Goal: Task Accomplishment & Management: Use online tool/utility

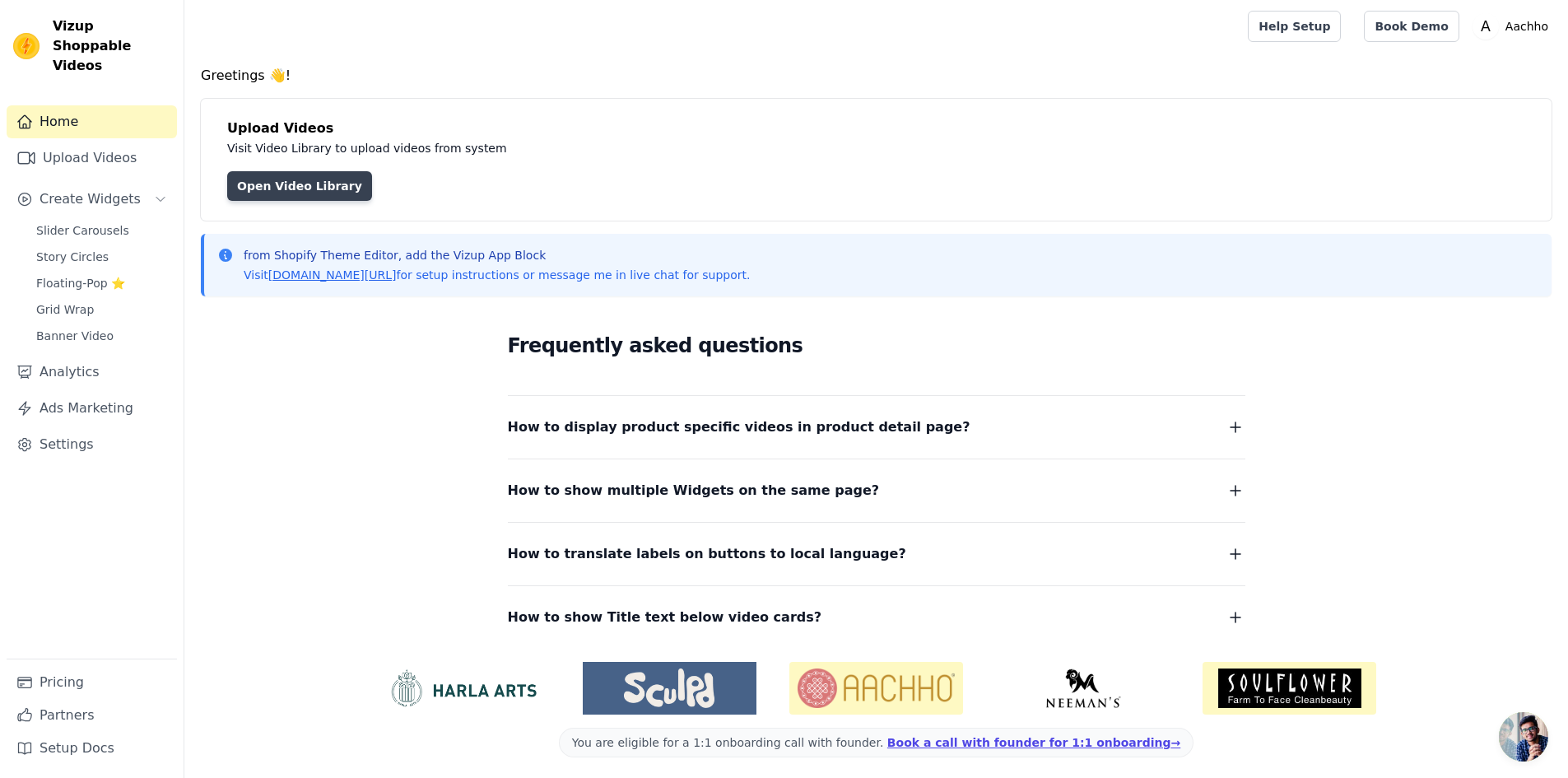
click at [279, 185] on link "Open Video Library" at bounding box center [300, 186] width 145 height 29
click at [120, 146] on link "Upload Videos" at bounding box center [91, 158] width 170 height 33
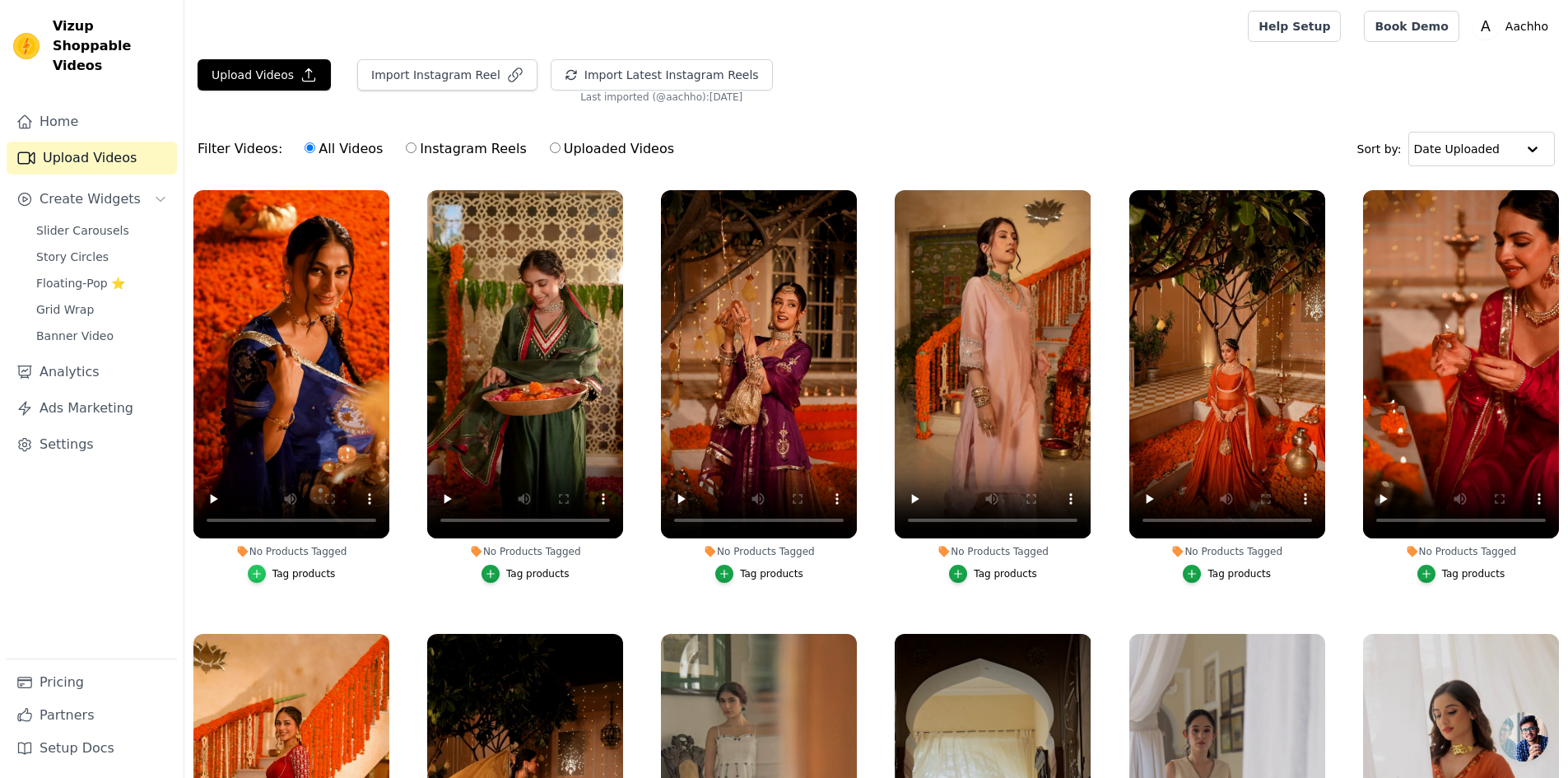
click at [263, 572] on icon "button" at bounding box center [256, 574] width 12 height 12
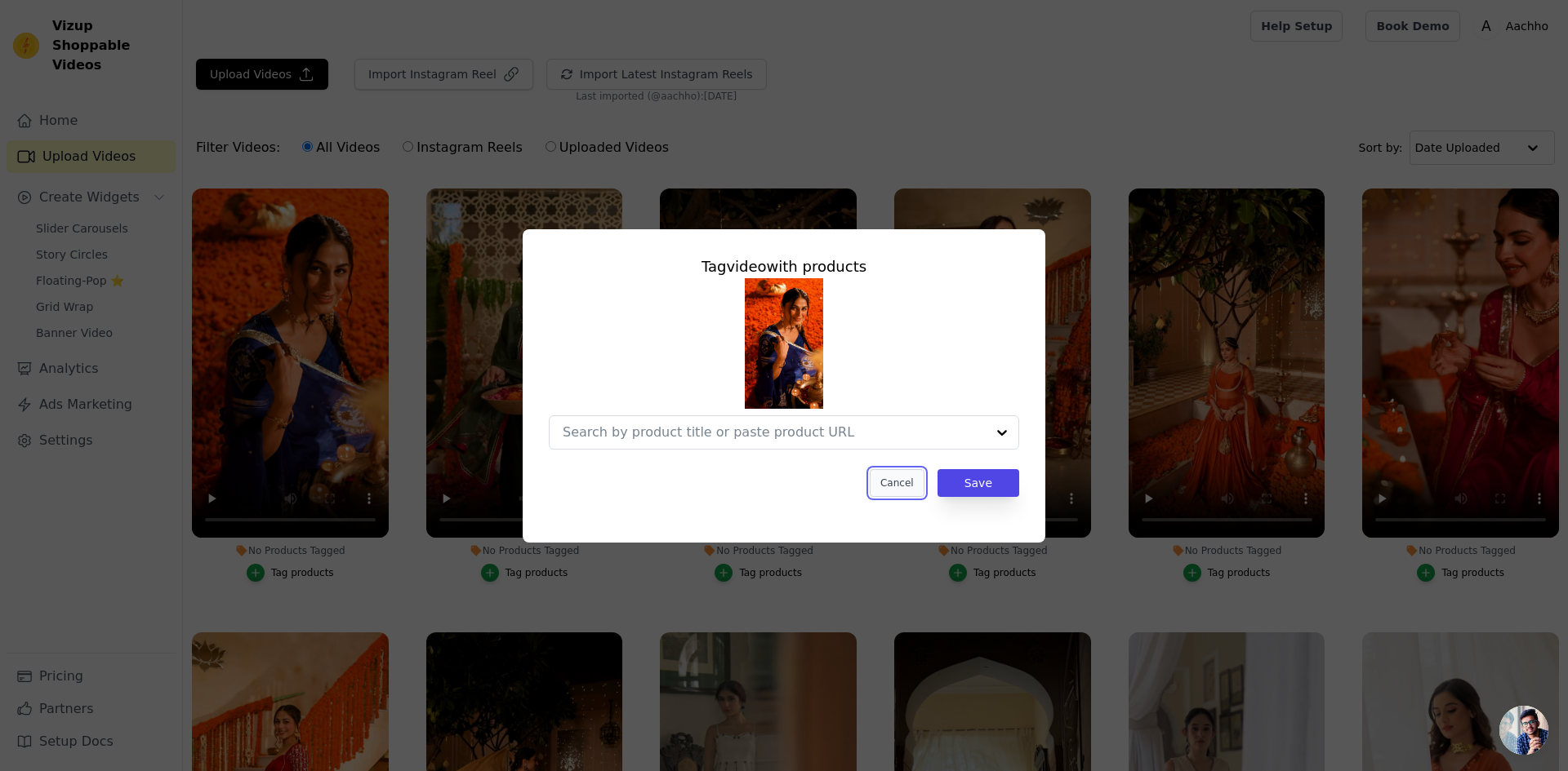
click at [885, 489] on button "Cancel" at bounding box center [897, 483] width 55 height 27
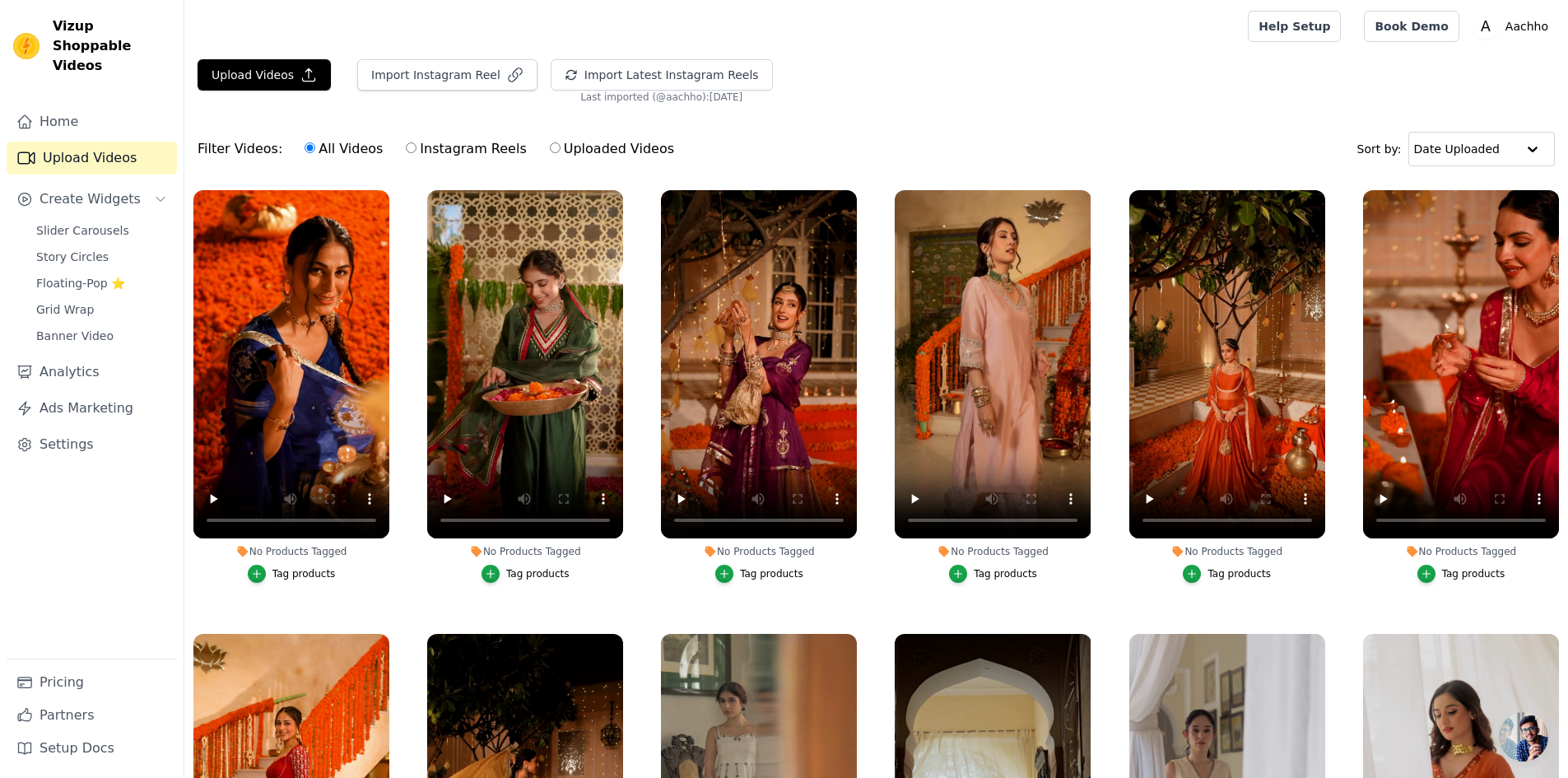
click at [550, 152] on input "Uploaded Videos" at bounding box center [555, 148] width 11 height 11
radio input "true"
click at [263, 573] on icon "button" at bounding box center [256, 574] width 12 height 12
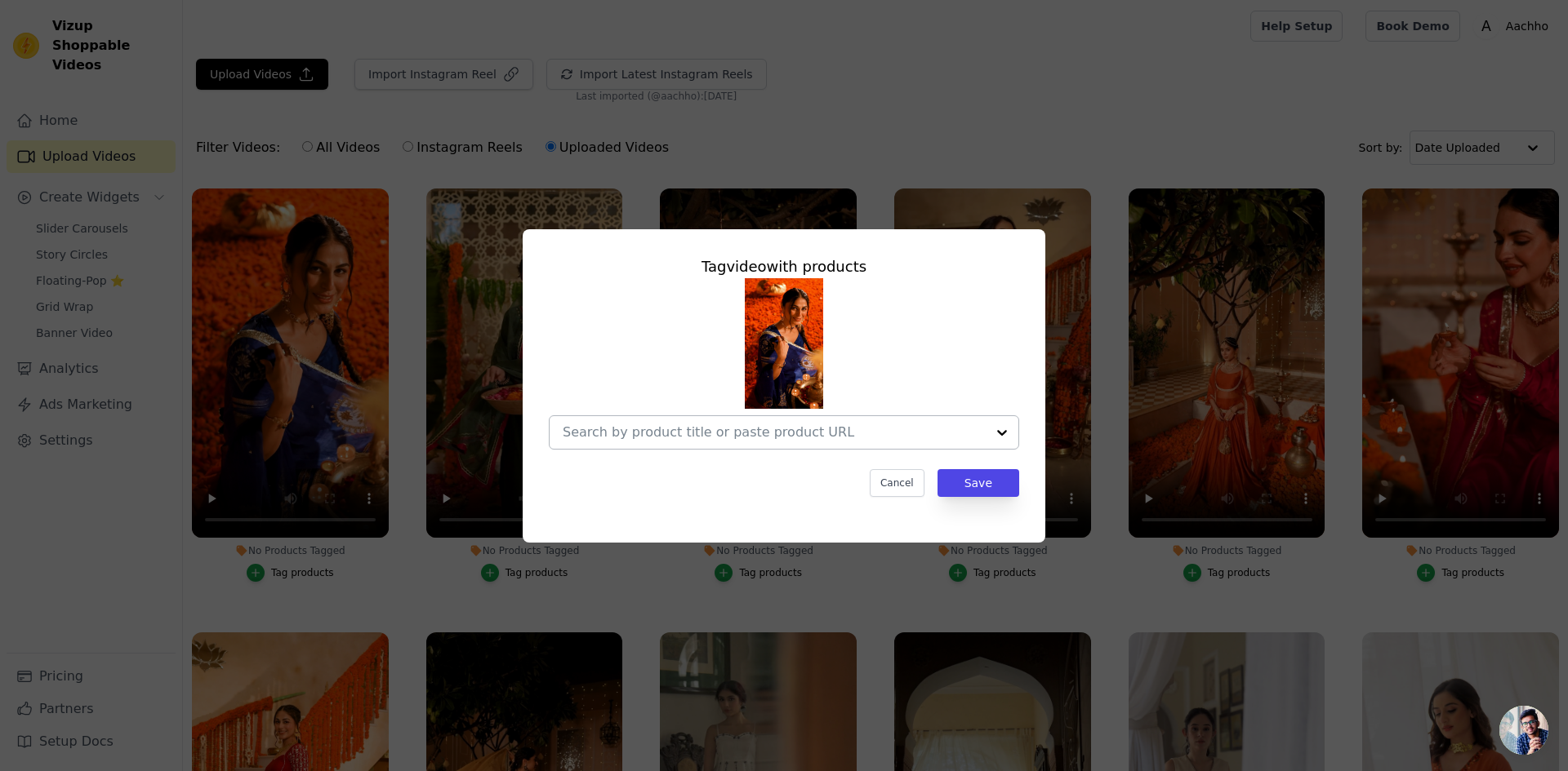
click at [1006, 430] on div at bounding box center [1002, 433] width 33 height 33
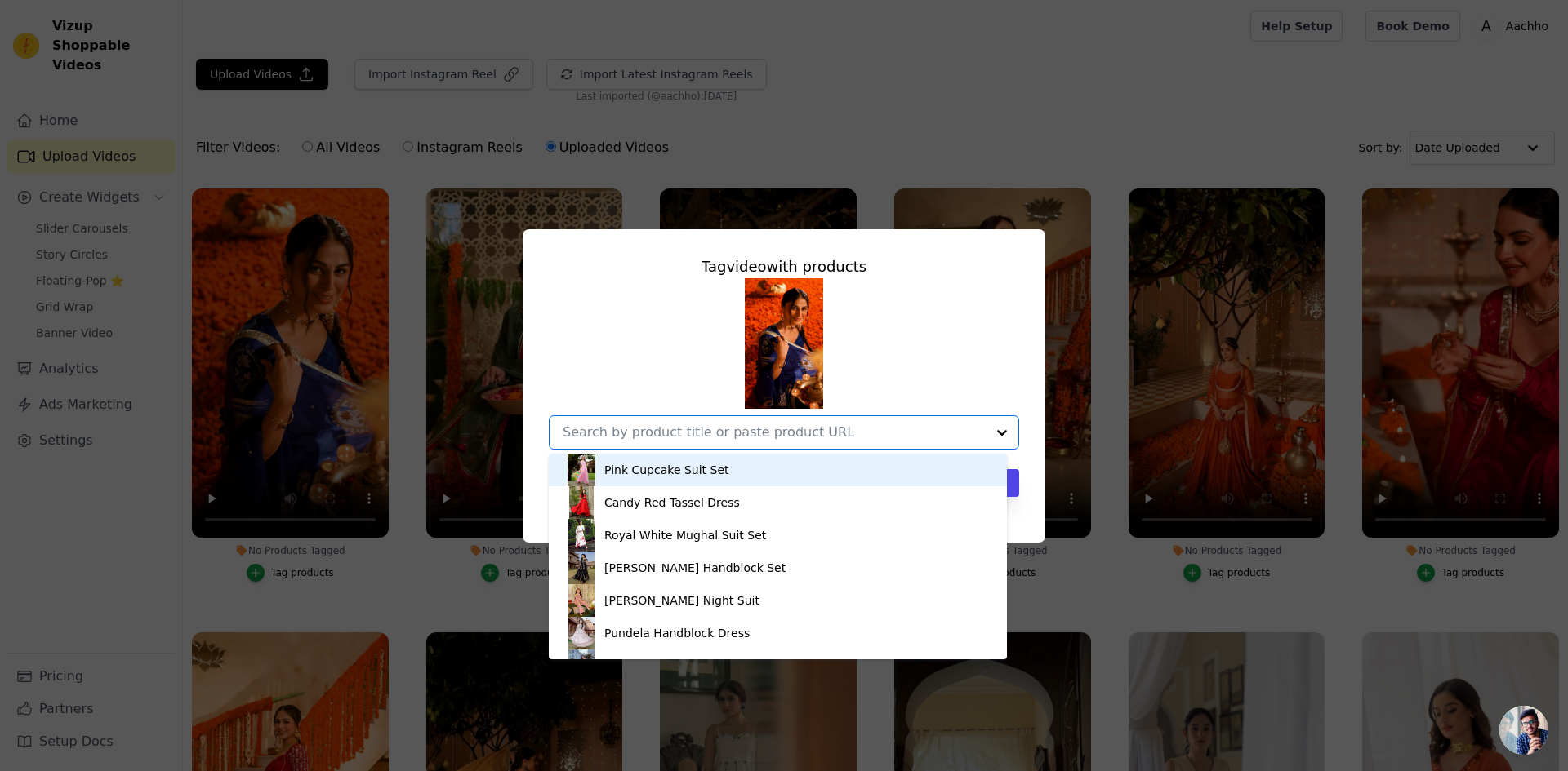
click at [1006, 430] on div at bounding box center [1002, 433] width 33 height 33
click at [1109, 575] on div "Tag video with products Pink Cupcake Suit Set Candy Red Tassel Dress Royal Whit…" at bounding box center [784, 386] width 1568 height 771
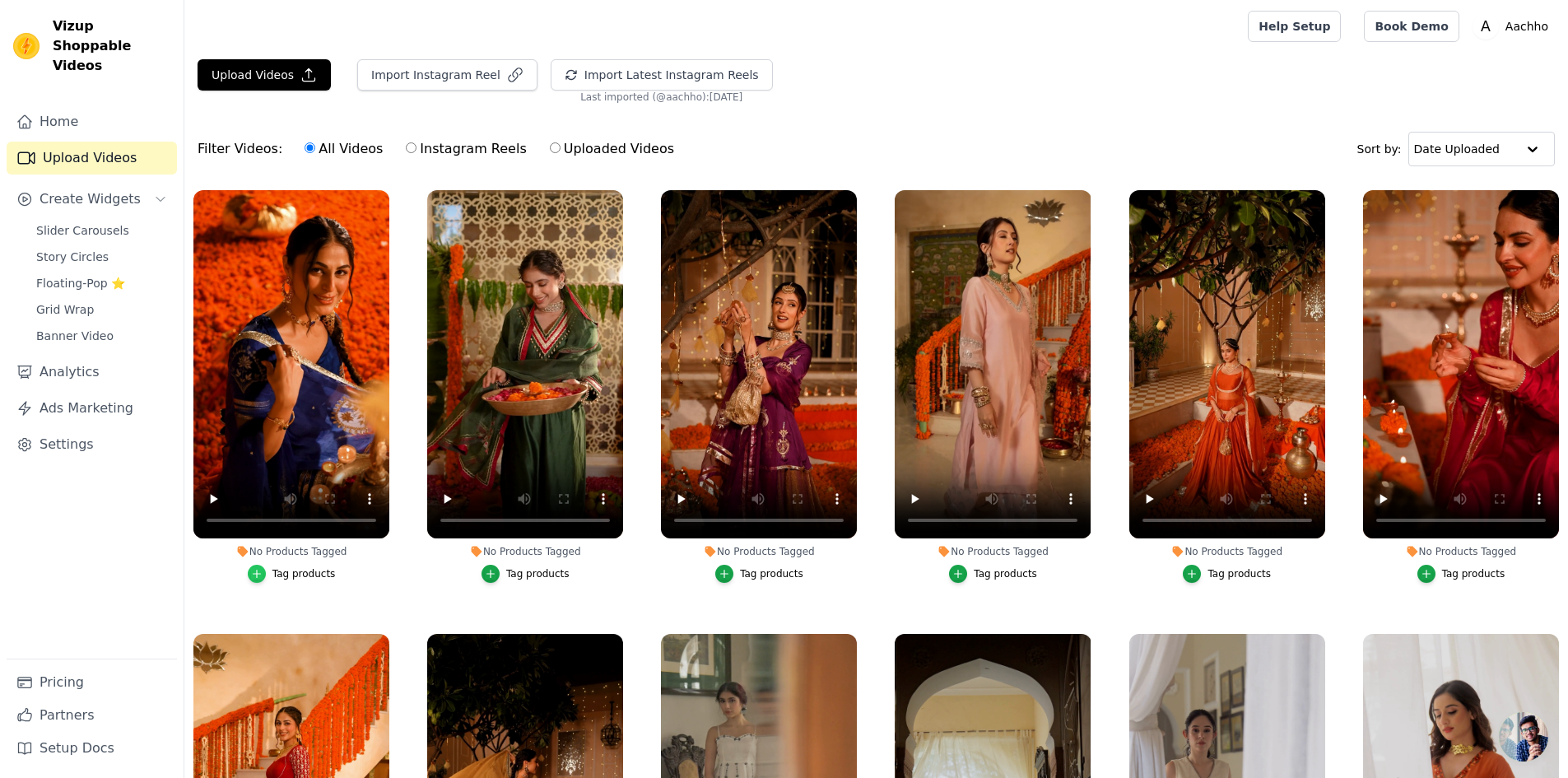
click at [266, 571] on div "button" at bounding box center [257, 574] width 18 height 18
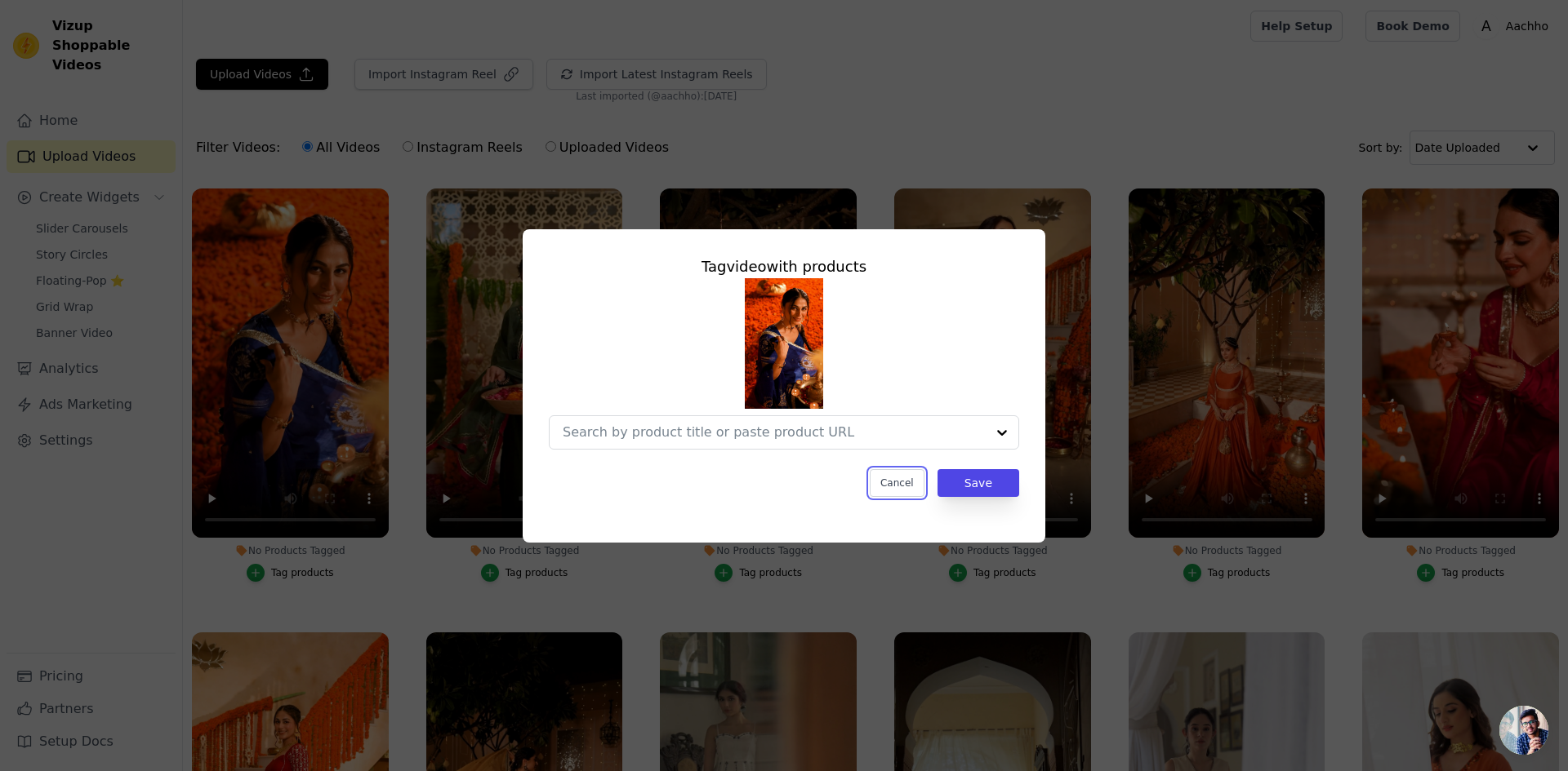
click at [906, 485] on button "Cancel" at bounding box center [897, 483] width 55 height 27
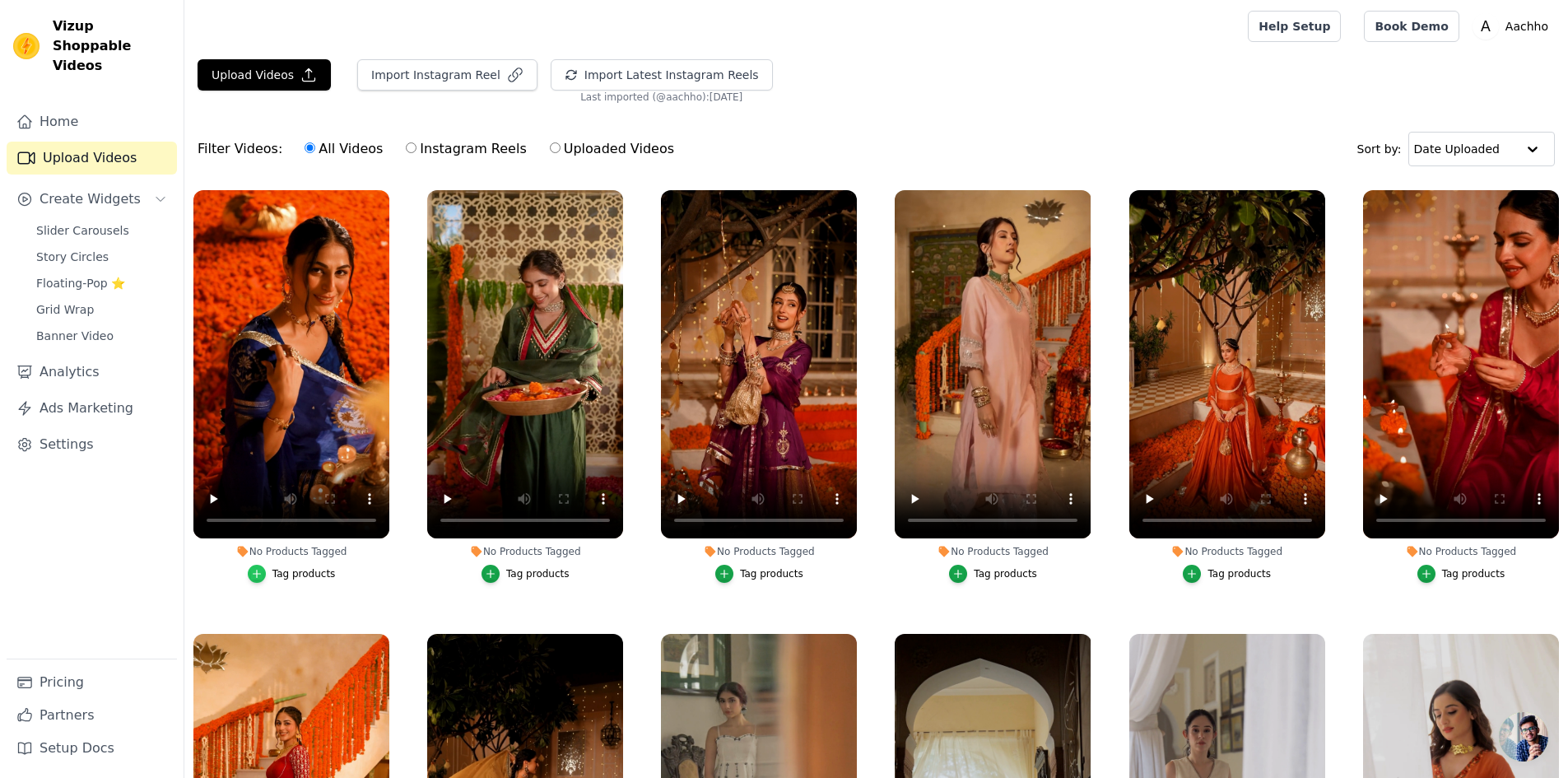
click at [263, 572] on icon "button" at bounding box center [256, 574] width 12 height 12
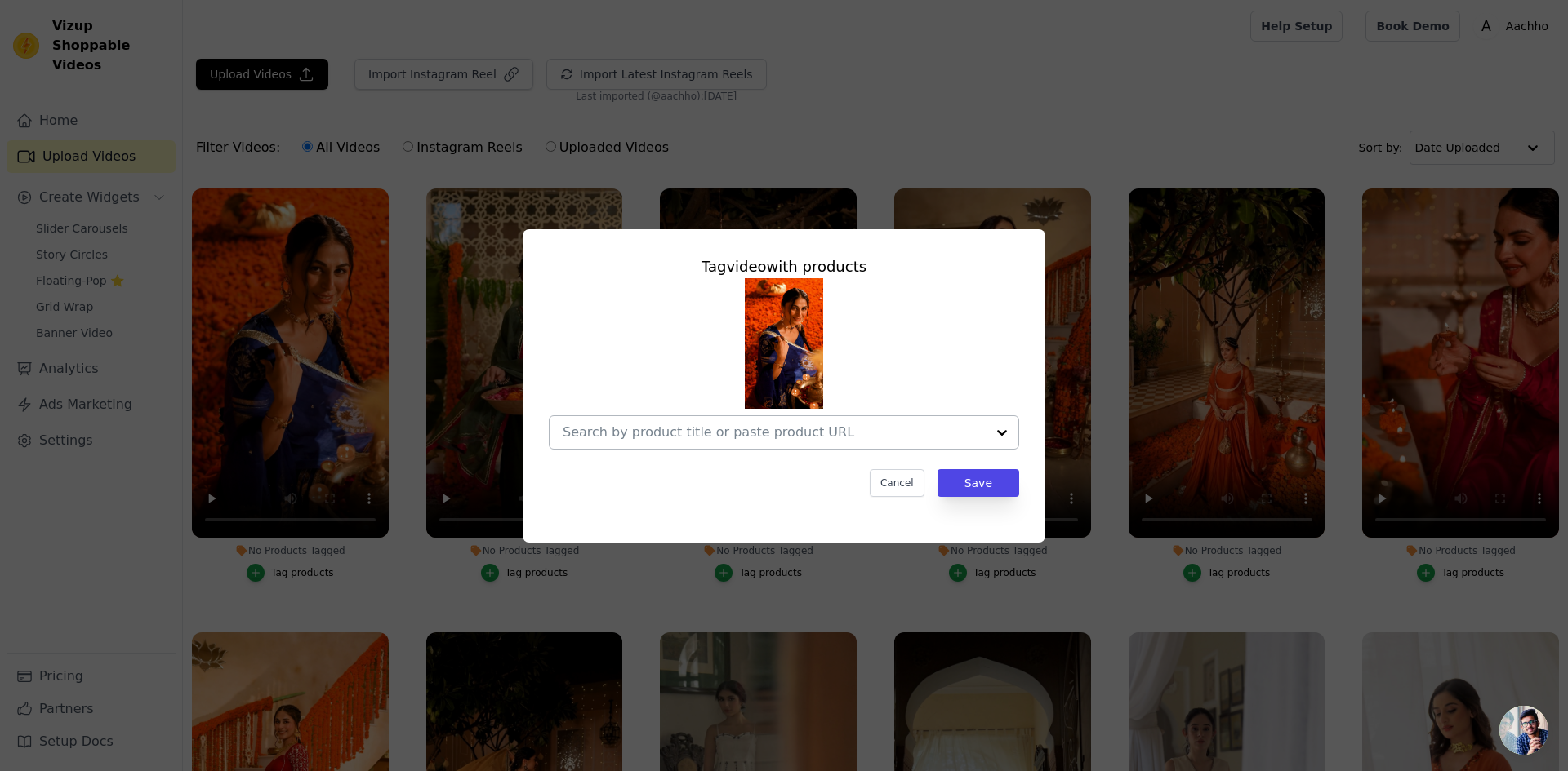
click at [614, 430] on input "No Products Tagged Tag video with products Cancel Save Tag products" at bounding box center [774, 432] width 423 height 15
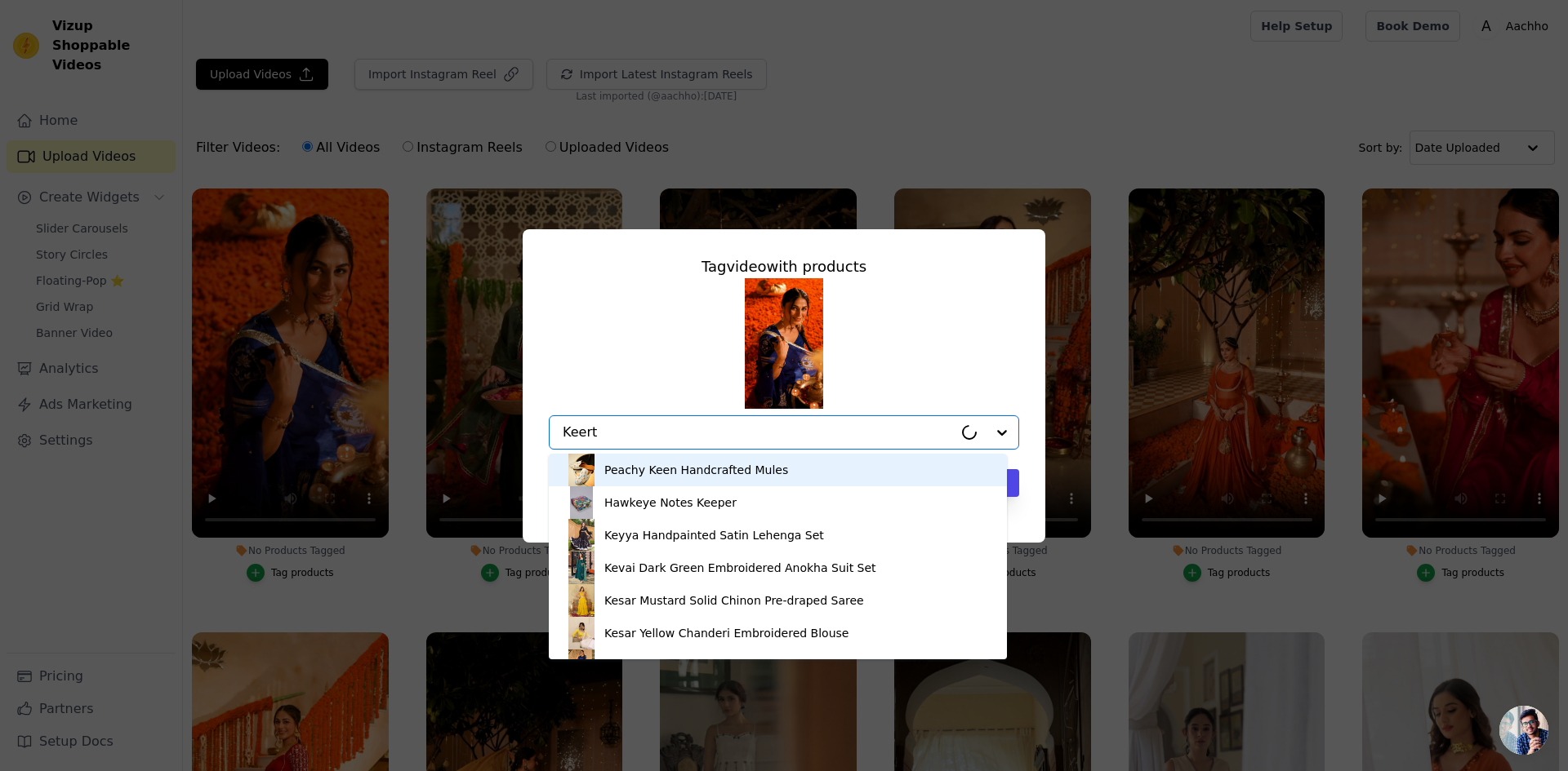
type input "Keerti"
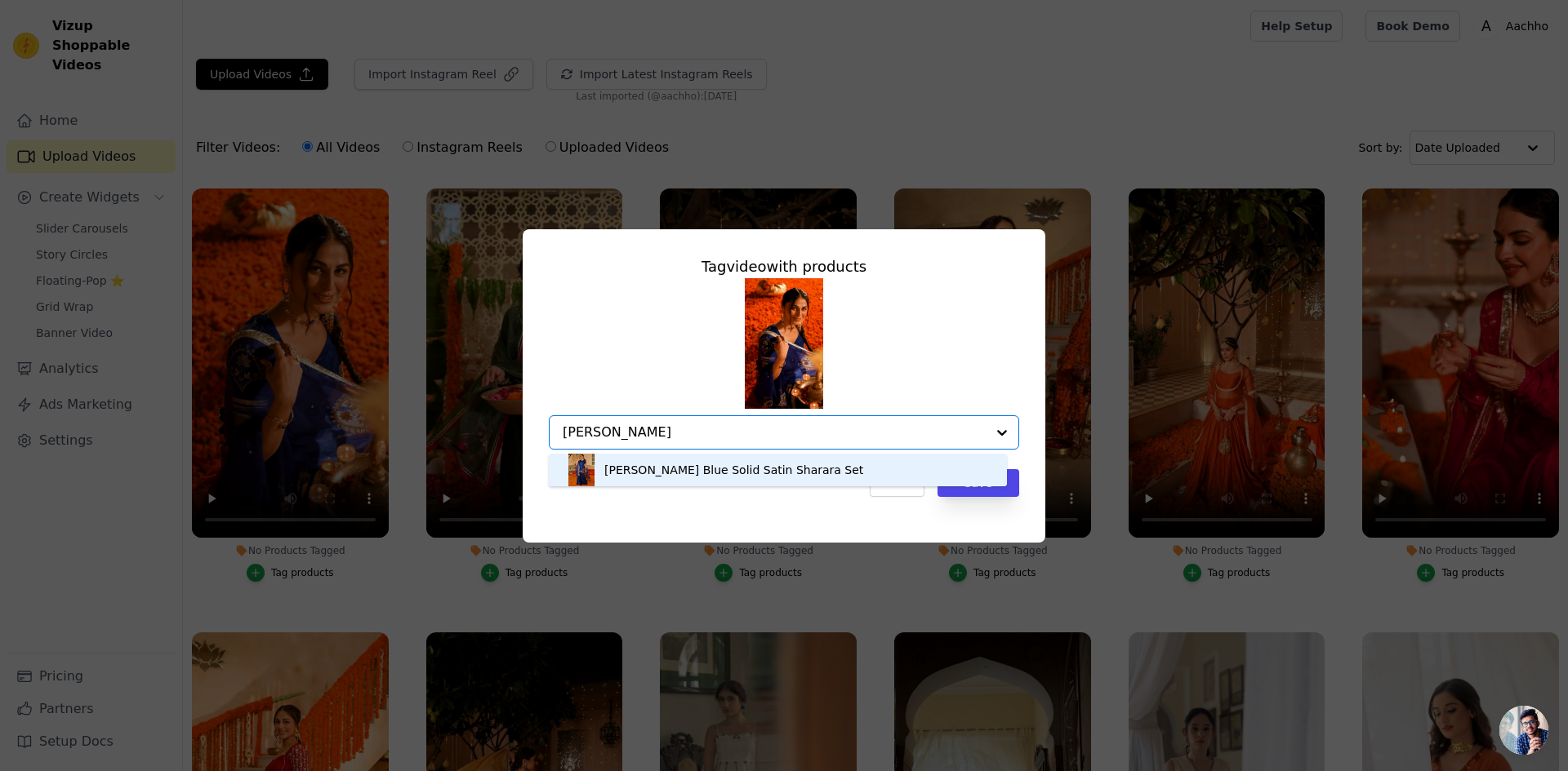
click at [674, 464] on div "Keerti Blue Solid Satin Sharara Set" at bounding box center [734, 470] width 259 height 16
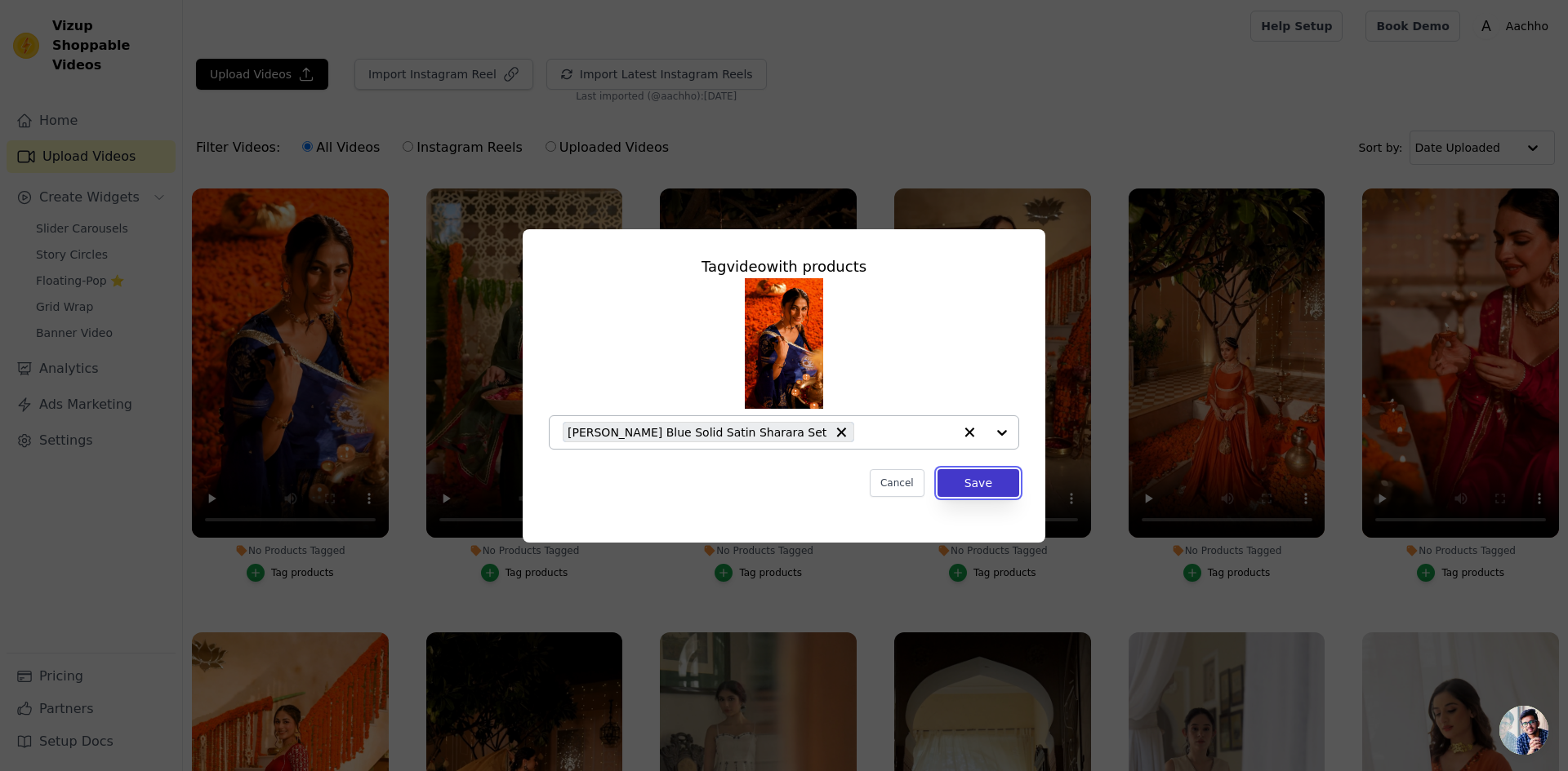
click at [997, 482] on button "Save" at bounding box center [978, 483] width 82 height 27
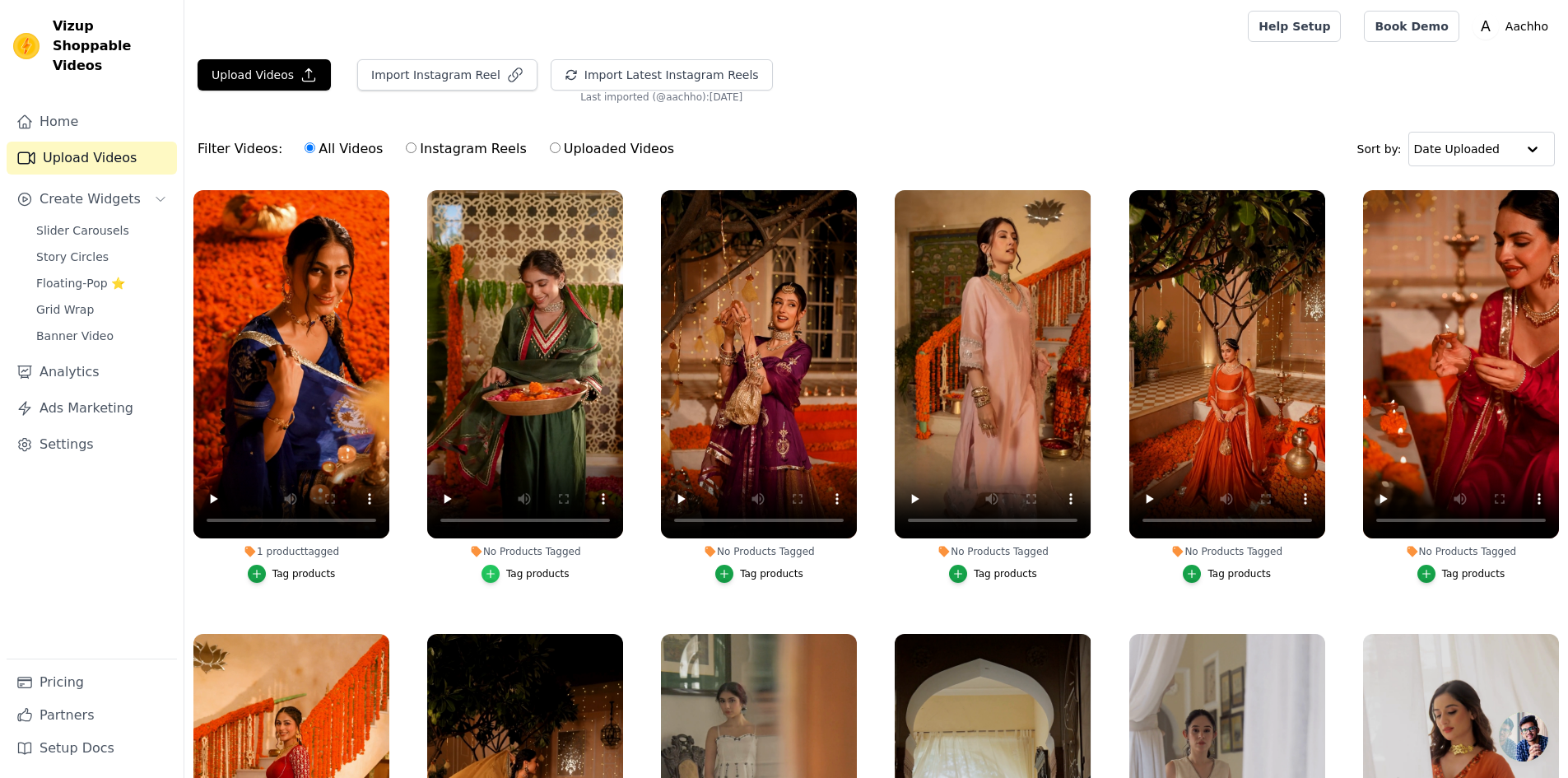
click at [498, 577] on div "button" at bounding box center [491, 574] width 18 height 18
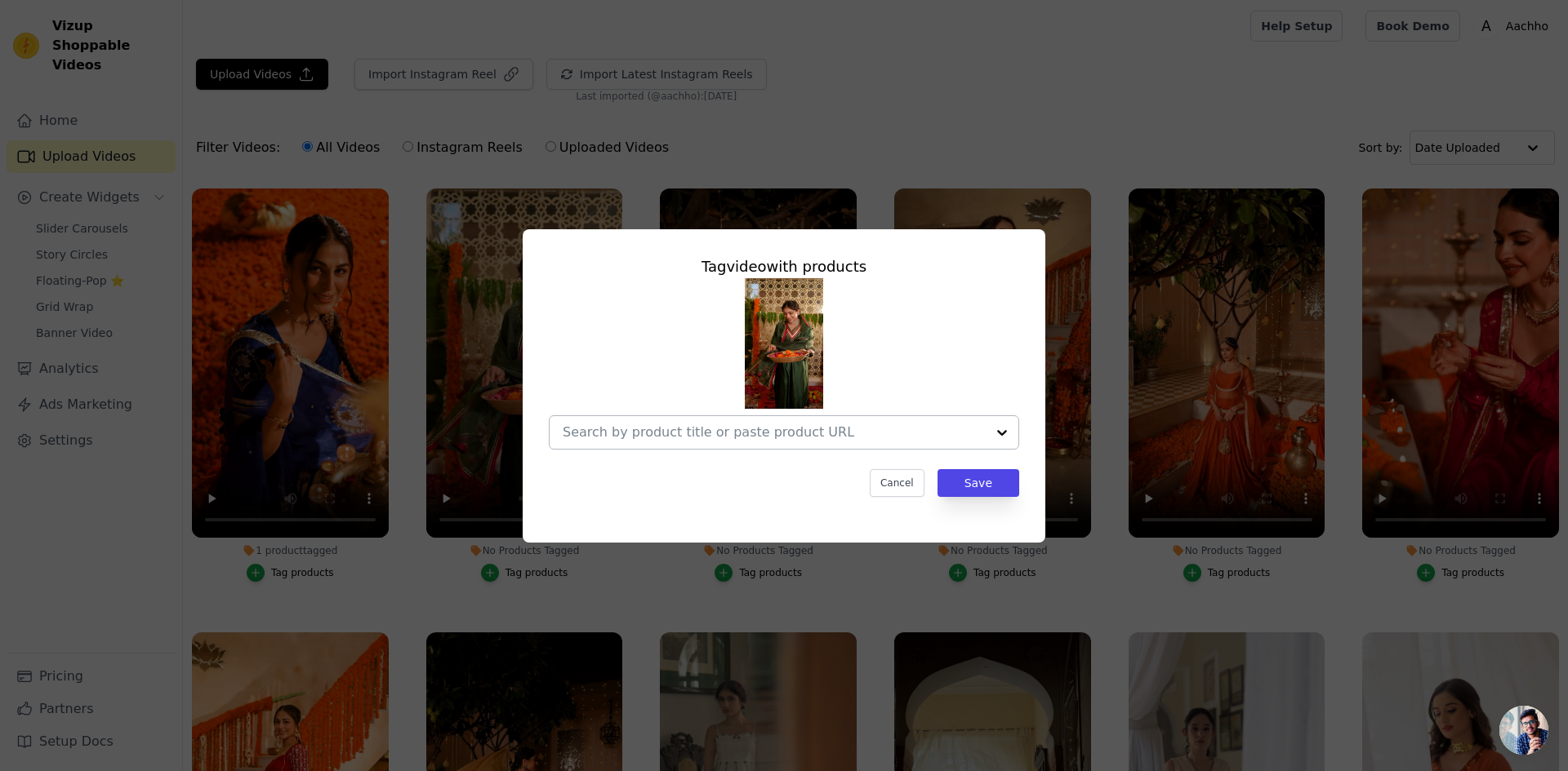
click at [627, 441] on div at bounding box center [774, 433] width 423 height 33
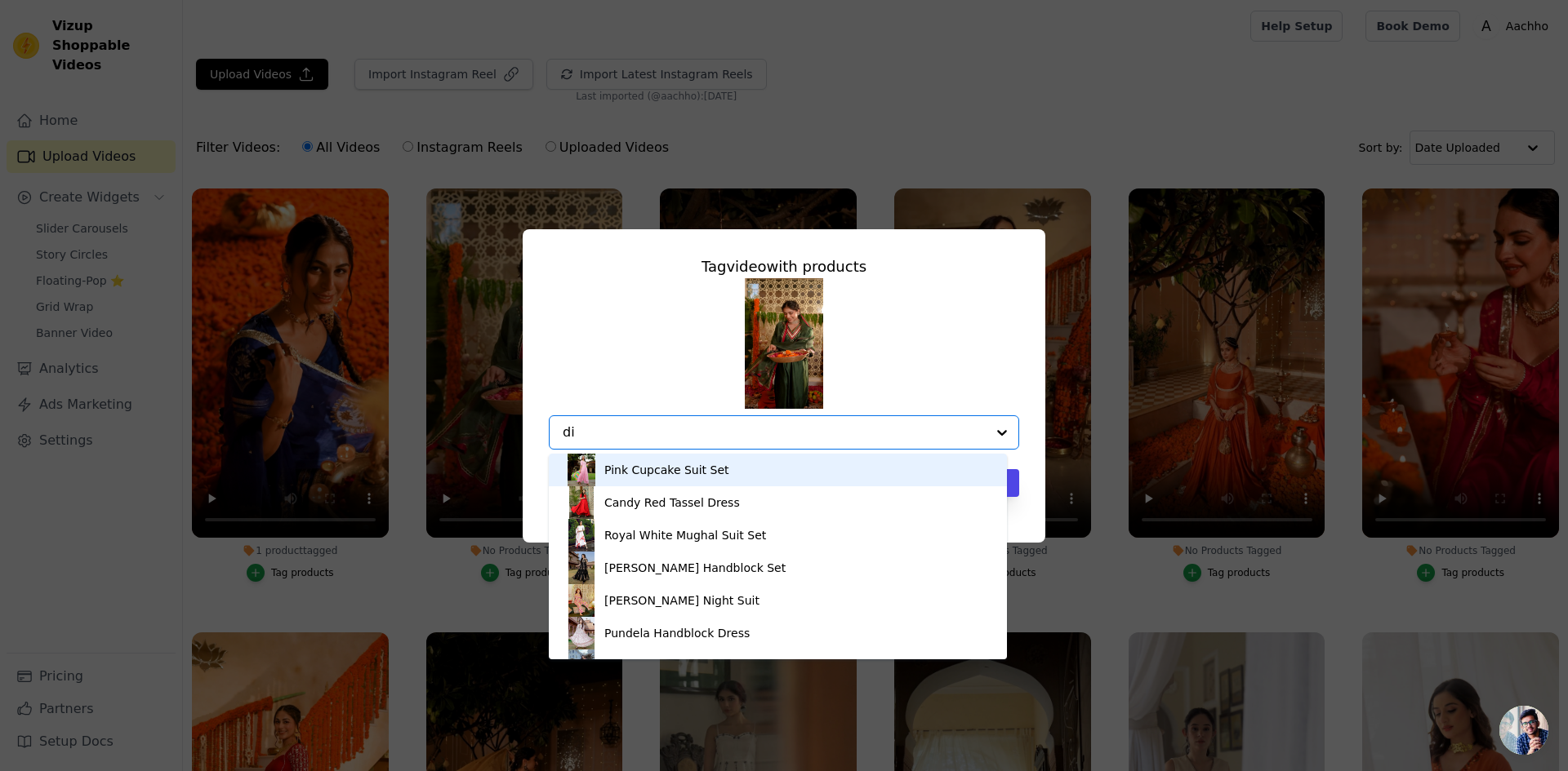
type input "div"
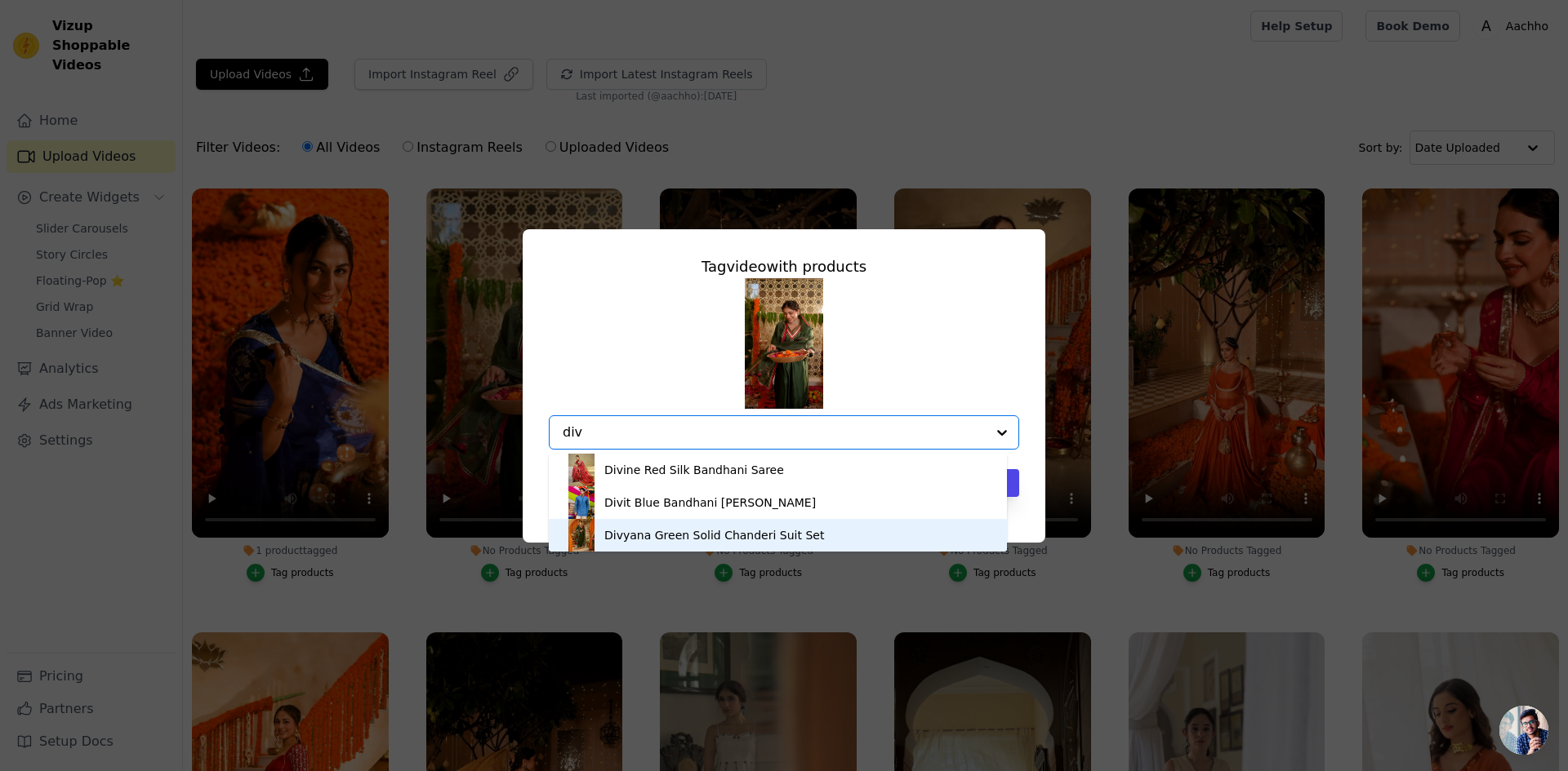
click at [675, 536] on div "Divyana Green Solid Chanderi Suit Set" at bounding box center [714, 536] width 220 height 16
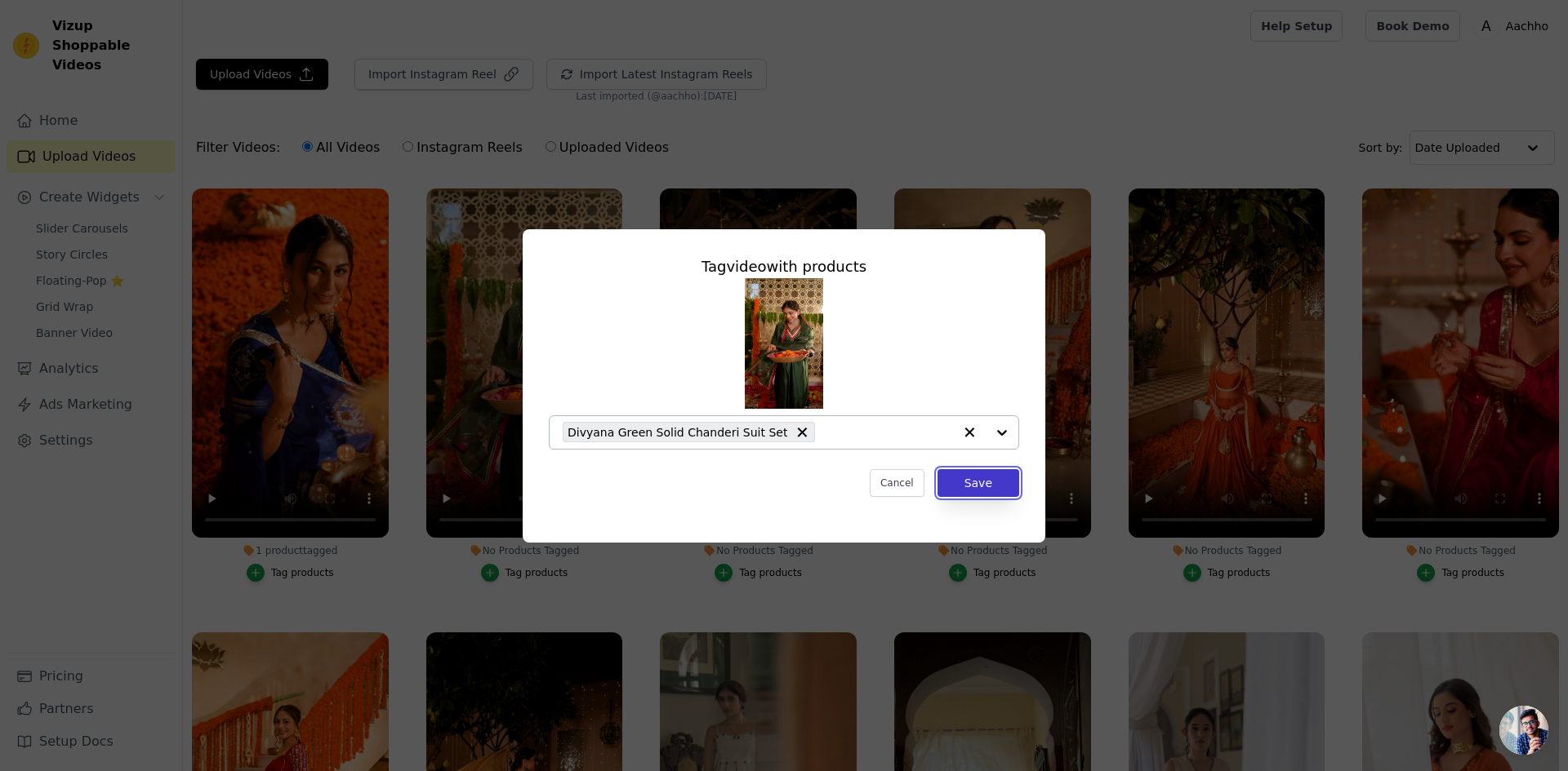
click at [981, 482] on button "Save" at bounding box center [978, 483] width 82 height 27
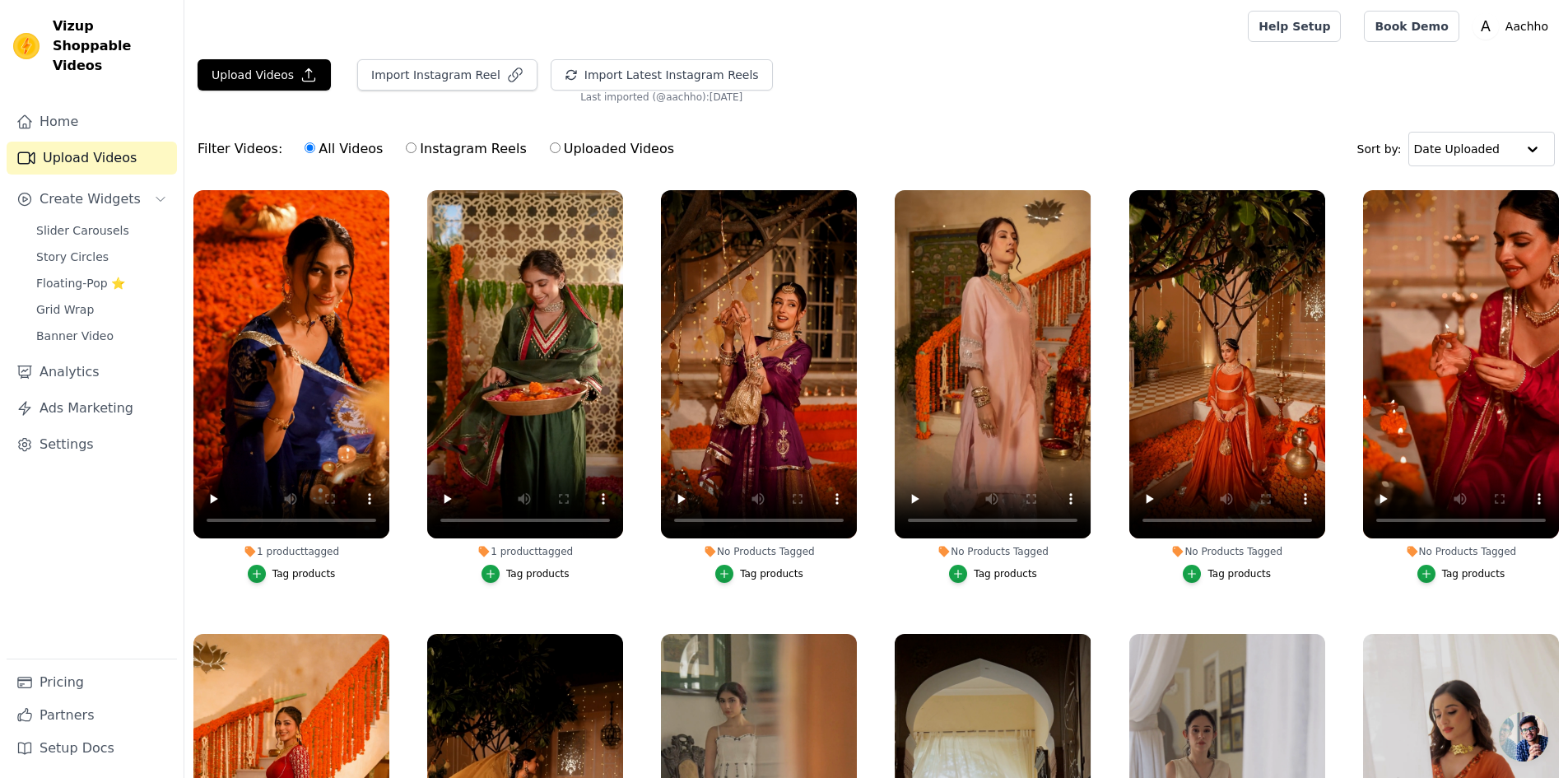
click at [1353, 137] on div "Filter Videos: All Videos Instagram Reels Uploaded Videos Sort by: Date Uploaded" at bounding box center [877, 149] width 1384 height 64
click at [726, 572] on icon "button" at bounding box center [725, 575] width 7 height 7
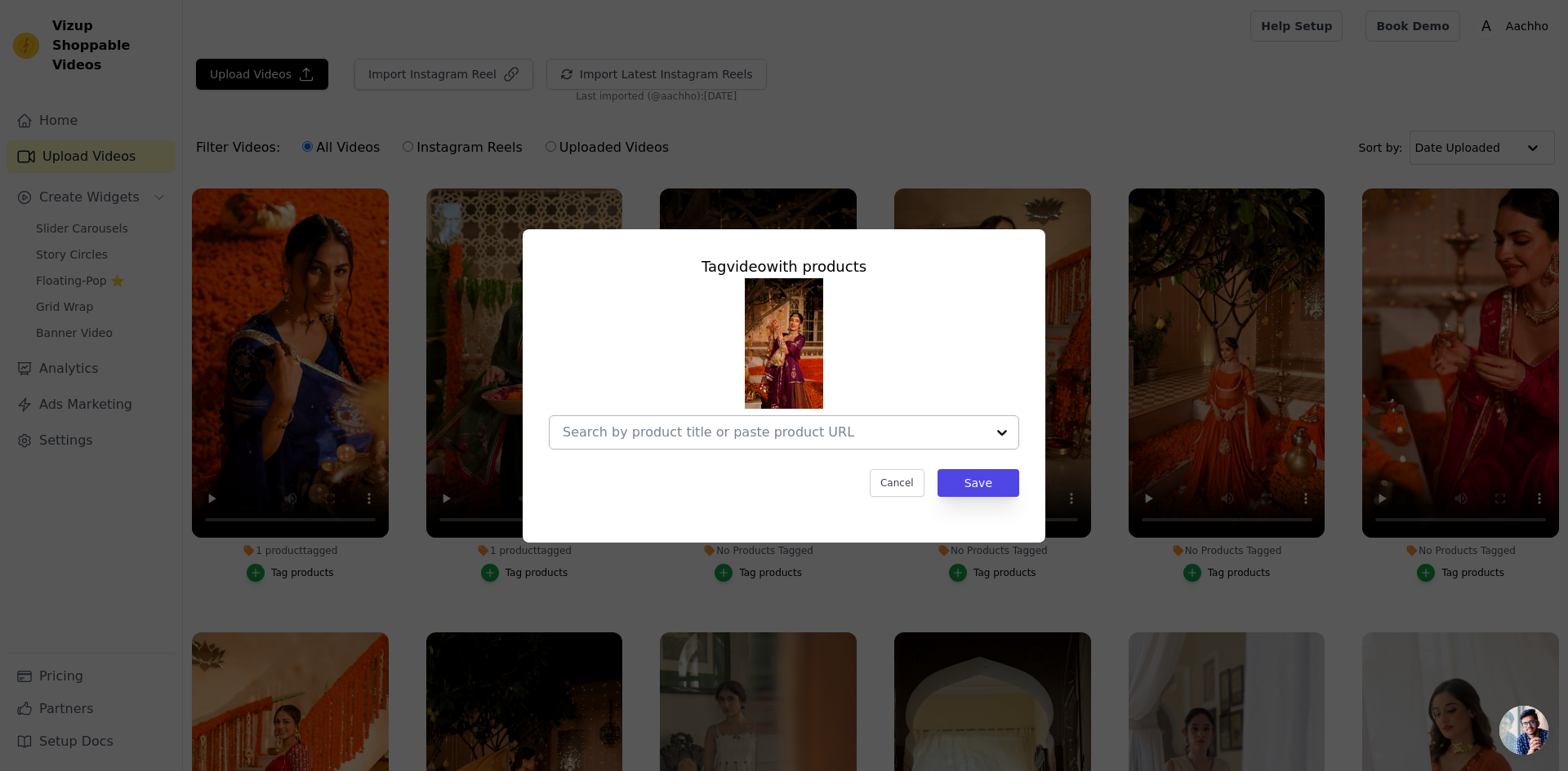
click at [770, 434] on input "No Products Tagged Tag video with products Cancel Save Tag products" at bounding box center [774, 432] width 423 height 15
type input "k"
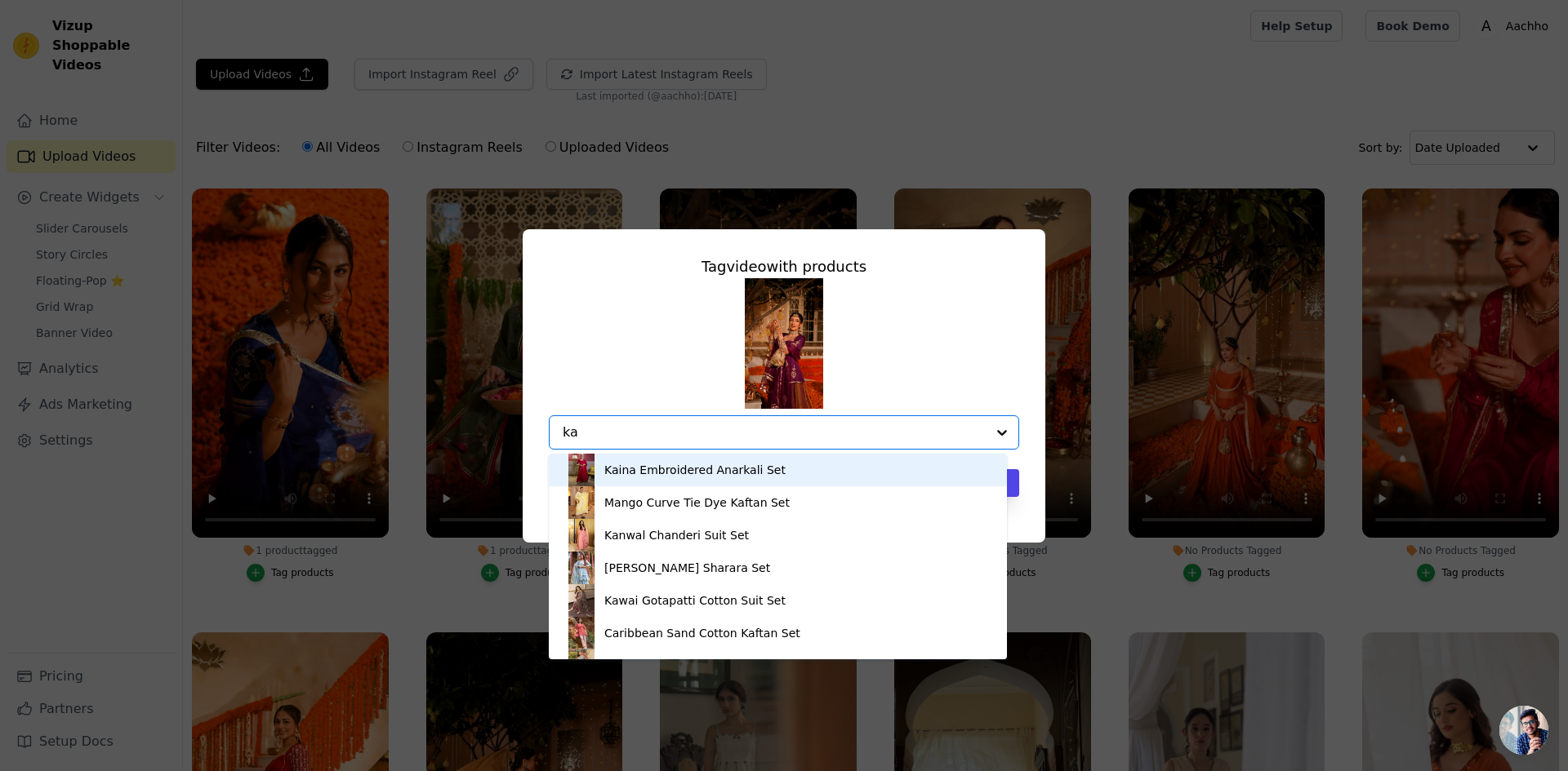
type input "kam"
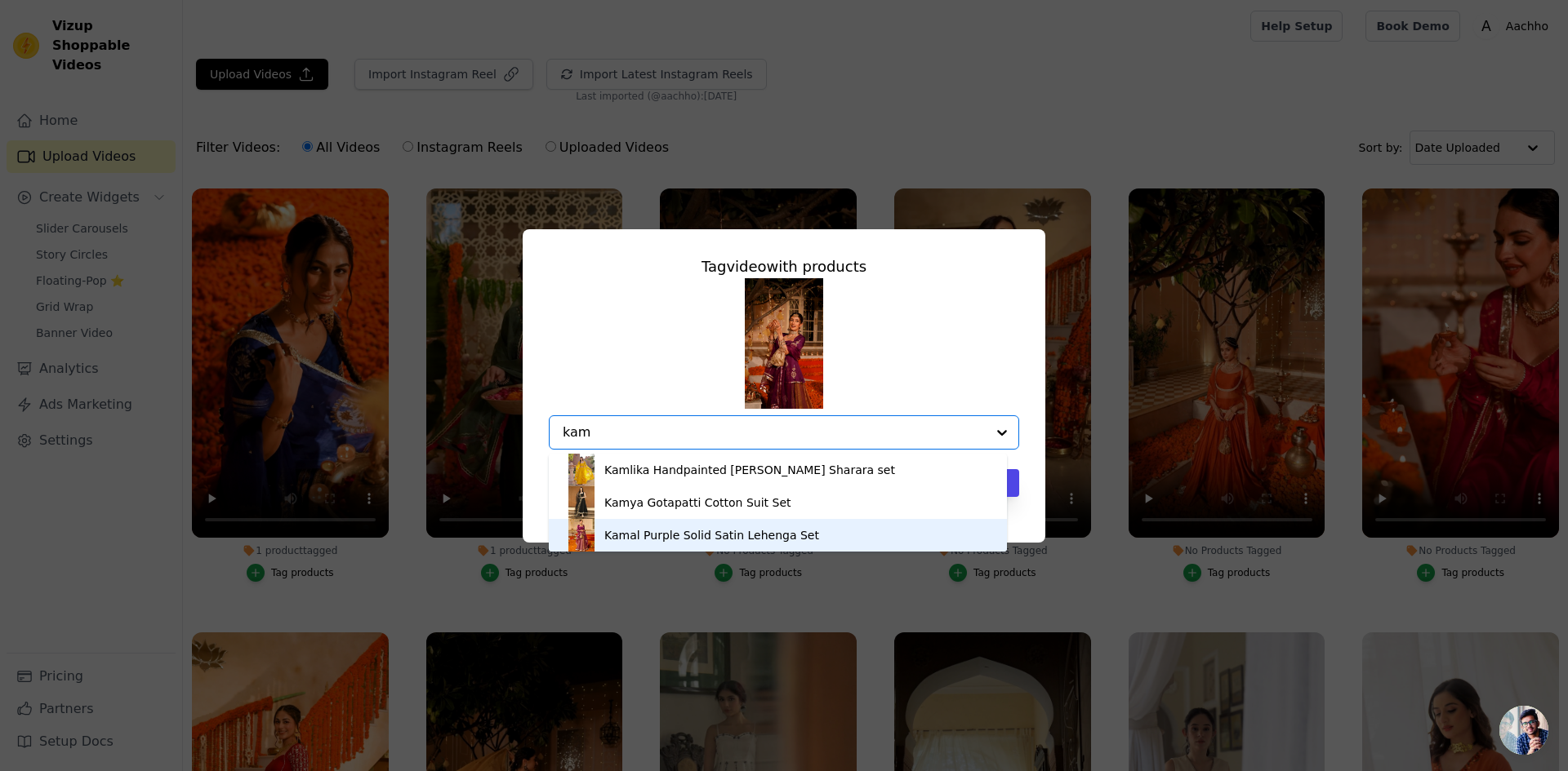
click at [678, 542] on div "Kamal Purple Solid Satin Lehenga Set" at bounding box center [712, 536] width 215 height 16
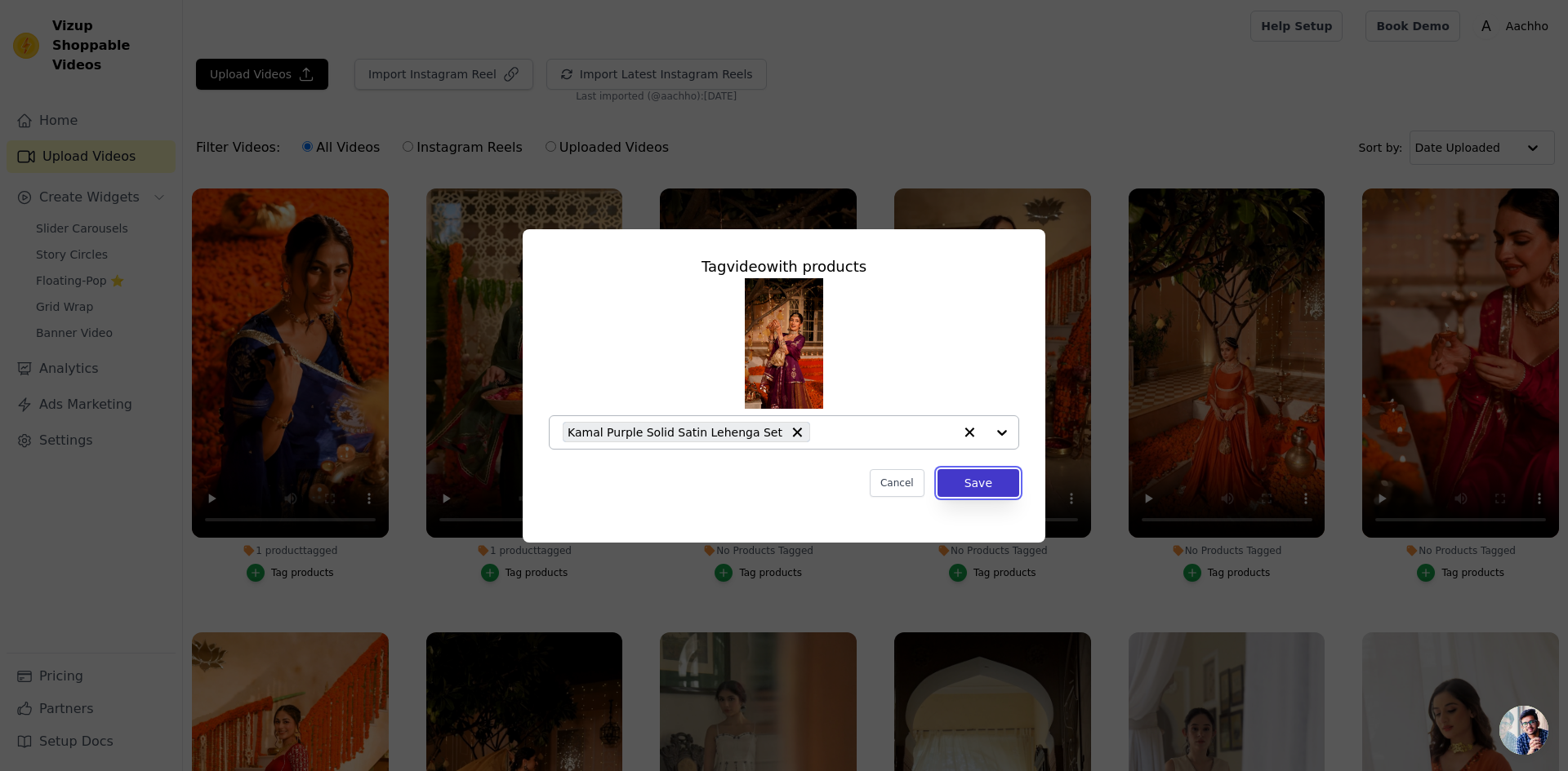
click at [989, 490] on button "Save" at bounding box center [978, 483] width 82 height 27
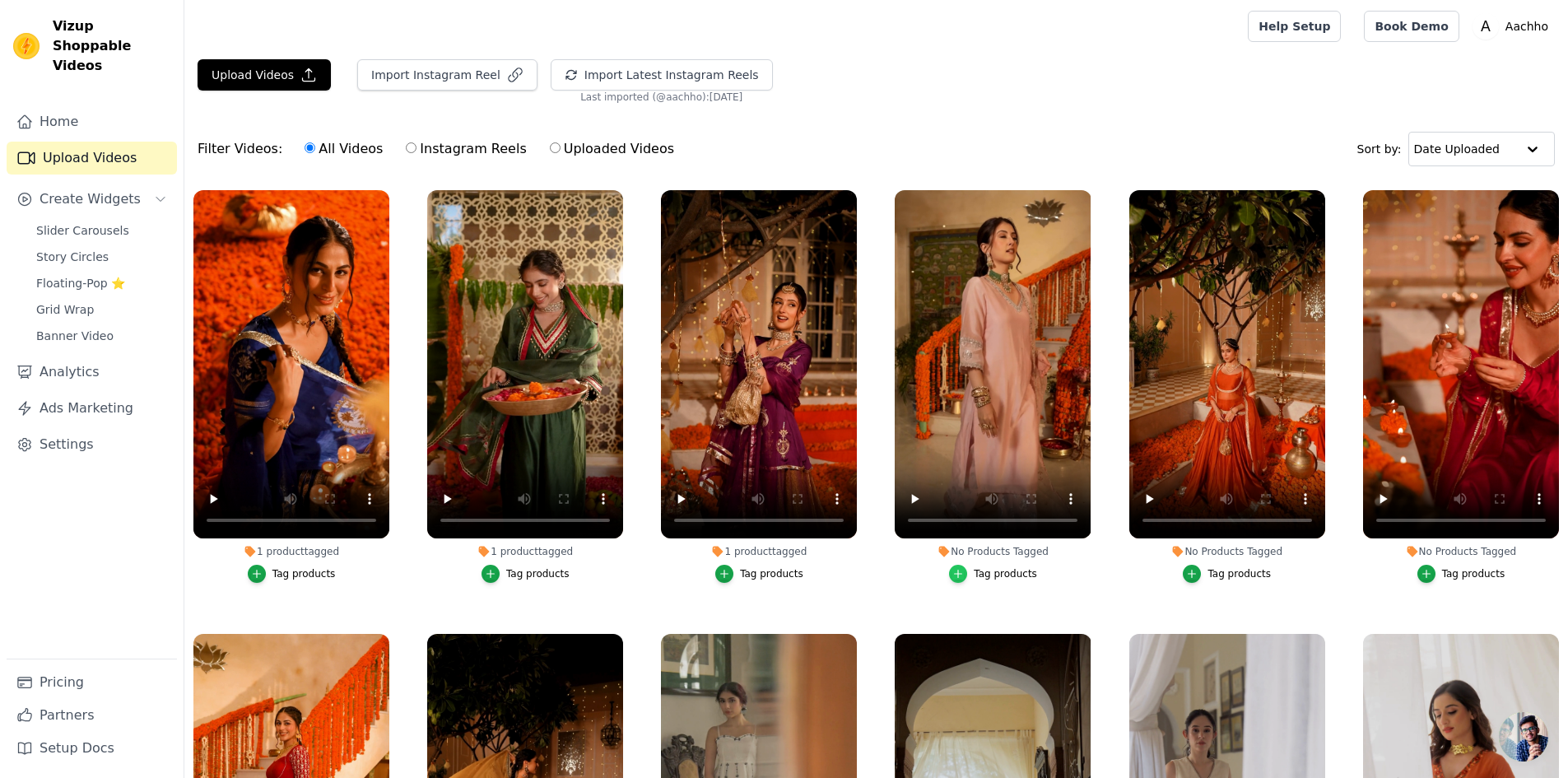
click at [964, 572] on div "button" at bounding box center [959, 574] width 18 height 18
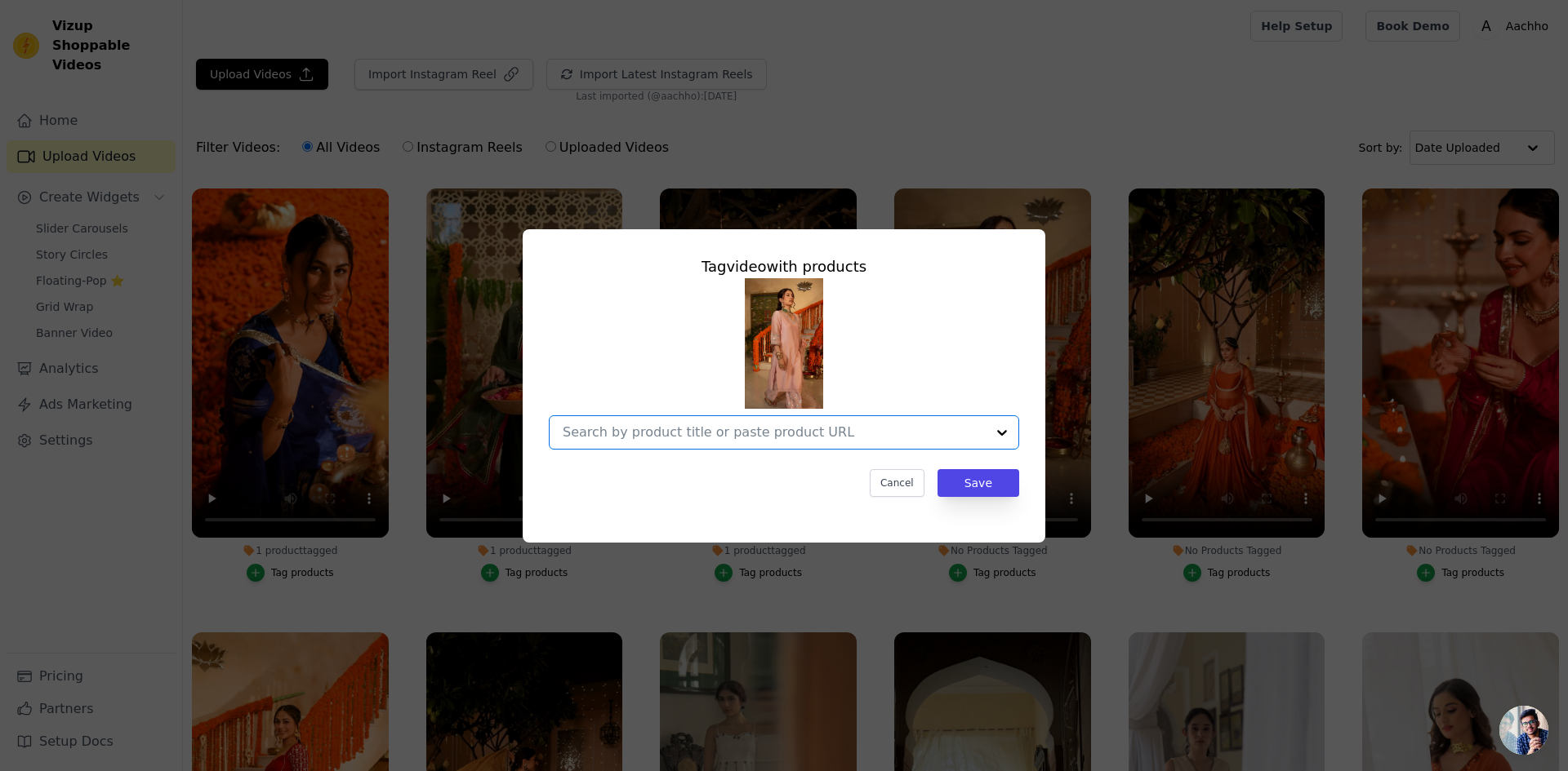
click at [716, 437] on input "No Products Tagged Tag video with products Option undefined, selected. Select i…" at bounding box center [774, 432] width 423 height 15
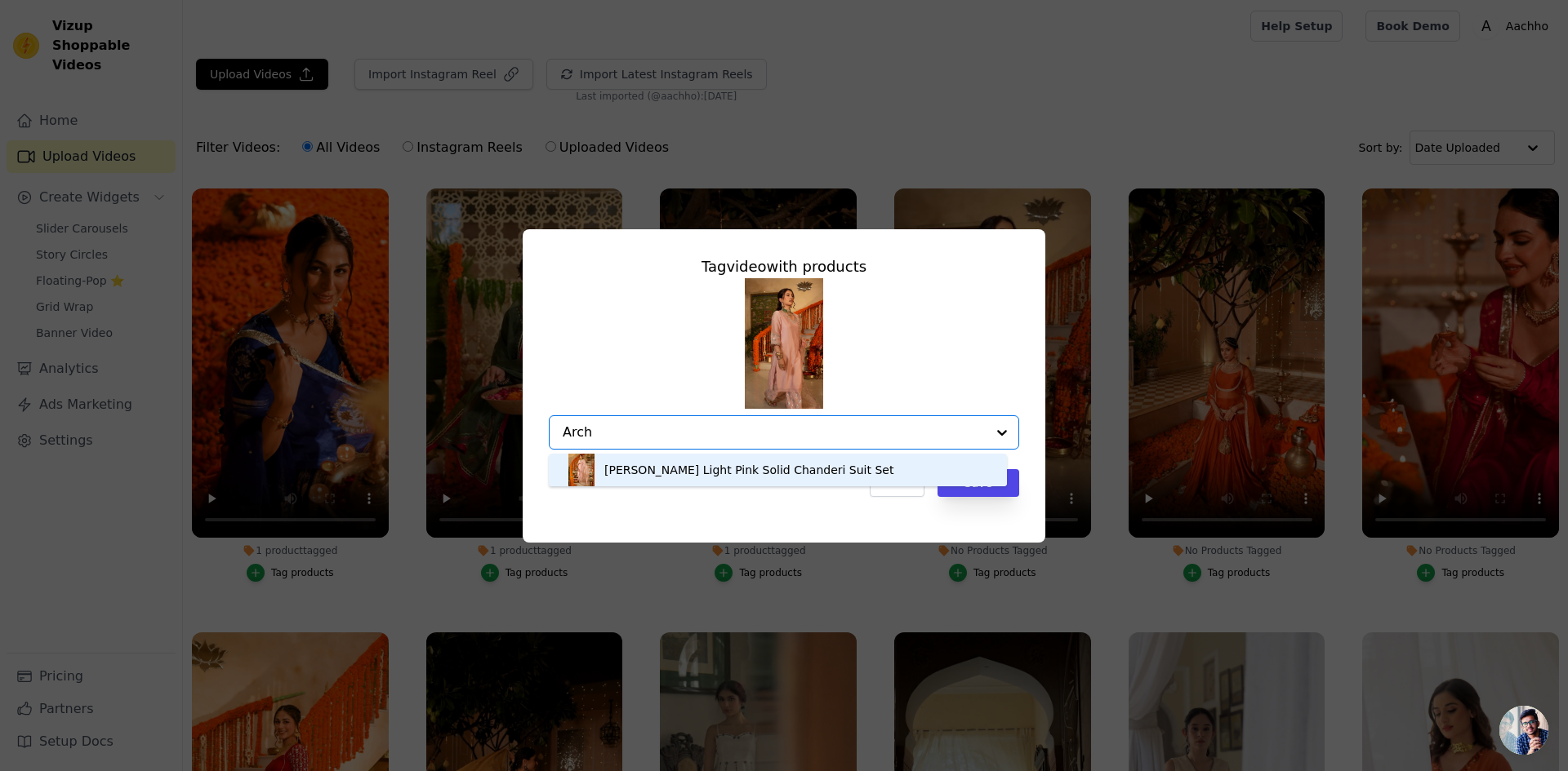
type input "Archi"
click at [744, 478] on div "Archita Light Pink Solid Chanderi Suit Set" at bounding box center [748, 470] width 289 height 16
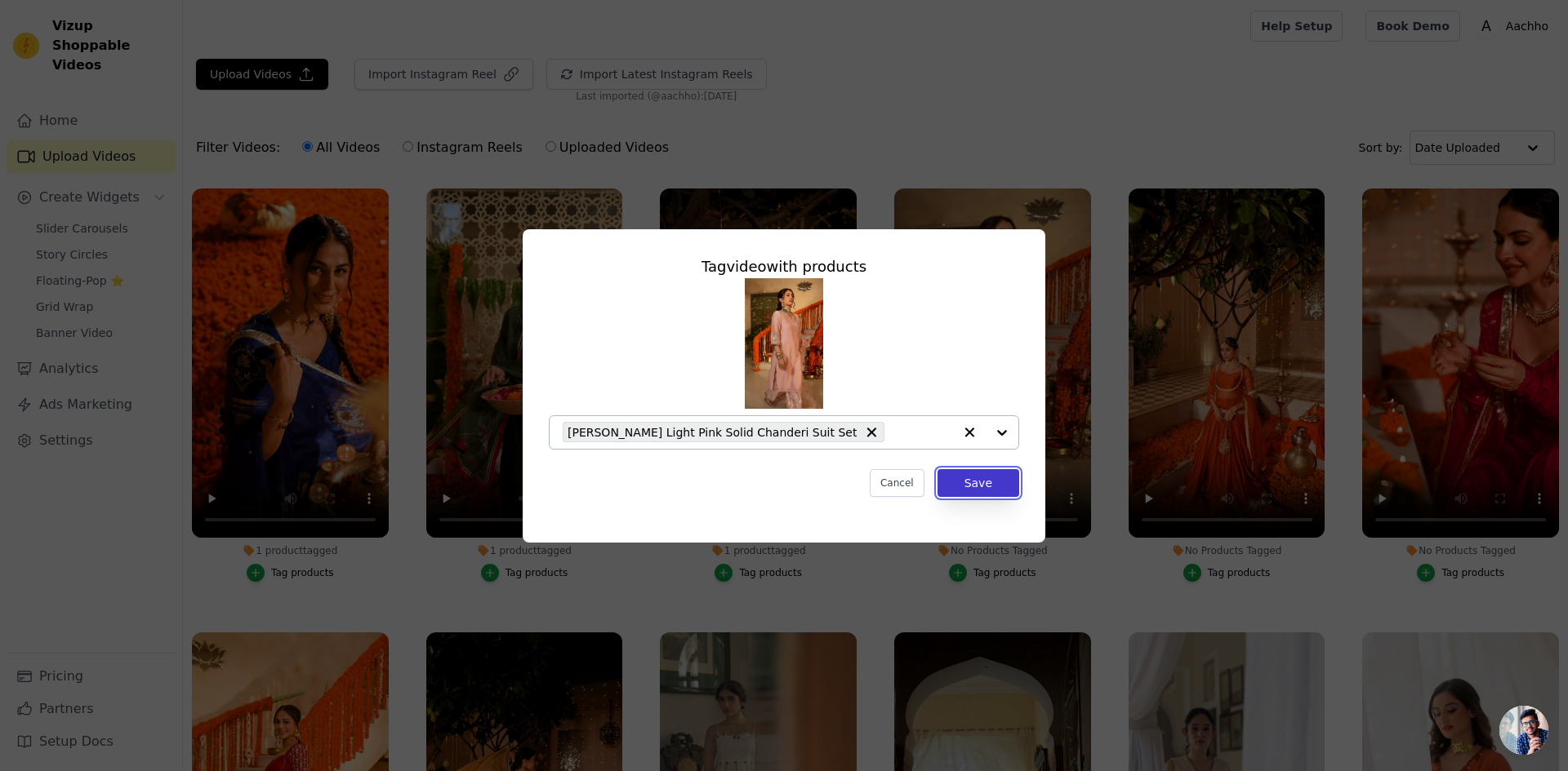
click at [975, 485] on button "Save" at bounding box center [978, 483] width 82 height 27
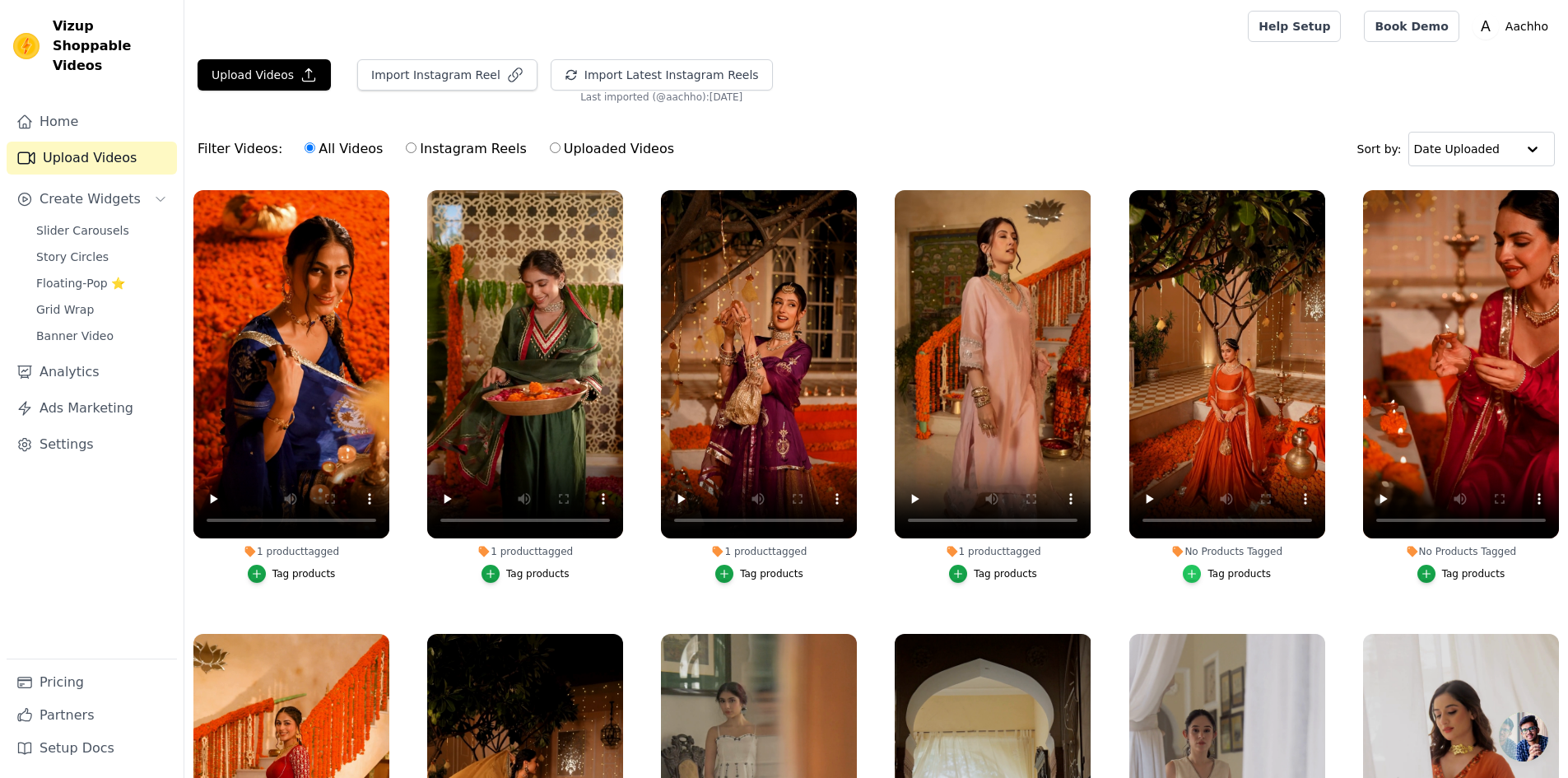
click at [1189, 576] on icon "button" at bounding box center [1192, 575] width 7 height 7
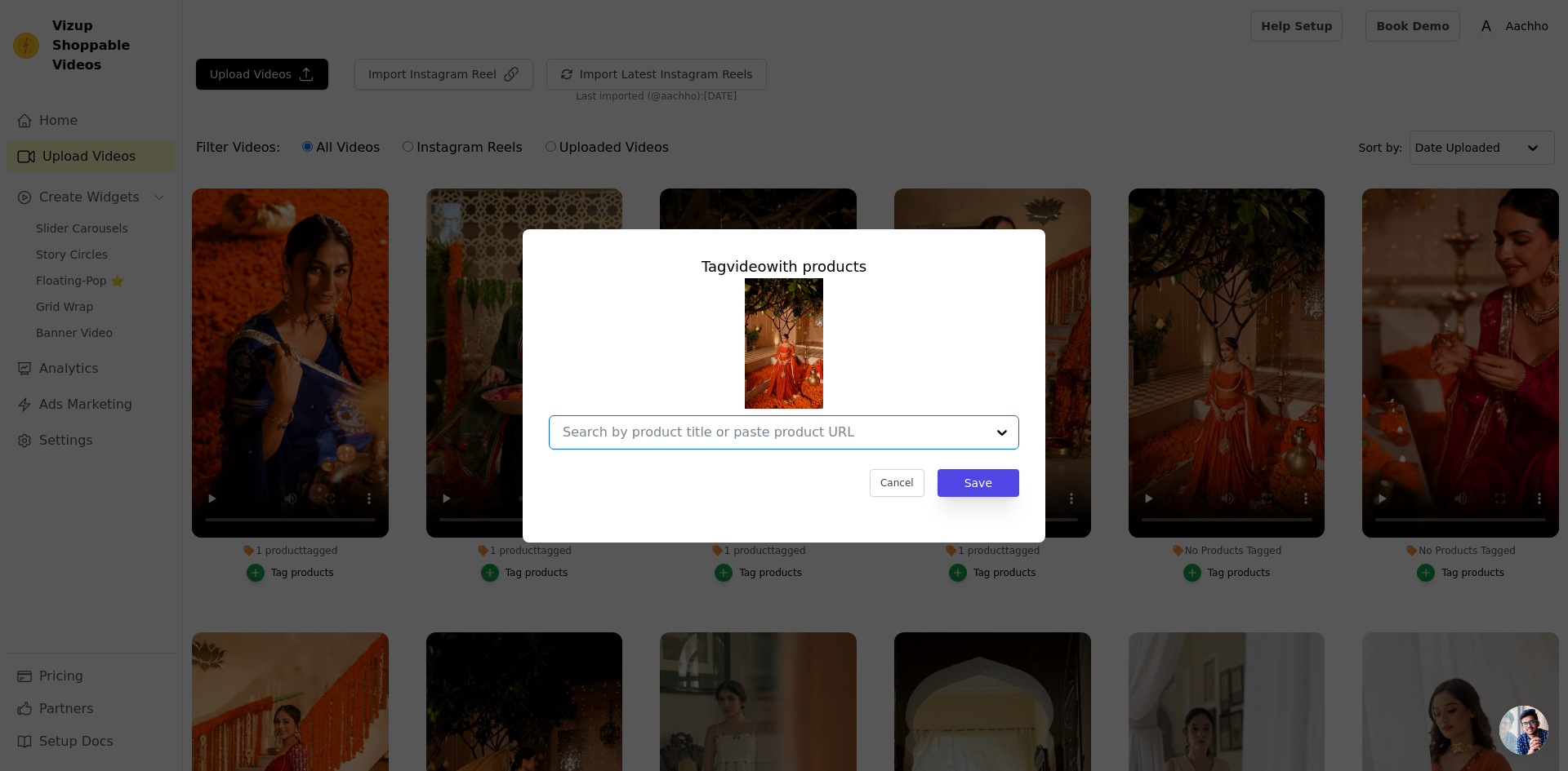
click at [748, 428] on input "No Products Tagged Tag video with products Option undefined, selected. Select i…" at bounding box center [774, 432] width 423 height 15
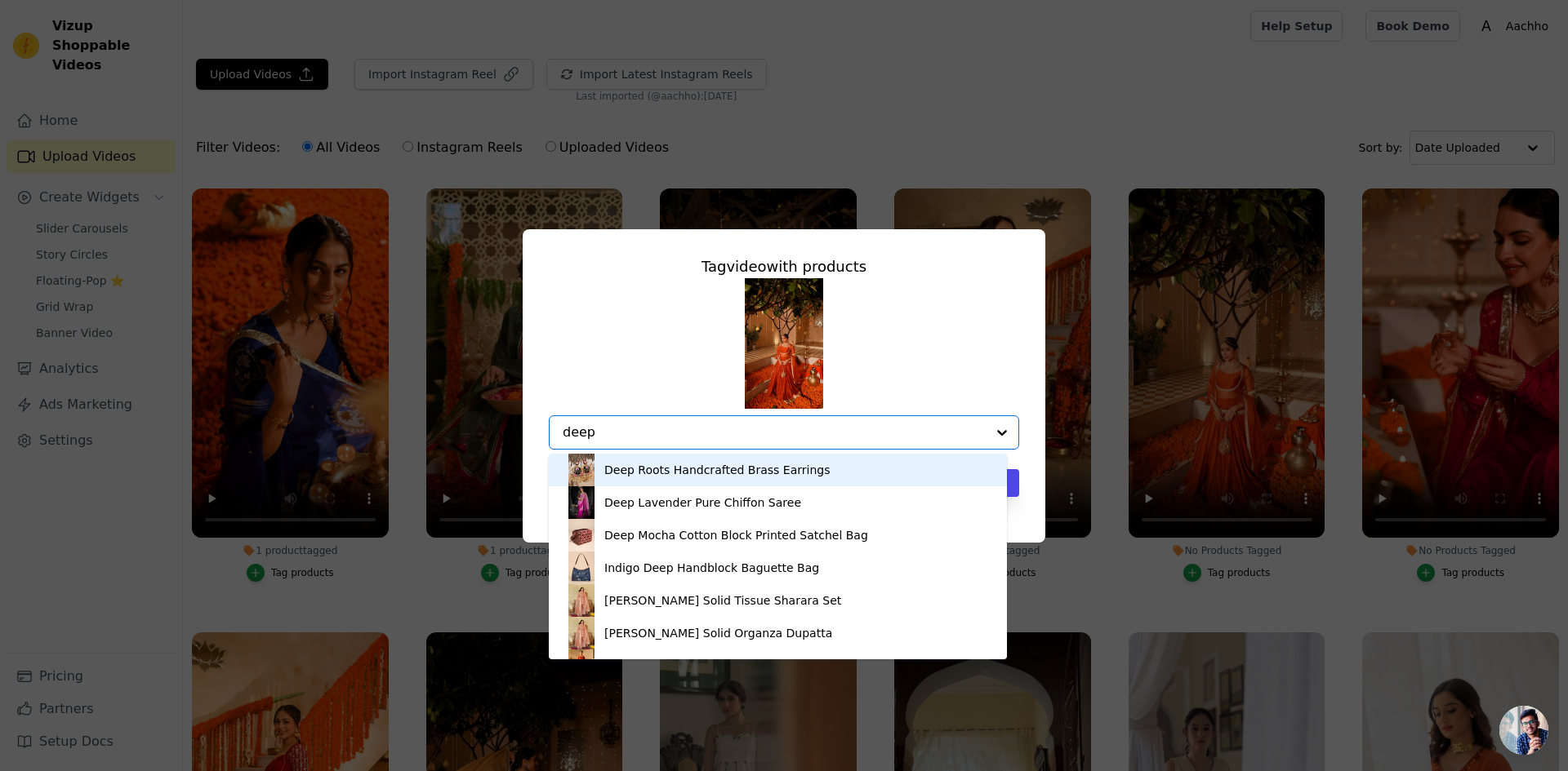
type input "deepa"
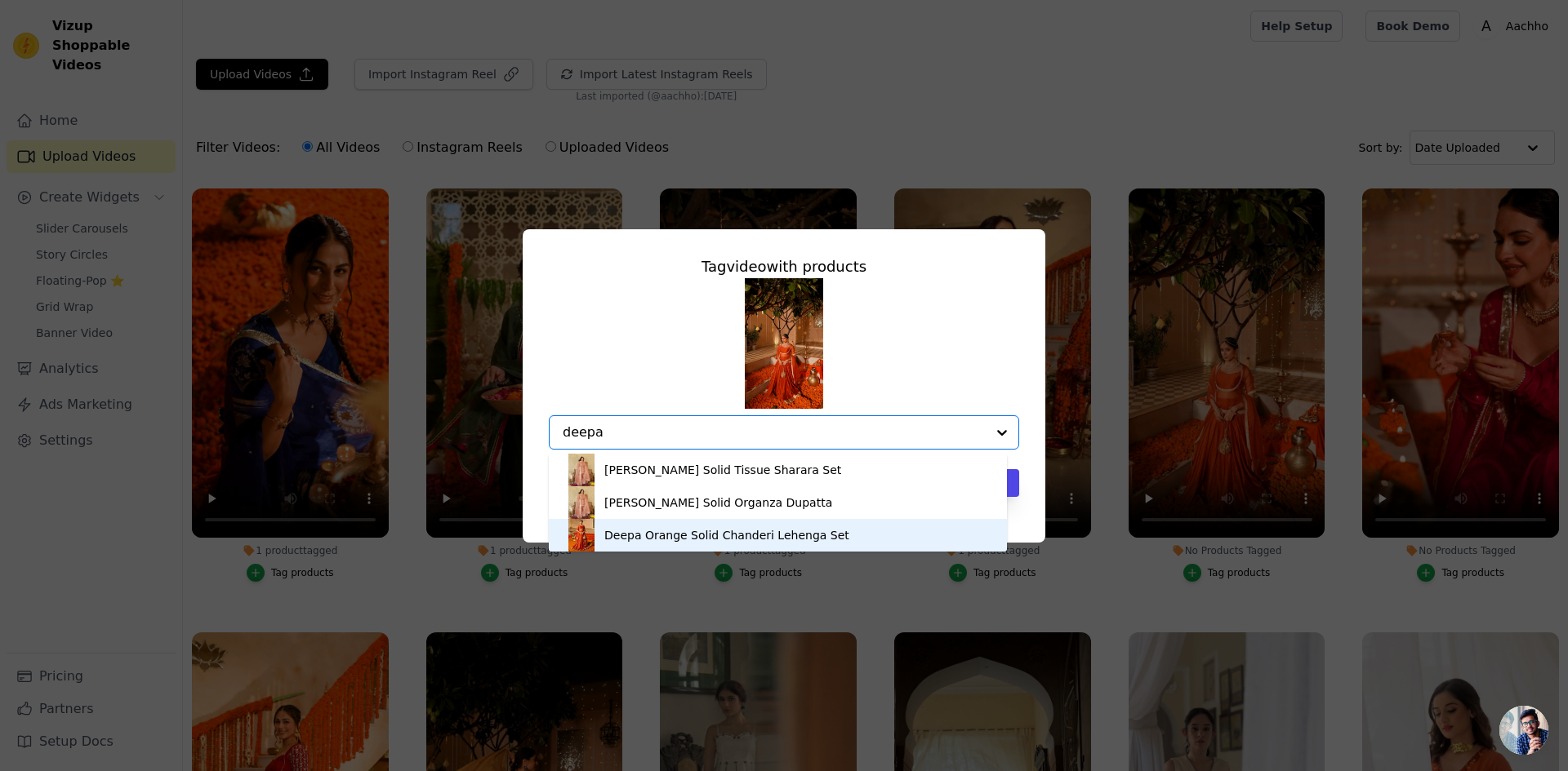
click at [771, 539] on div "Deepa Orange Solid Chanderi Lehenga Set" at bounding box center [727, 536] width 245 height 16
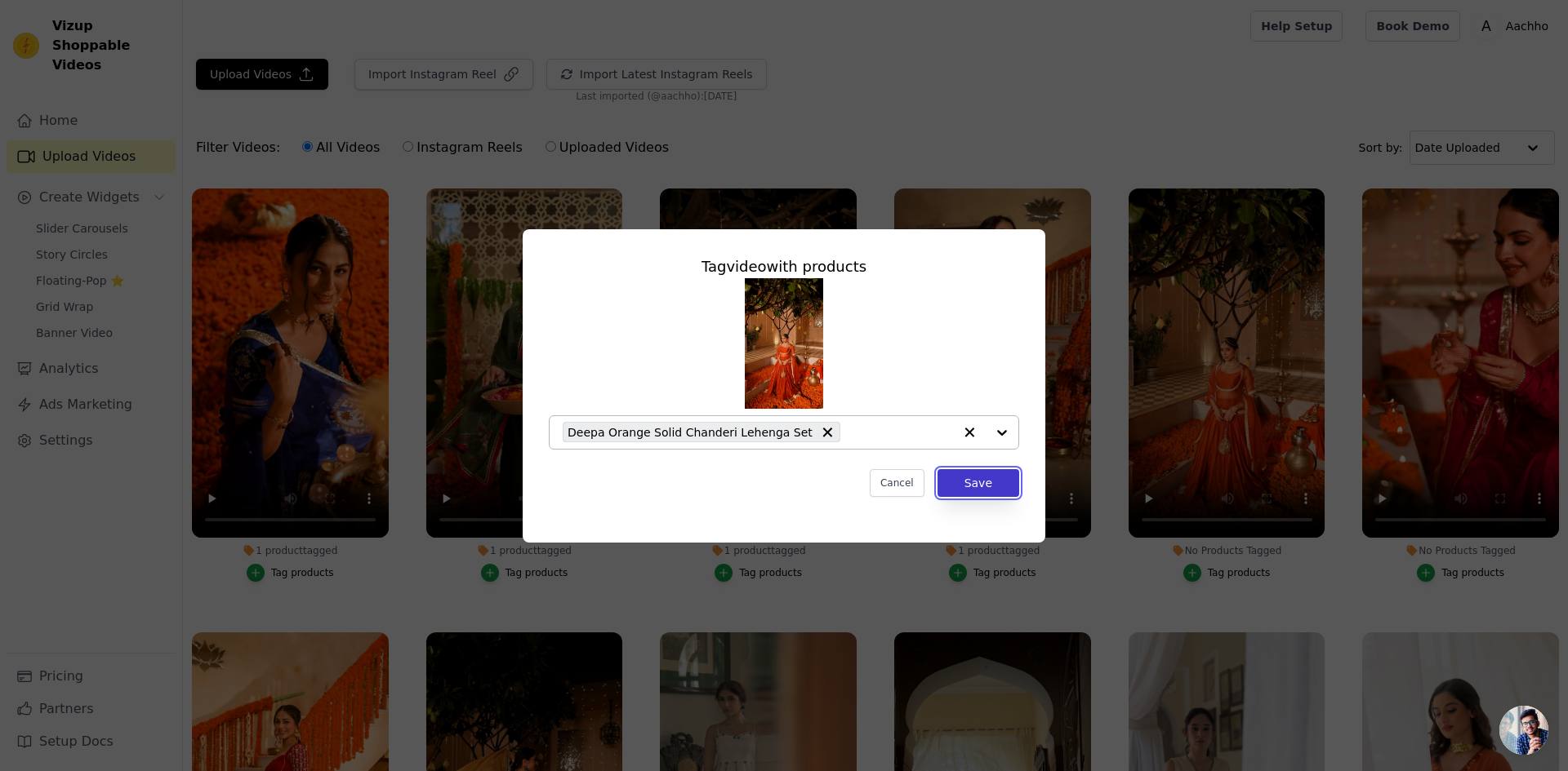
click at [981, 488] on button "Save" at bounding box center [978, 483] width 82 height 27
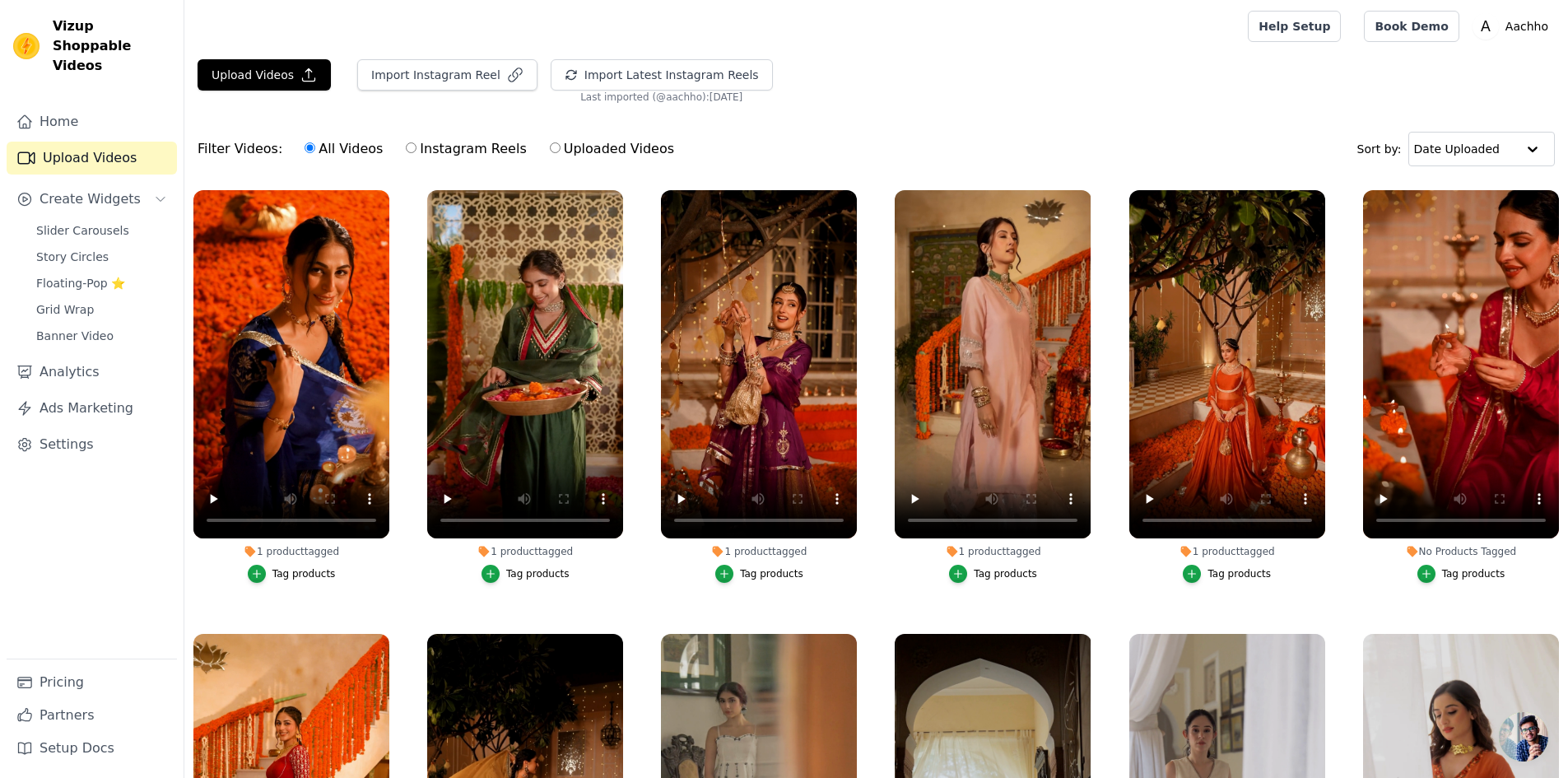
click at [551, 146] on label "Uploaded Videos" at bounding box center [611, 148] width 126 height 21
click at [551, 146] on input "Uploaded Videos" at bounding box center [555, 148] width 11 height 11
radio input "true"
click at [1425, 572] on icon "button" at bounding box center [1426, 575] width 7 height 7
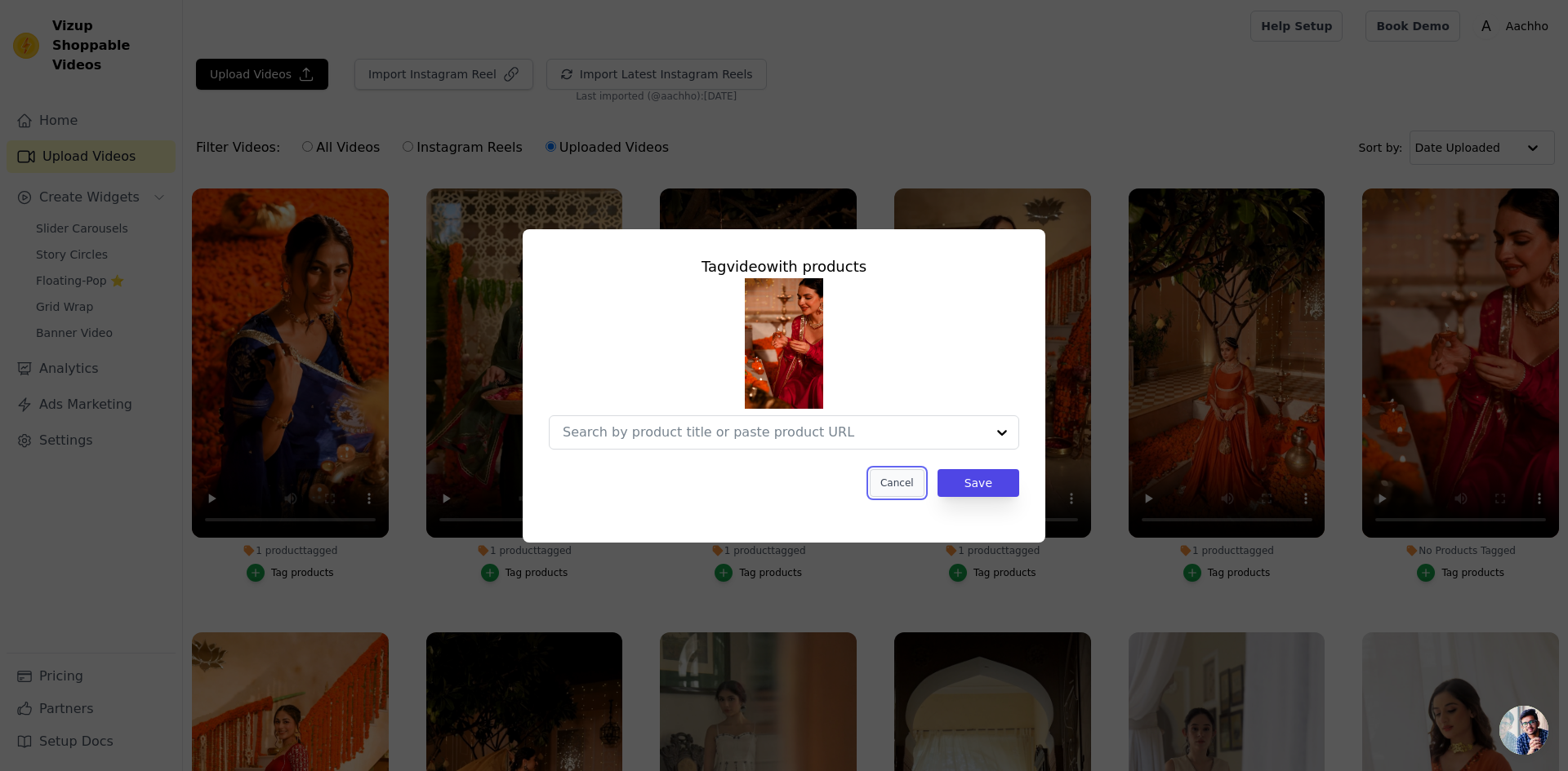
click at [898, 479] on button "Cancel" at bounding box center [897, 483] width 55 height 27
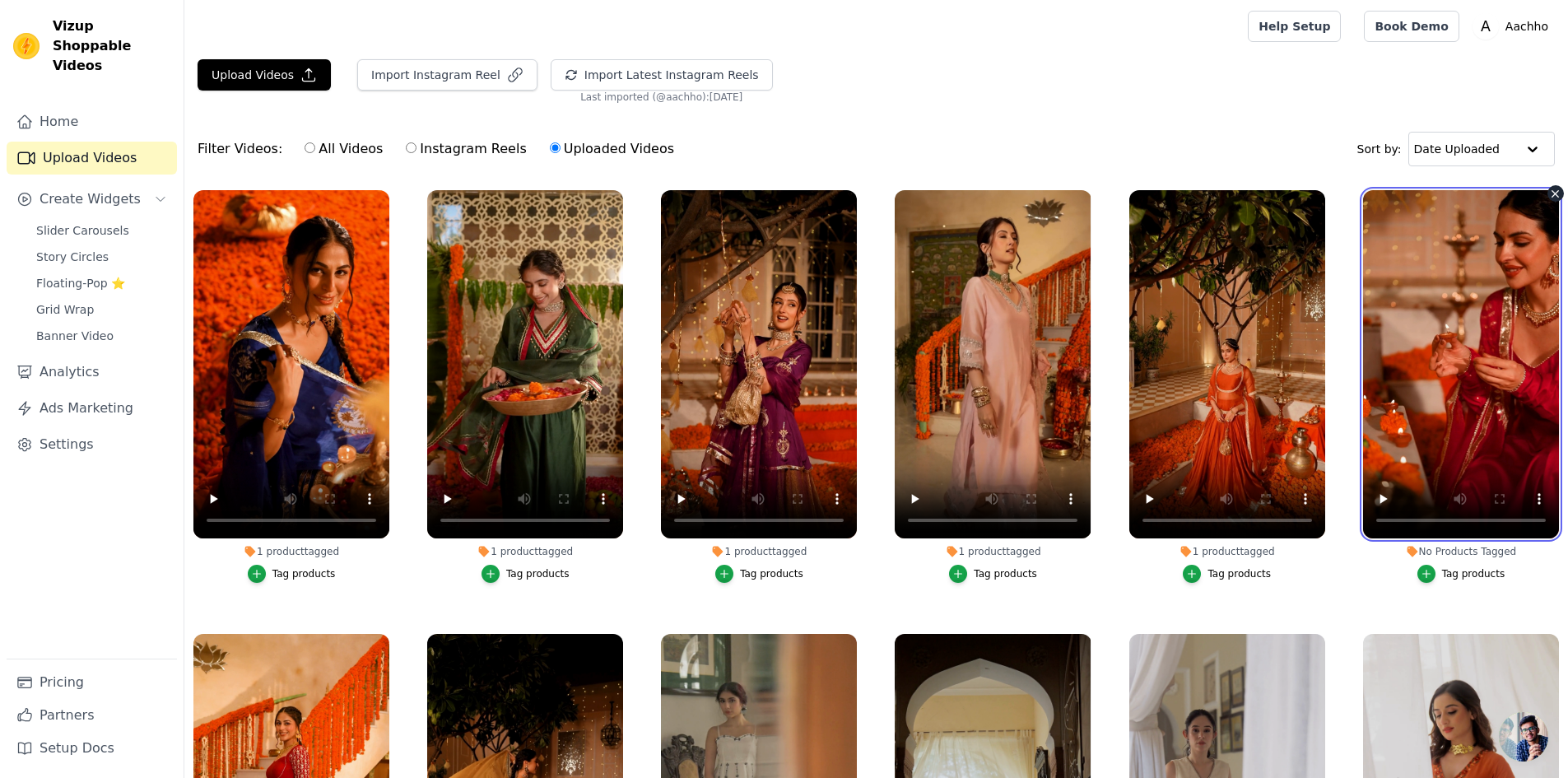
click at [1483, 367] on video at bounding box center [1460, 364] width 196 height 349
click at [1421, 574] on icon "button" at bounding box center [1426, 574] width 12 height 12
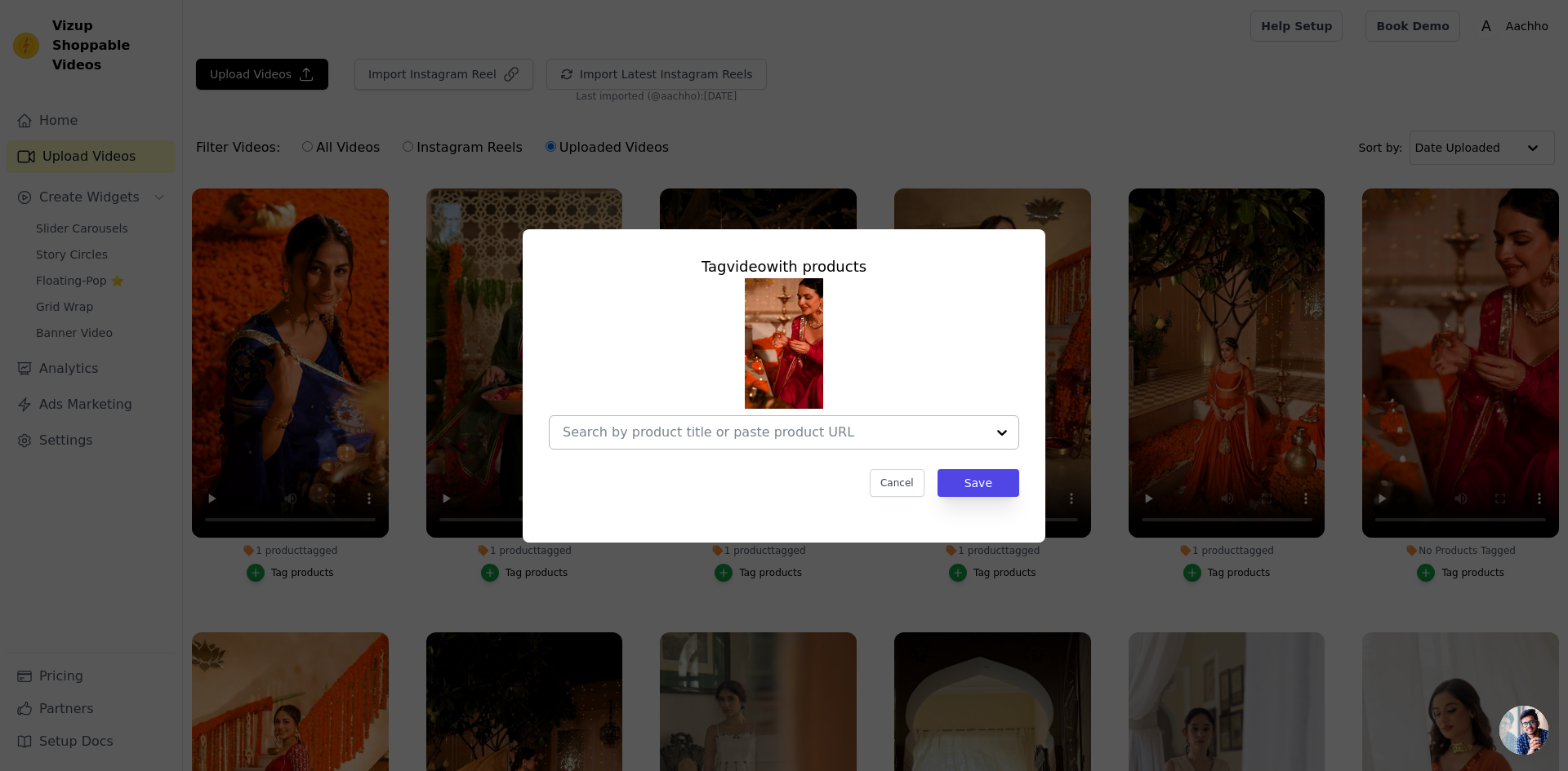
click at [816, 416] on div at bounding box center [774, 433] width 423 height 33
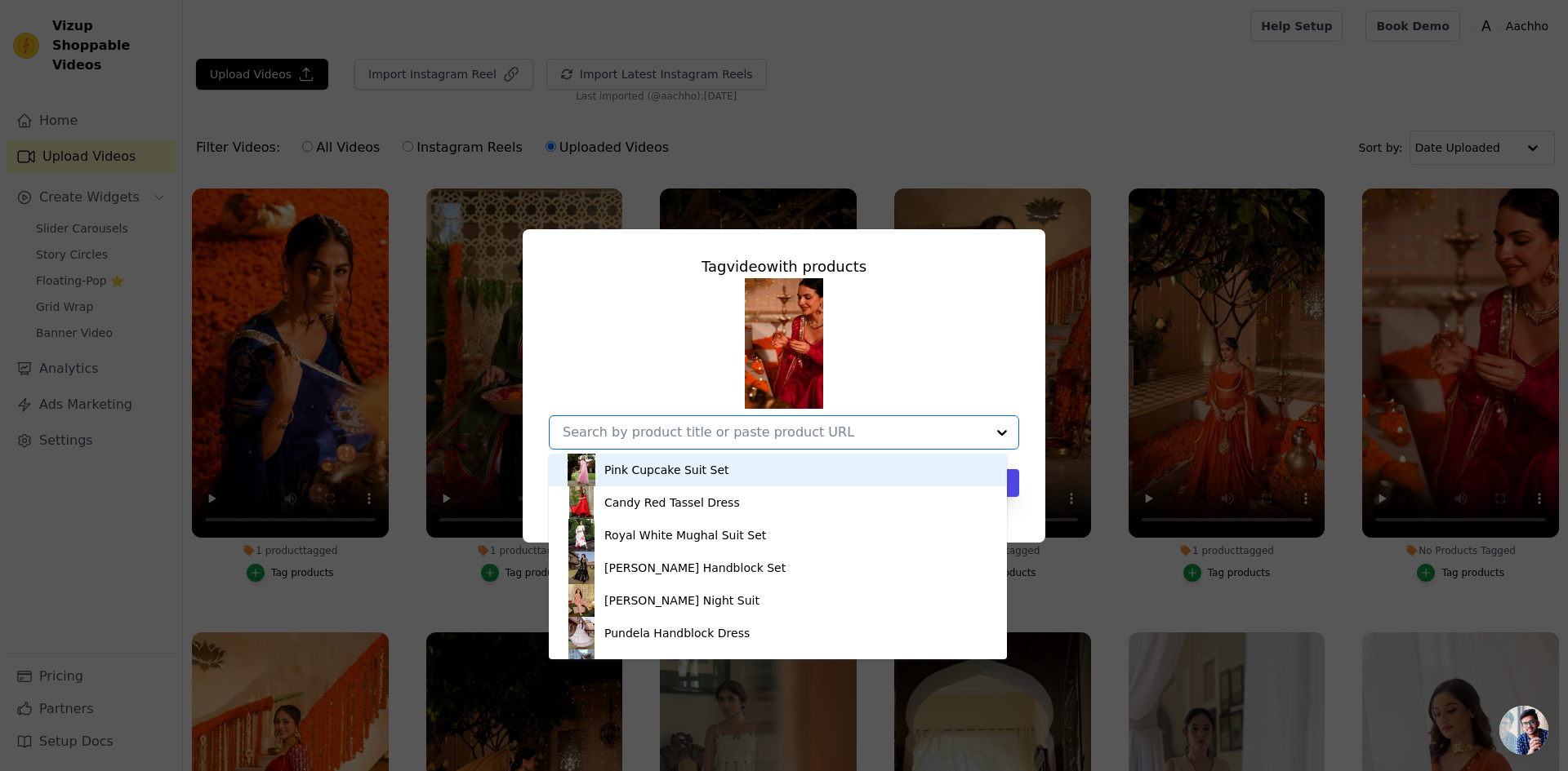
type input "h"
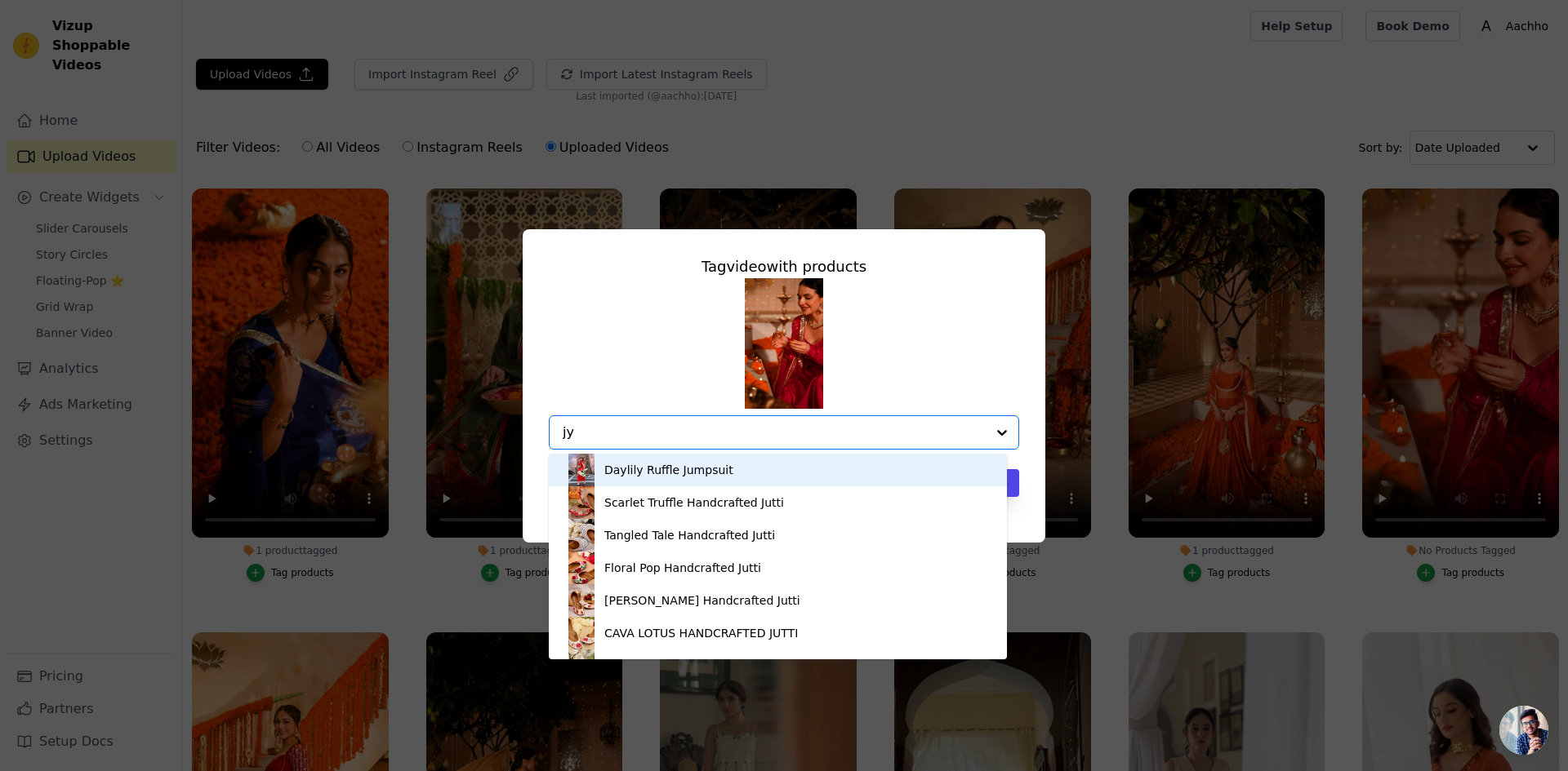
type input "jyo"
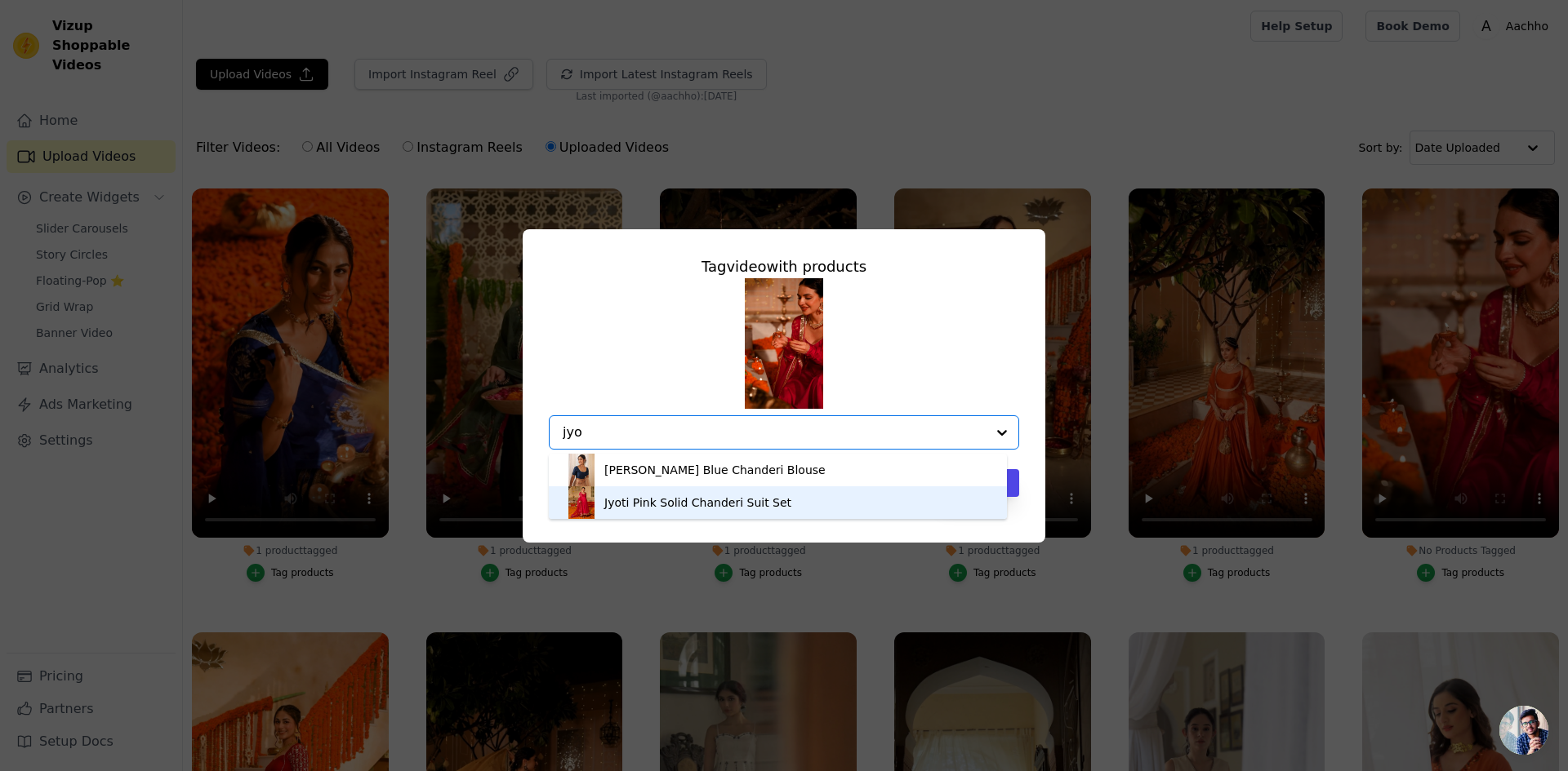
click at [758, 501] on div "Jyoti Pink Solid Chanderi Suit Set" at bounding box center [697, 503] width 187 height 16
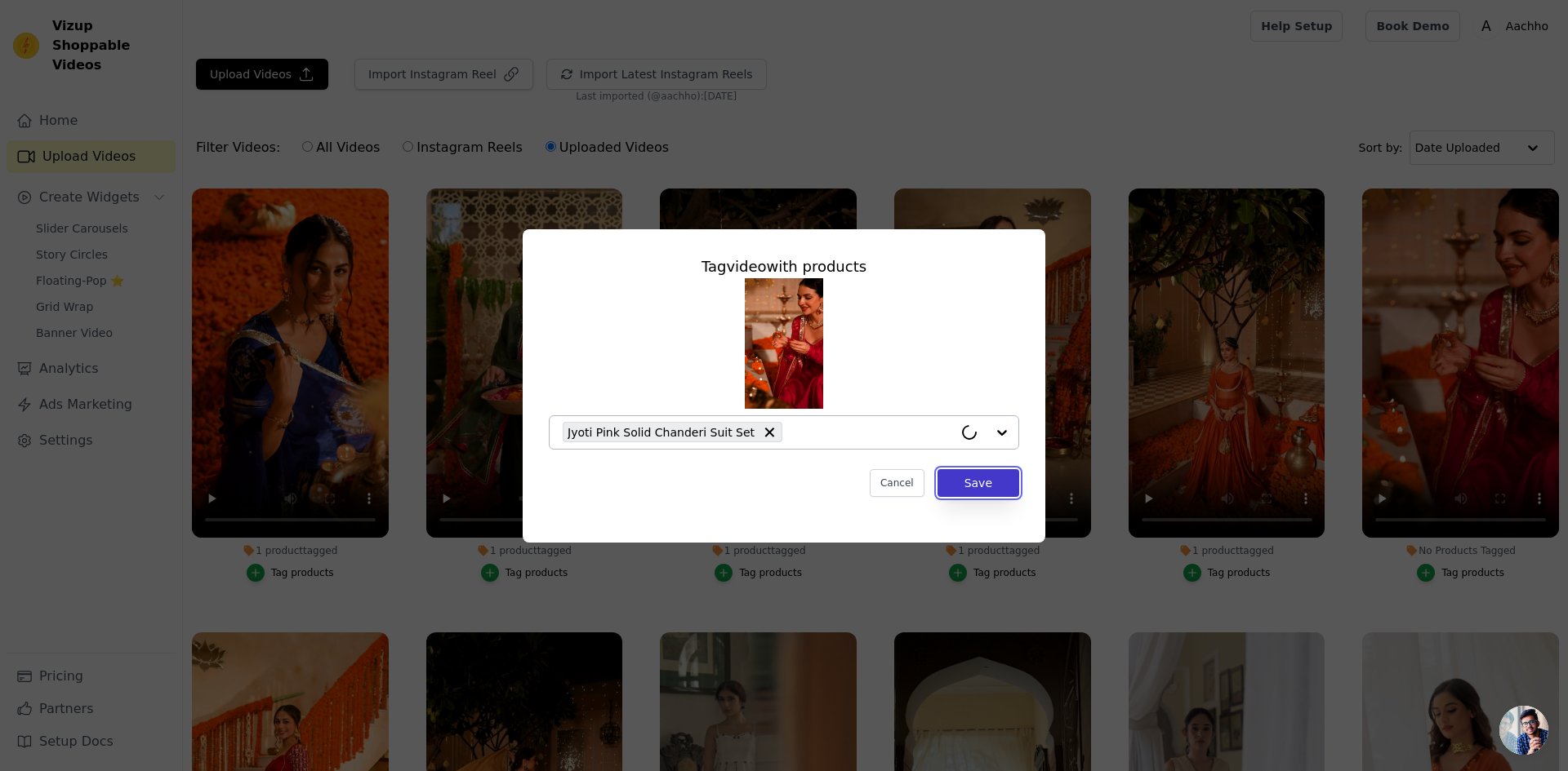
click at [974, 478] on button "Save" at bounding box center [978, 483] width 82 height 27
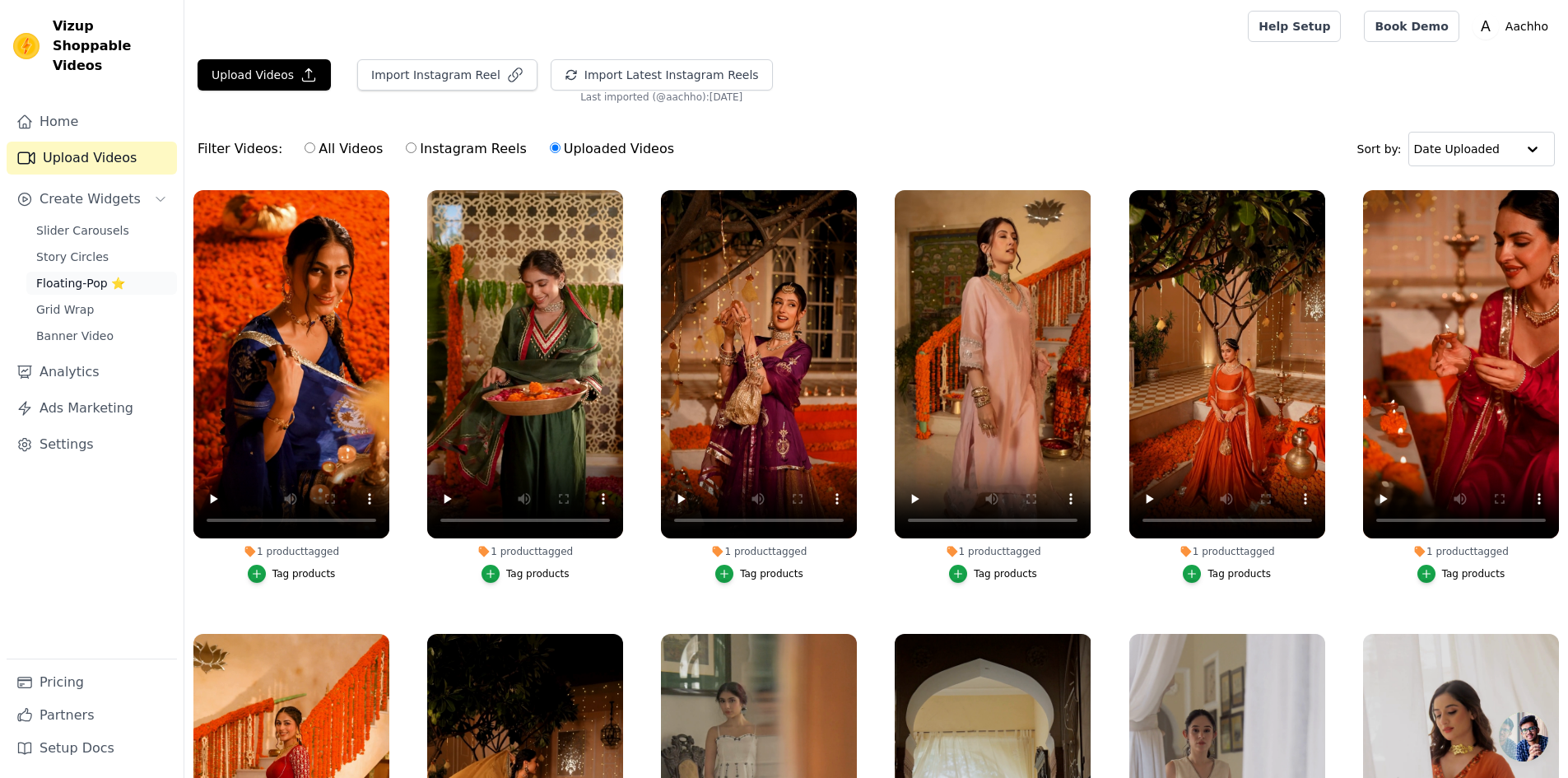
click at [97, 275] on span "Floating-Pop ⭐" at bounding box center [80, 283] width 89 height 17
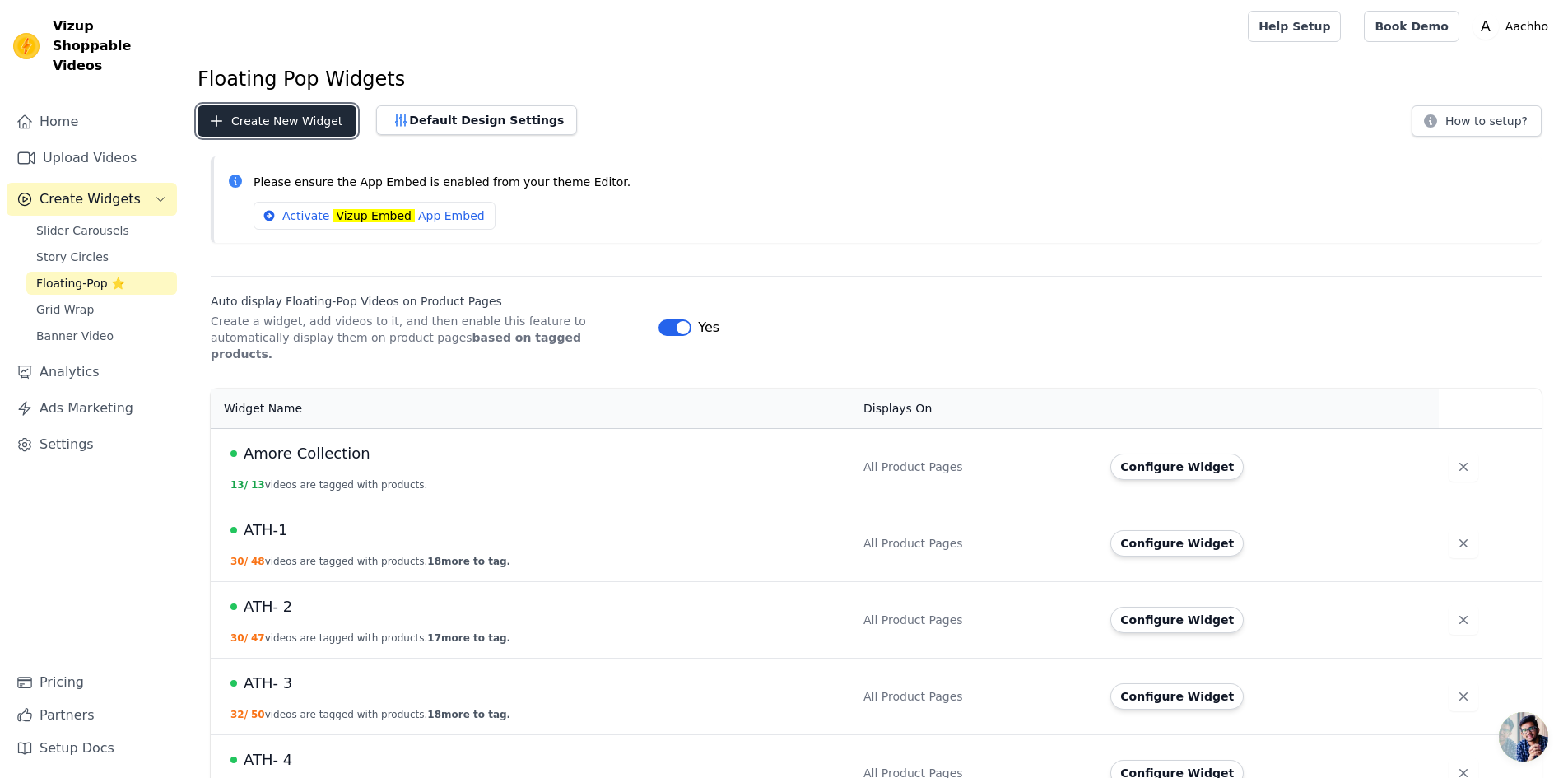
click at [259, 119] on button "Create New Widget" at bounding box center [277, 121] width 159 height 31
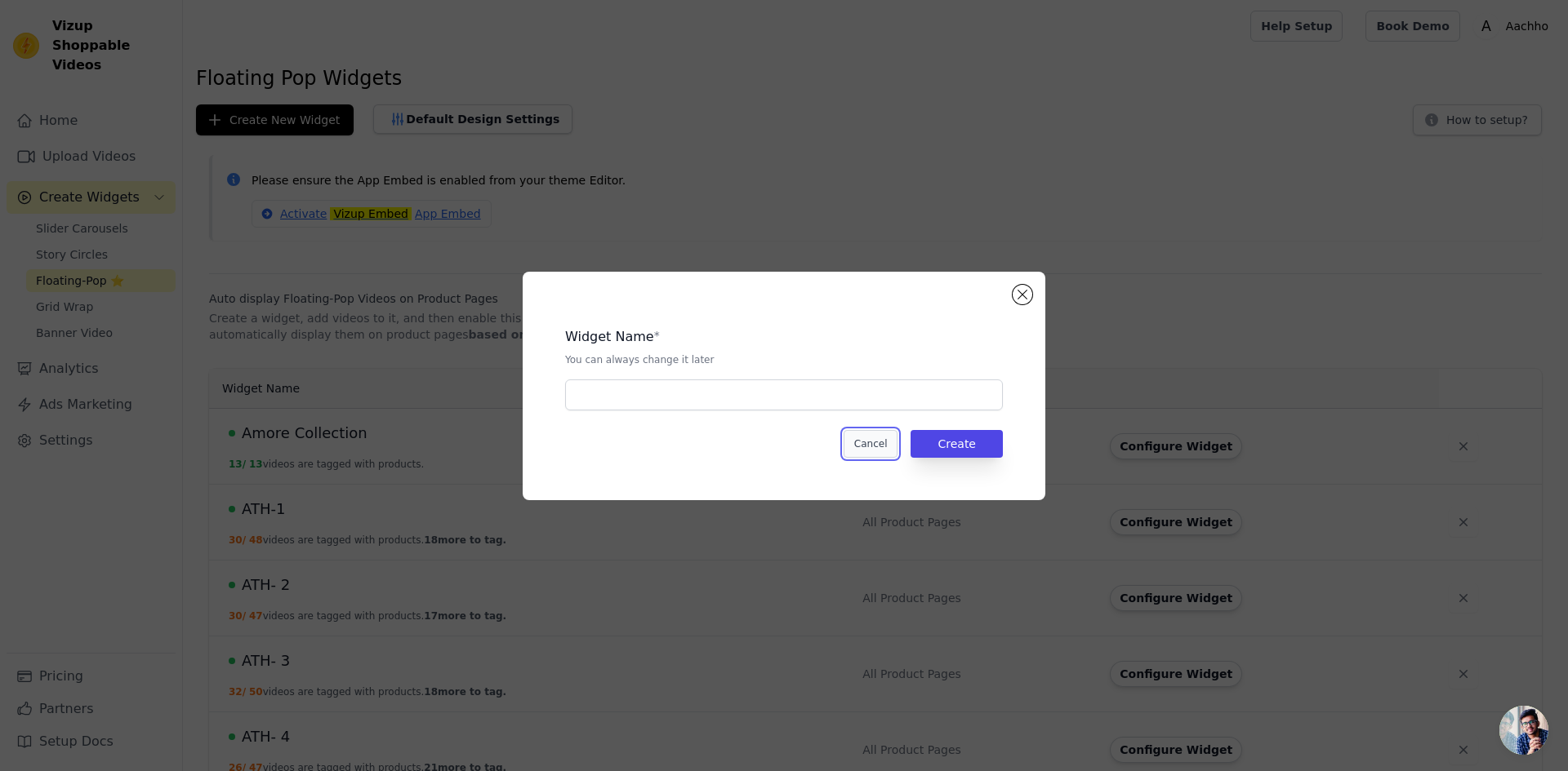
click at [878, 453] on button "Cancel" at bounding box center [871, 444] width 55 height 27
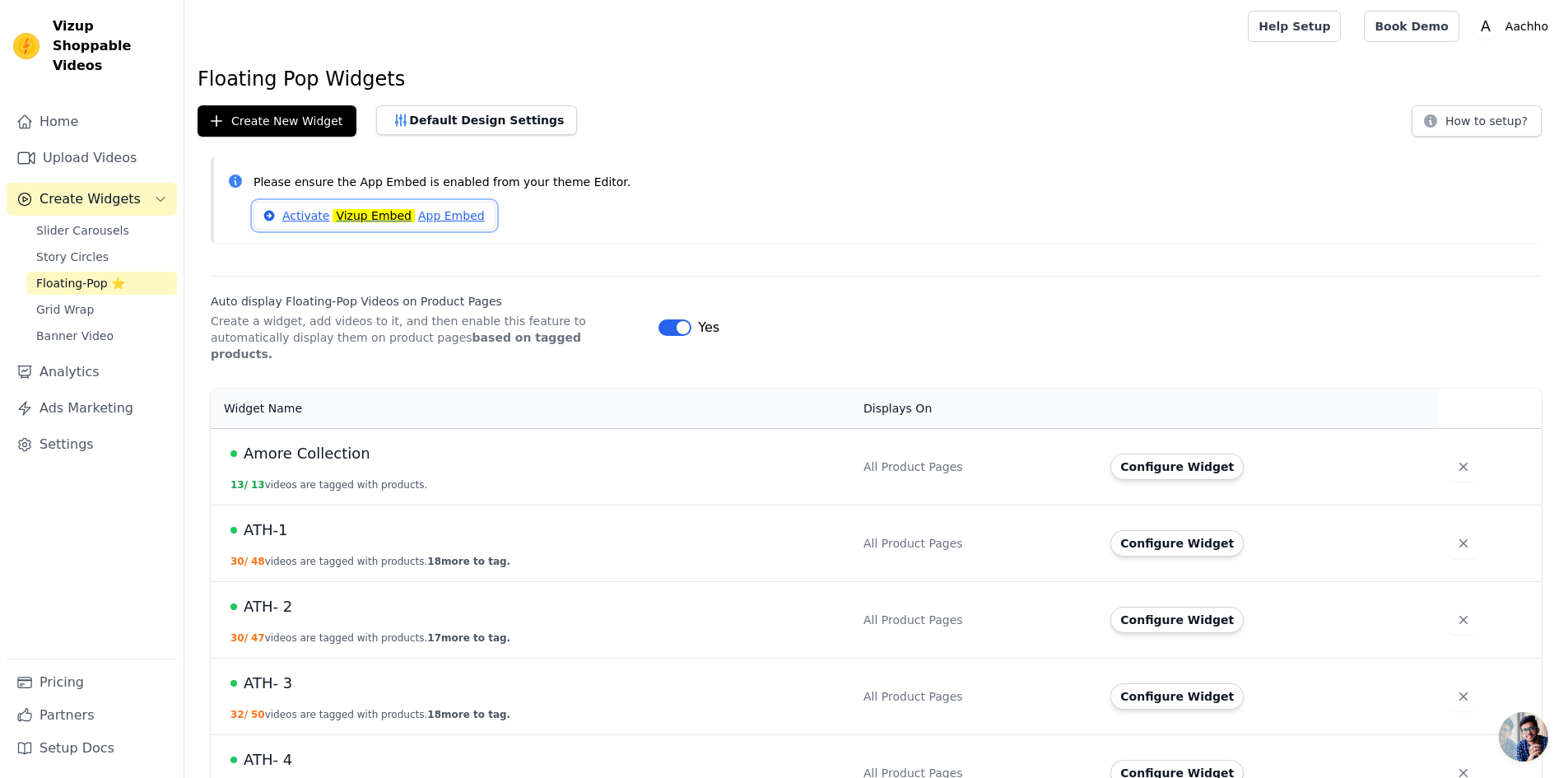
click at [375, 217] on mark "Vizup Embed" at bounding box center [374, 215] width 83 height 13
click at [94, 144] on link "Upload Videos" at bounding box center [91, 158] width 170 height 33
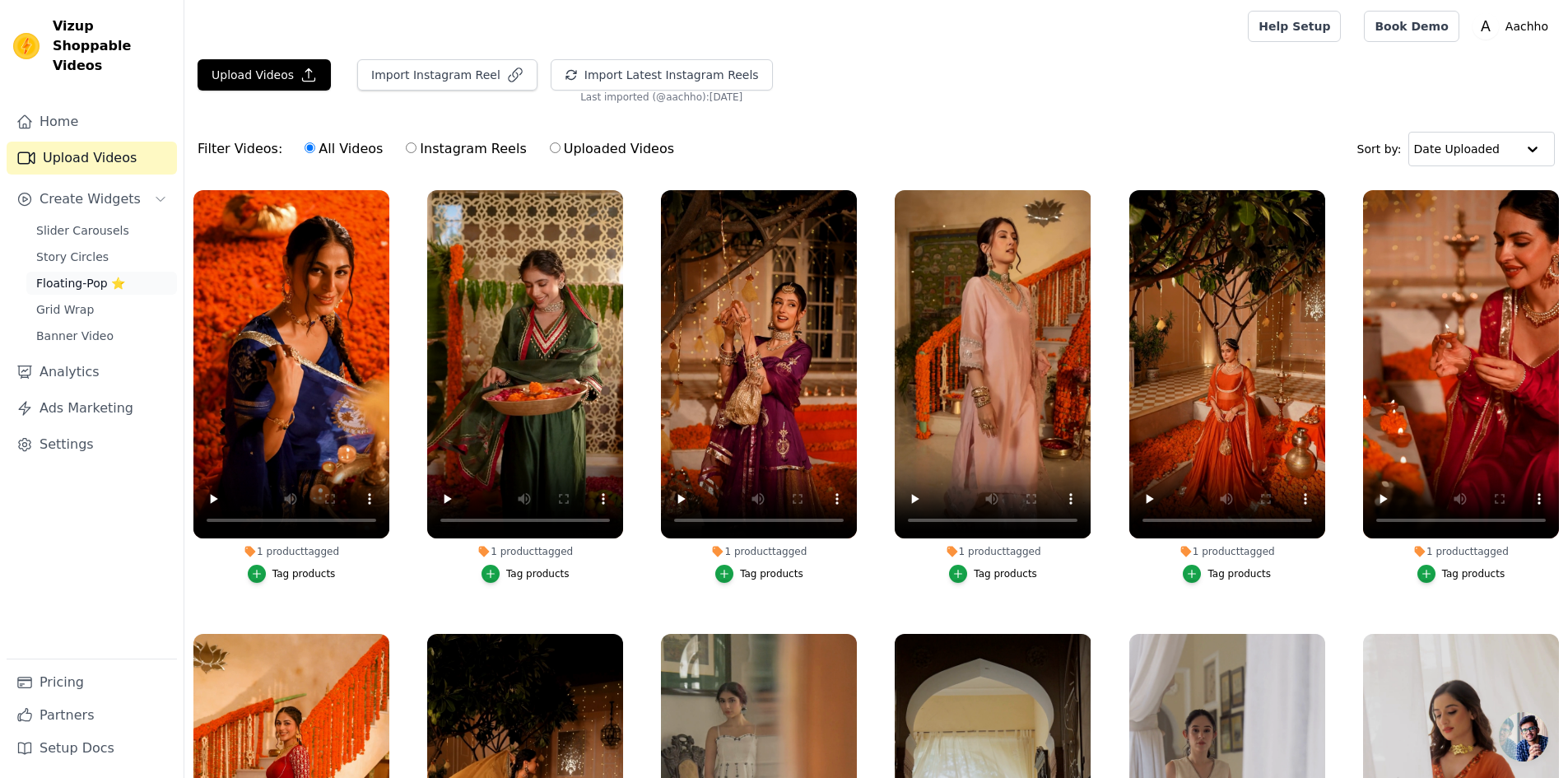
click at [114, 275] on span "Floating-Pop ⭐" at bounding box center [80, 283] width 89 height 17
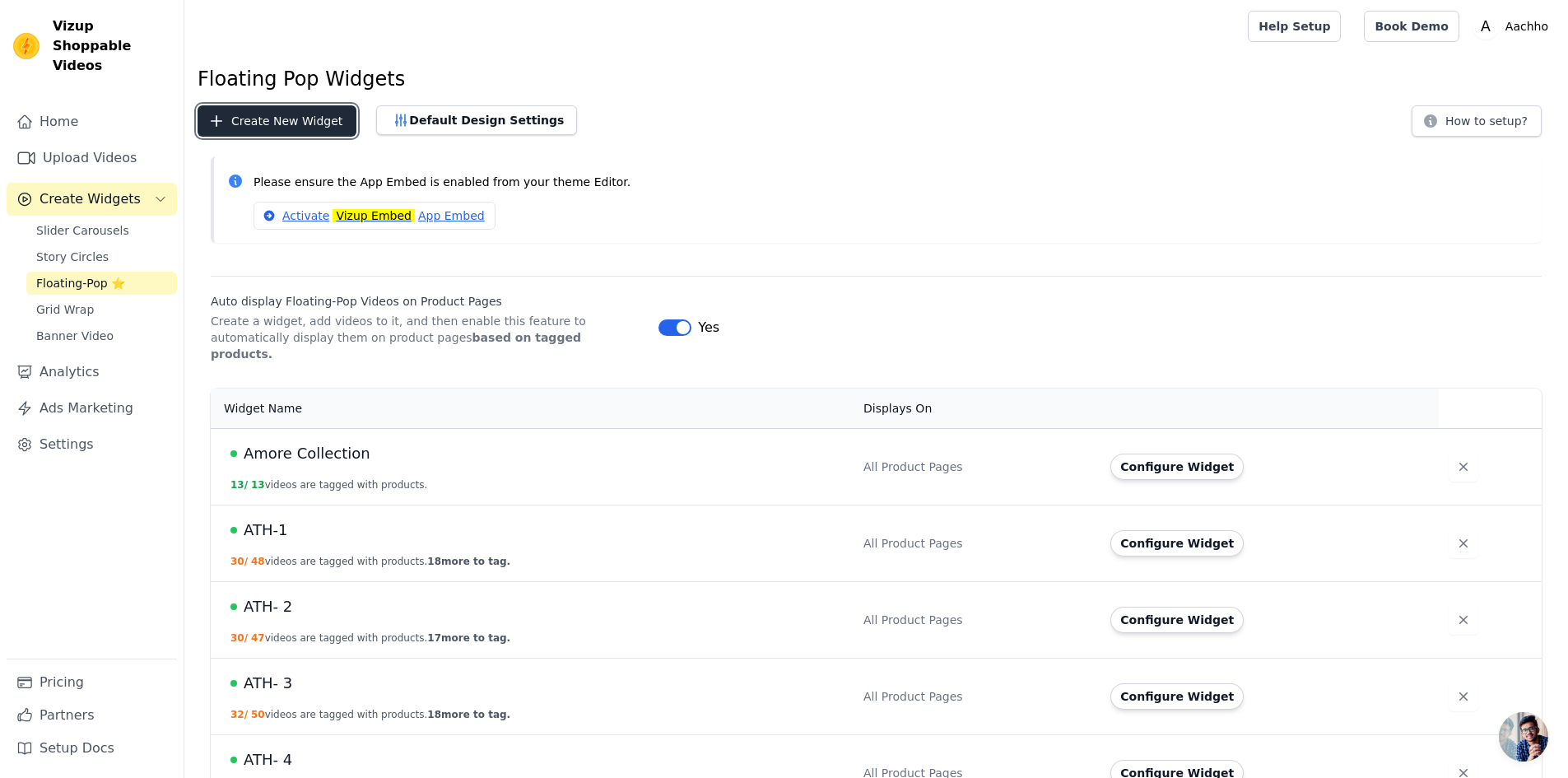
click at [268, 132] on button "Create New Widget" at bounding box center [277, 121] width 159 height 31
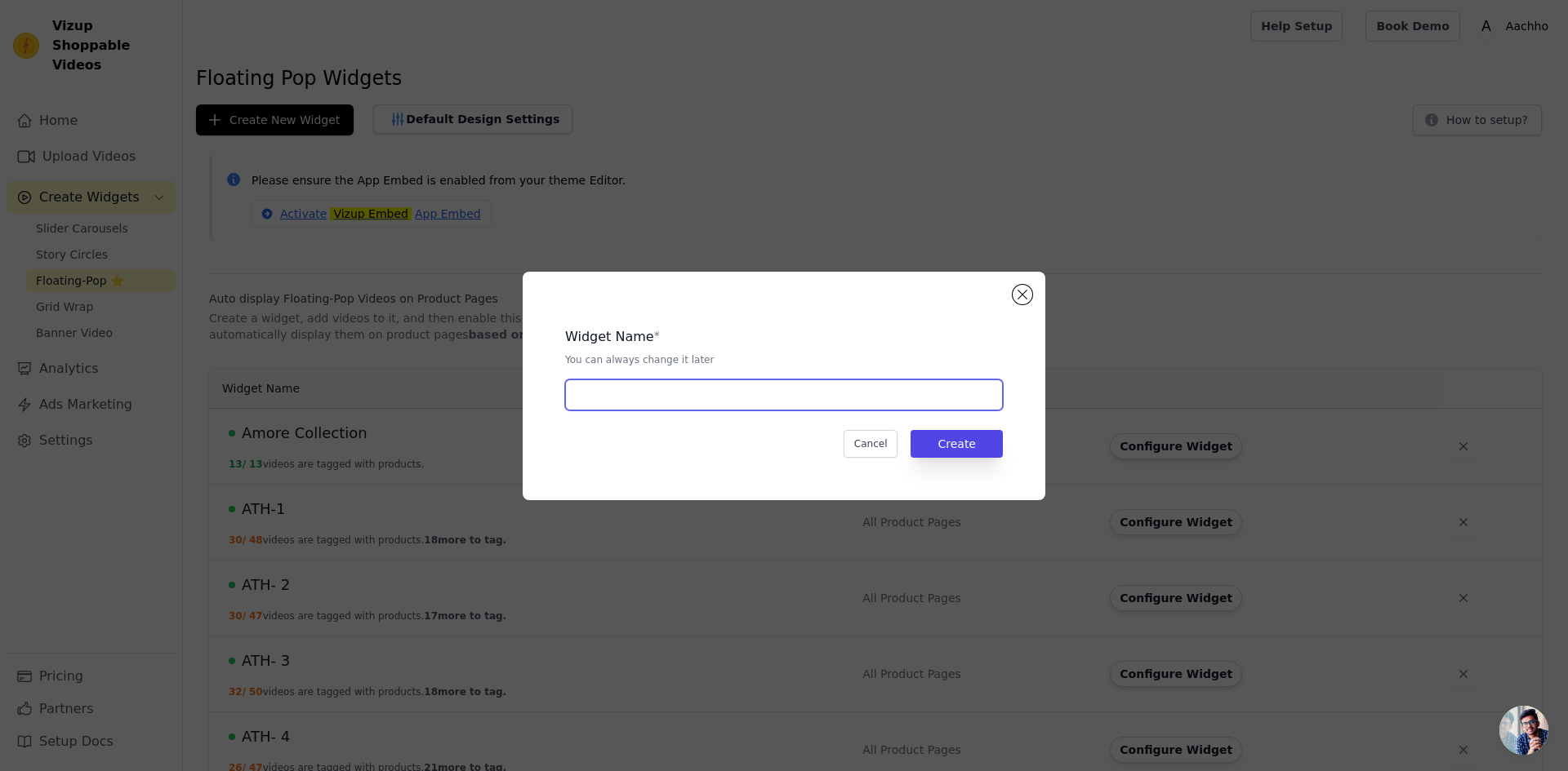
click at [604, 392] on input "text" at bounding box center [784, 395] width 438 height 31
type input "Subh Labh"
click at [938, 441] on button "Create" at bounding box center [956, 444] width 92 height 27
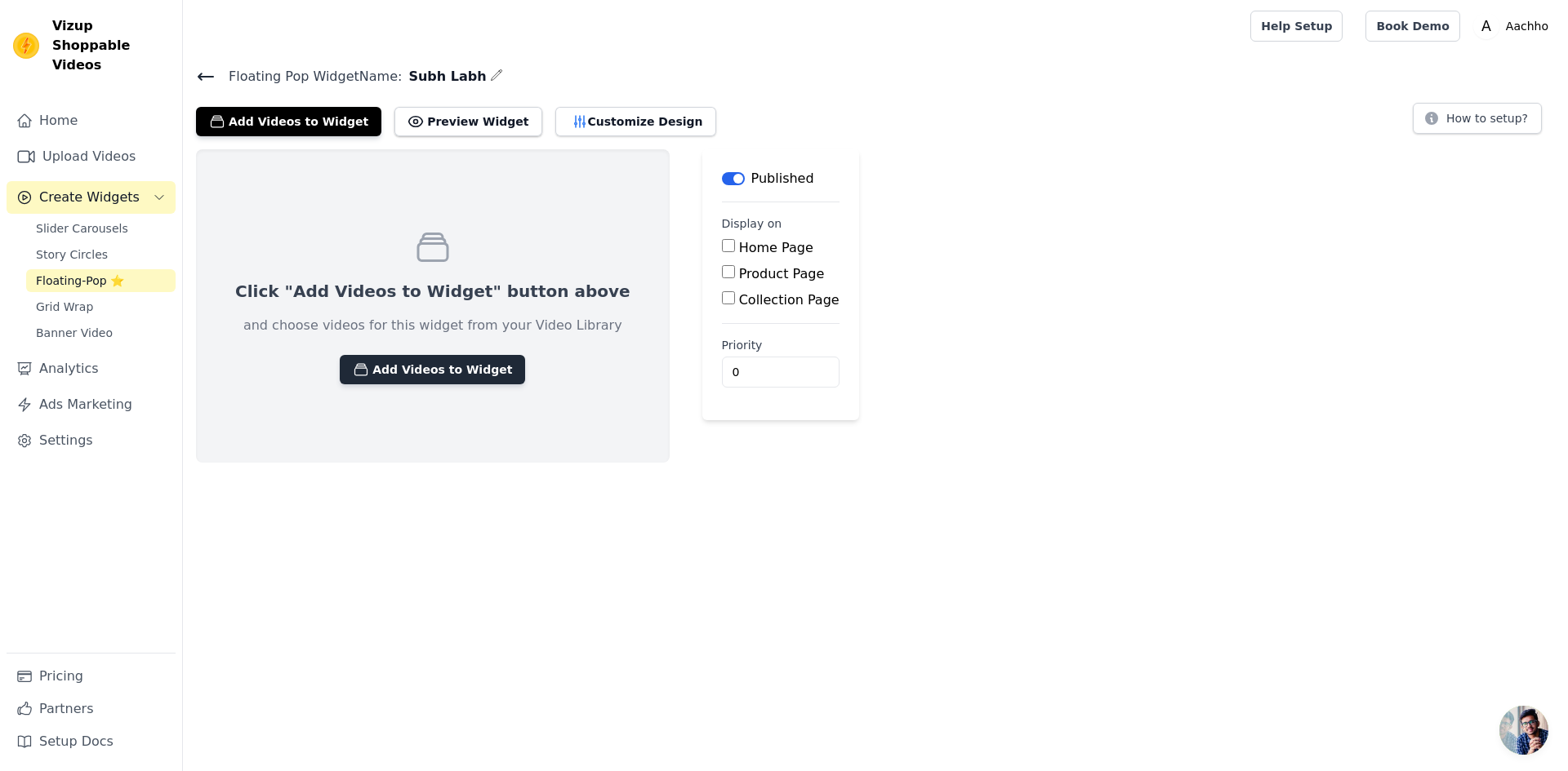
click at [427, 368] on button "Add Videos to Widget" at bounding box center [432, 370] width 185 height 29
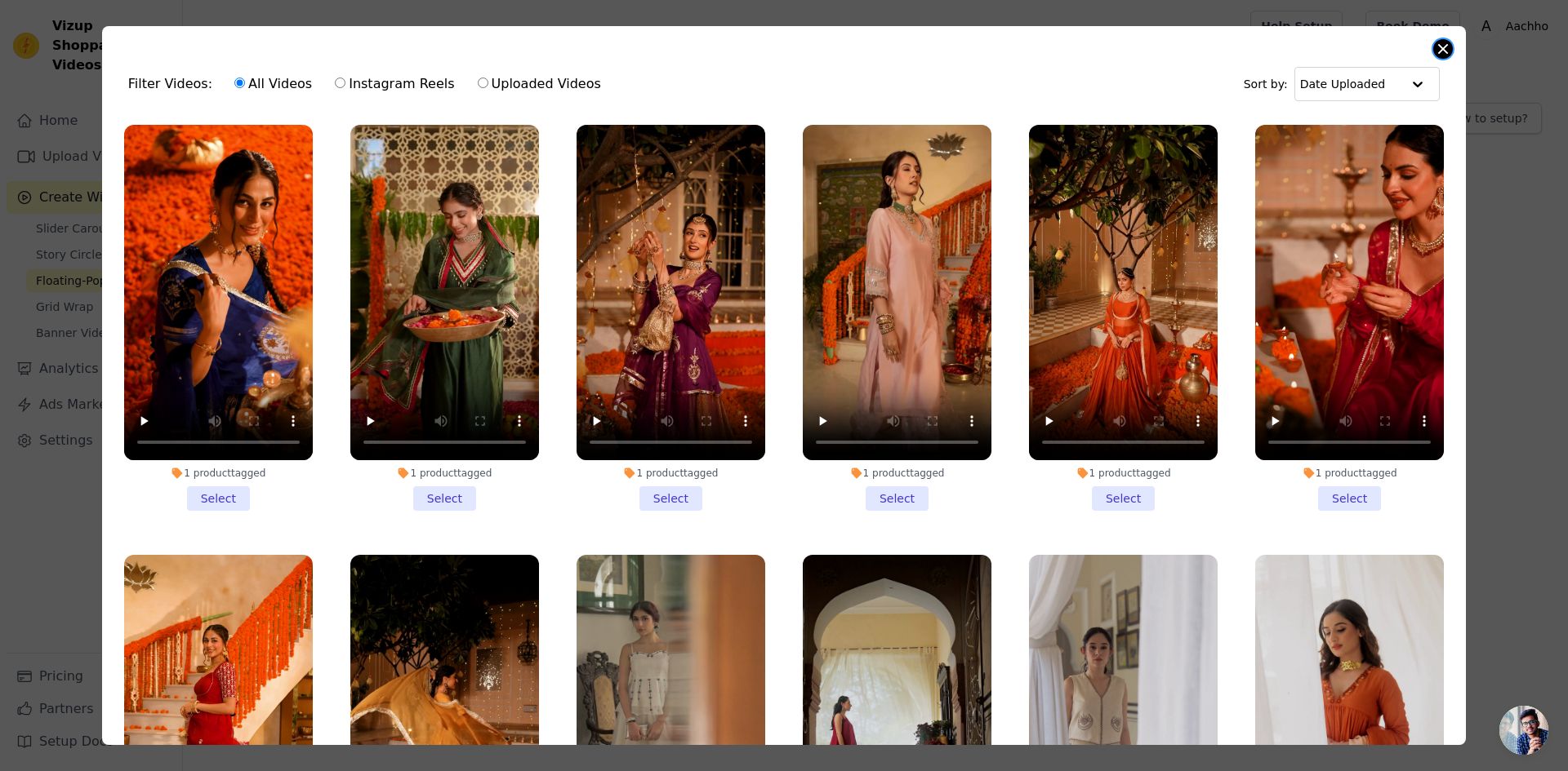
click at [1444, 51] on button "Close modal" at bounding box center [1442, 48] width 19 height 19
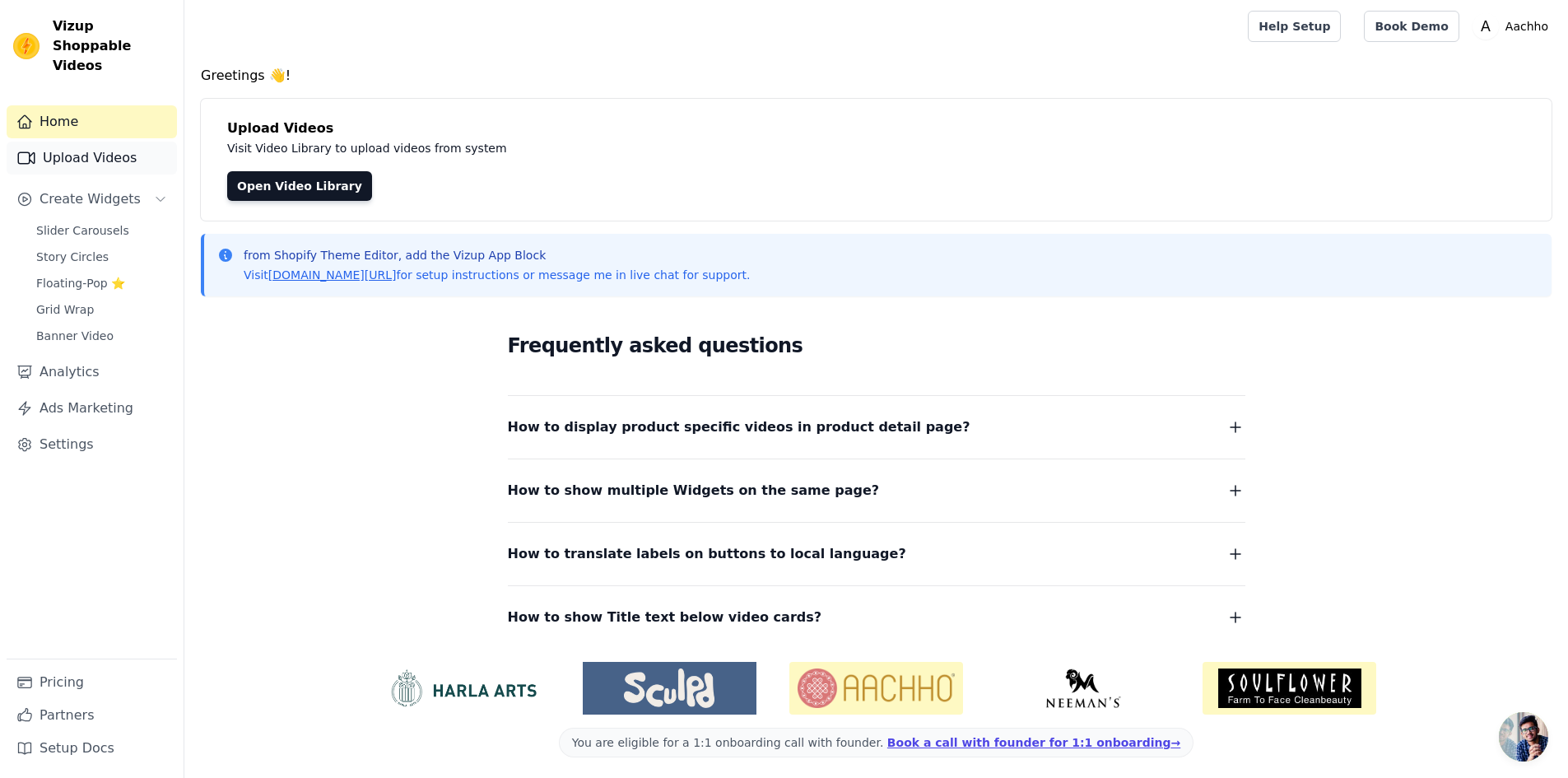
click at [105, 142] on link "Upload Videos" at bounding box center [91, 158] width 170 height 33
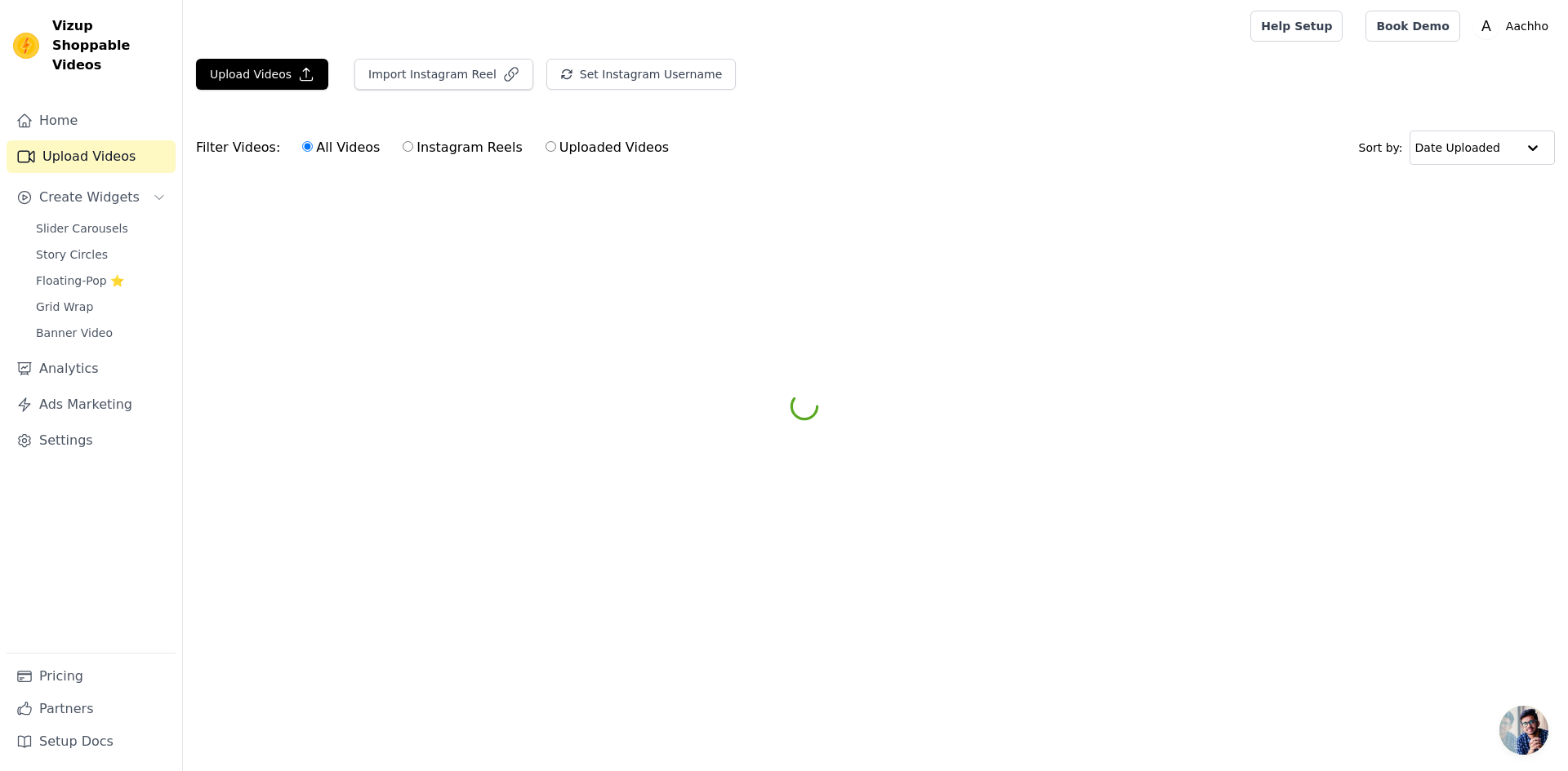
click at [552, 148] on label "Uploaded Videos" at bounding box center [606, 147] width 125 height 21
click at [552, 148] on input "Uploaded Videos" at bounding box center [551, 147] width 11 height 11
radio input "true"
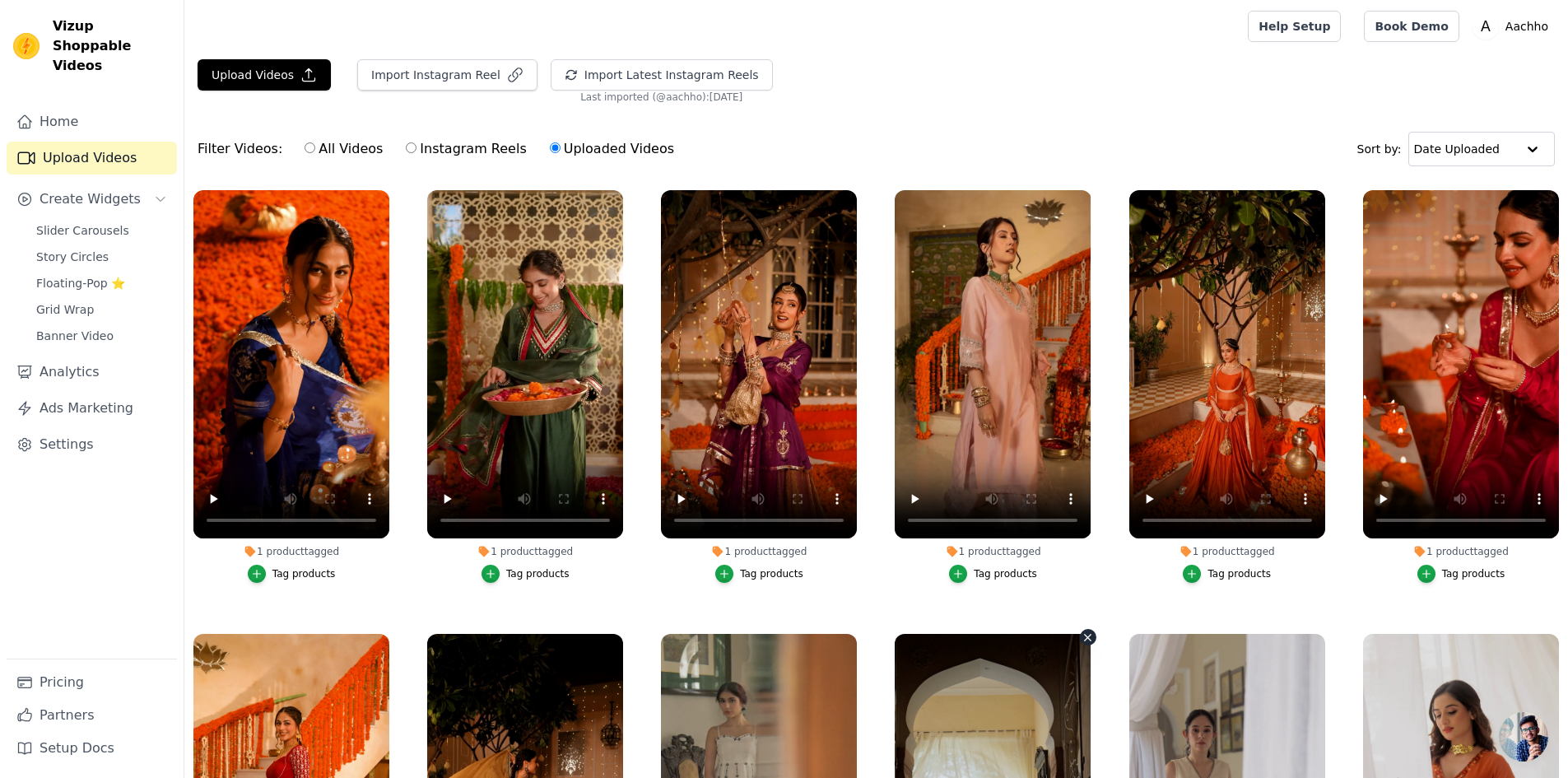
scroll to position [412, 0]
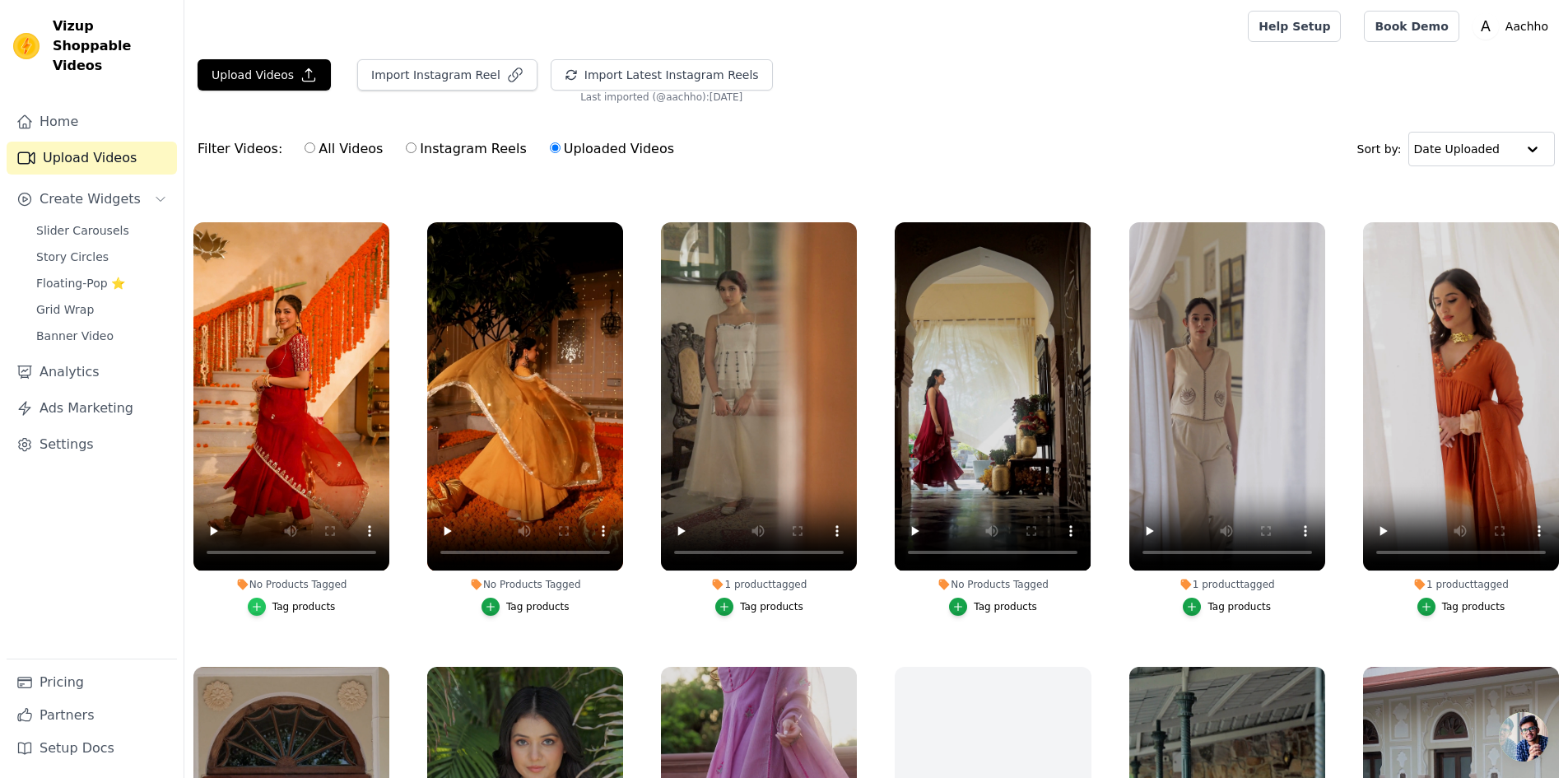
click at [261, 603] on icon "button" at bounding box center [256, 607] width 12 height 12
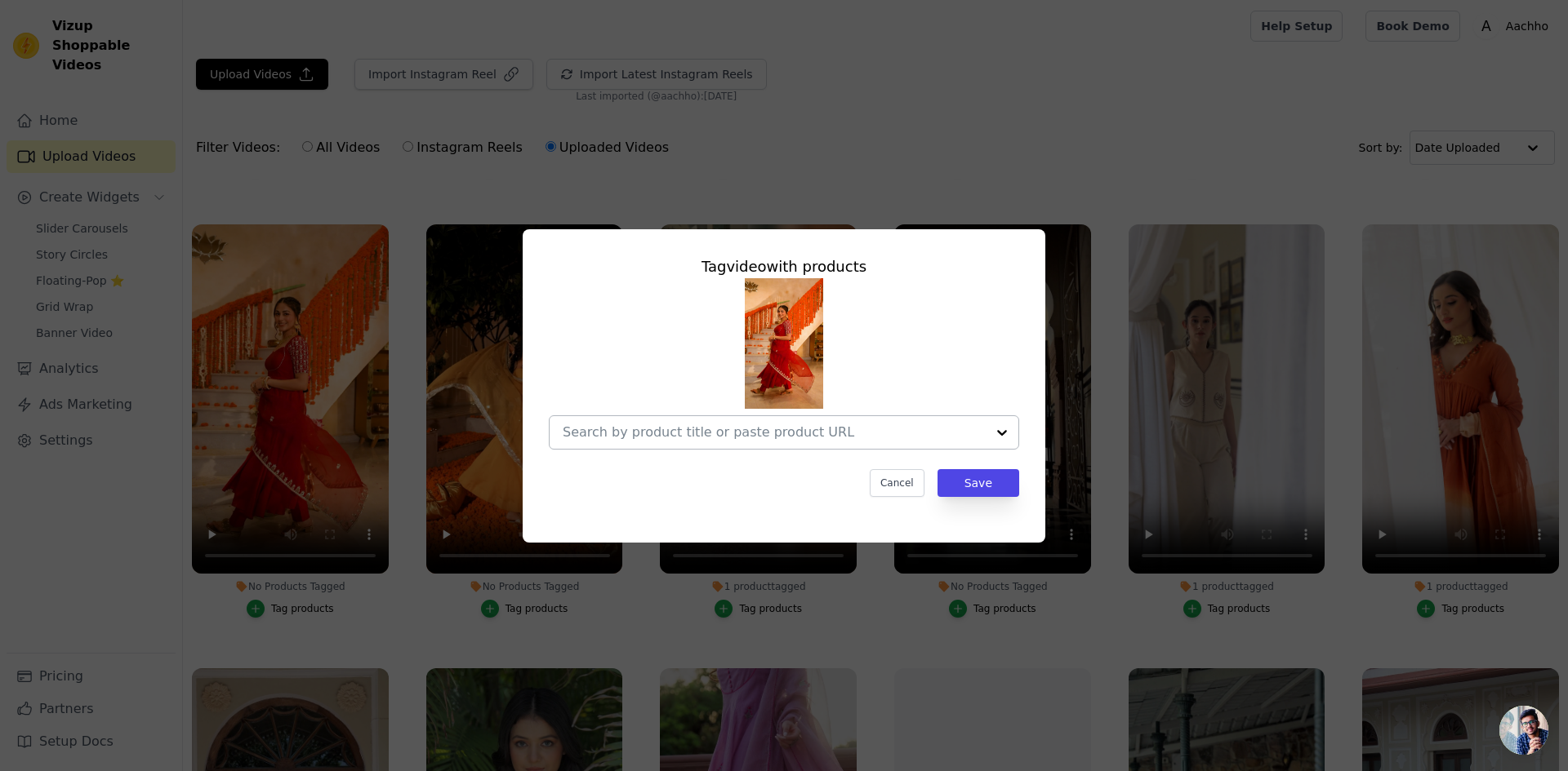
click at [603, 418] on div at bounding box center [774, 433] width 423 height 33
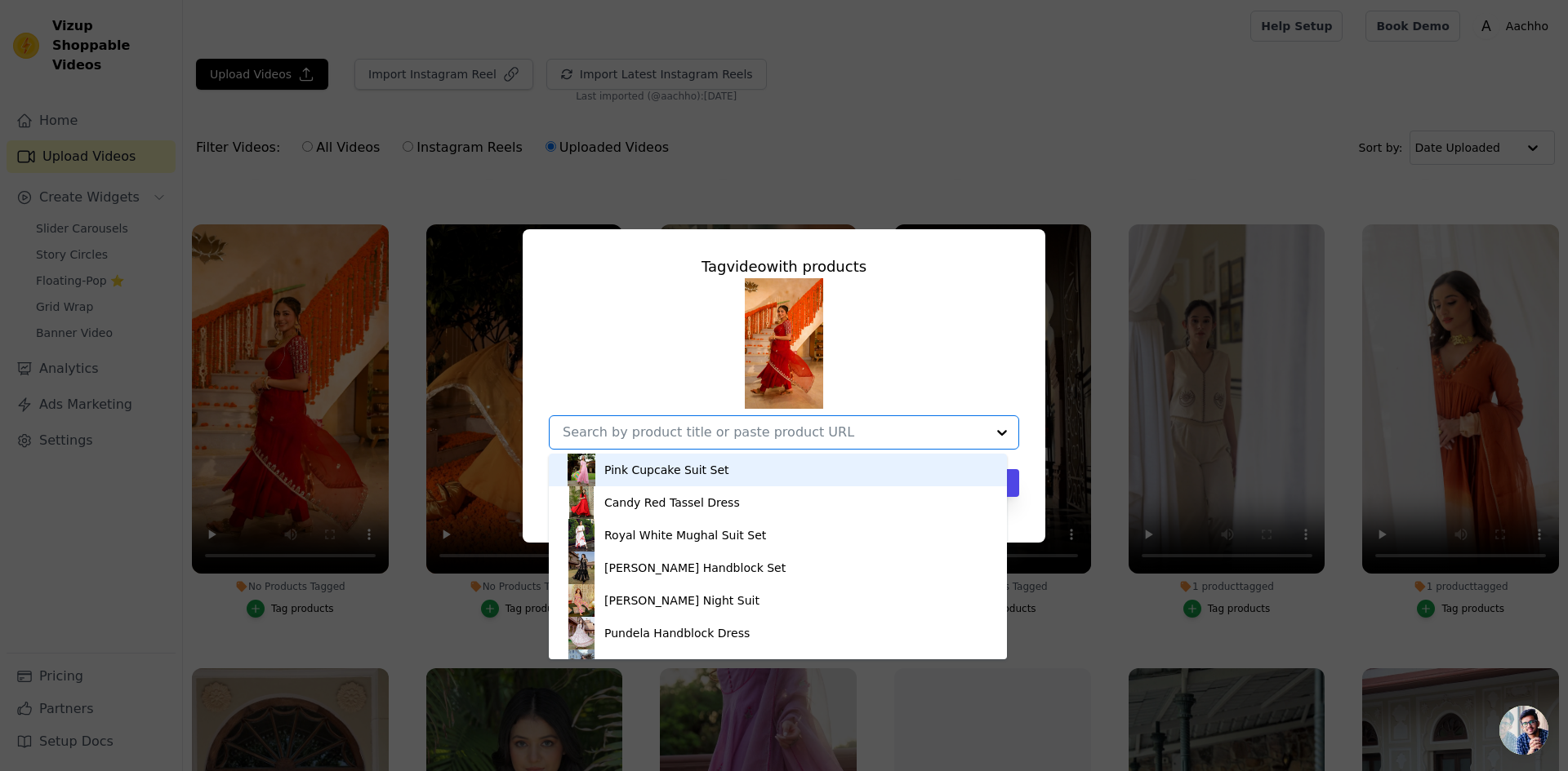
click at [614, 429] on input "No Products Tagged Tag video with products Pink Cupcake Suit Set Candy Red Tass…" at bounding box center [774, 432] width 423 height 15
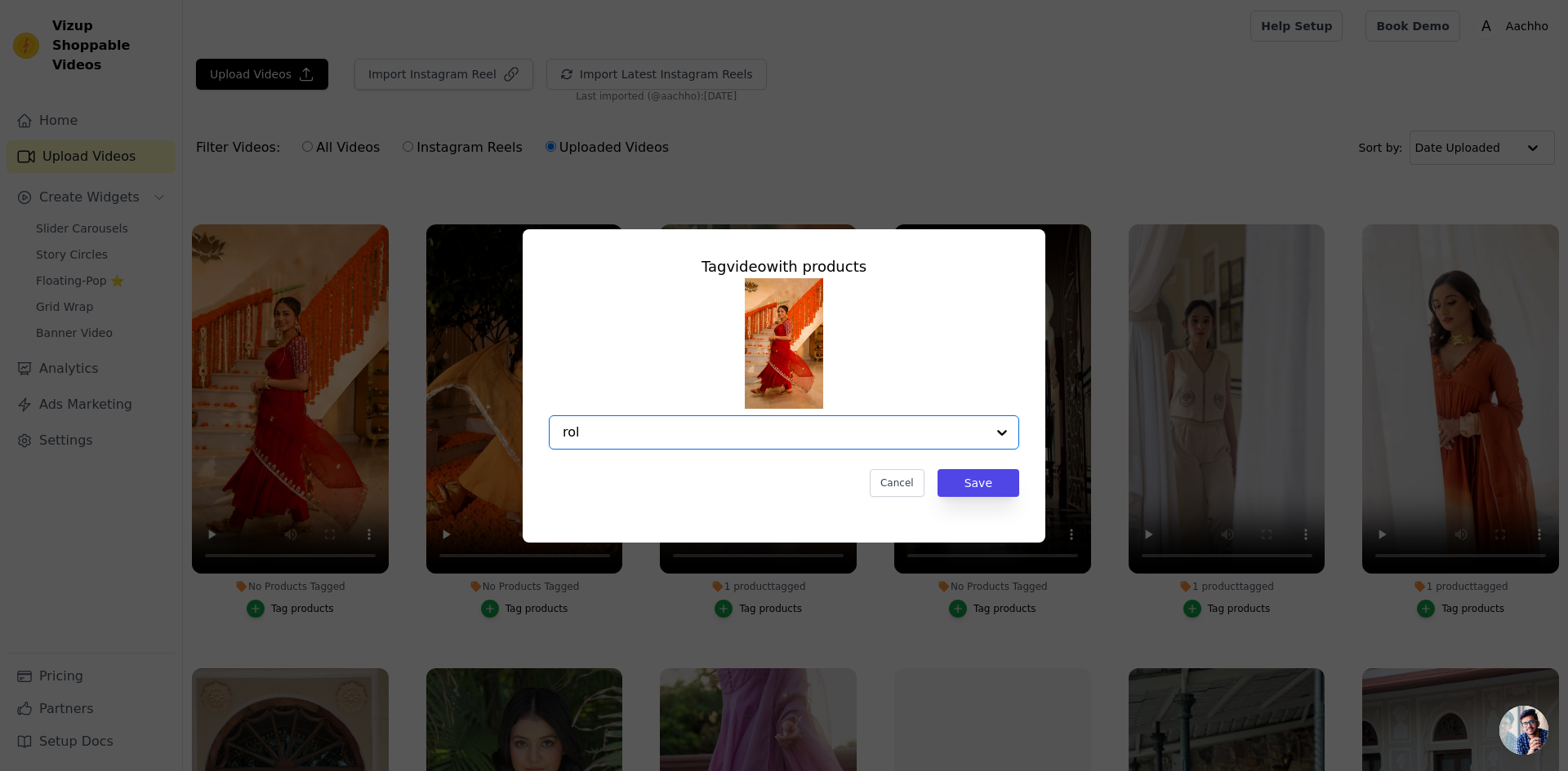
type input "roli"
click at [731, 468] on div "Roli Red Solid Chanderi Suit Set" at bounding box center [695, 470] width 181 height 16
click at [993, 485] on button "Save" at bounding box center [978, 483] width 82 height 27
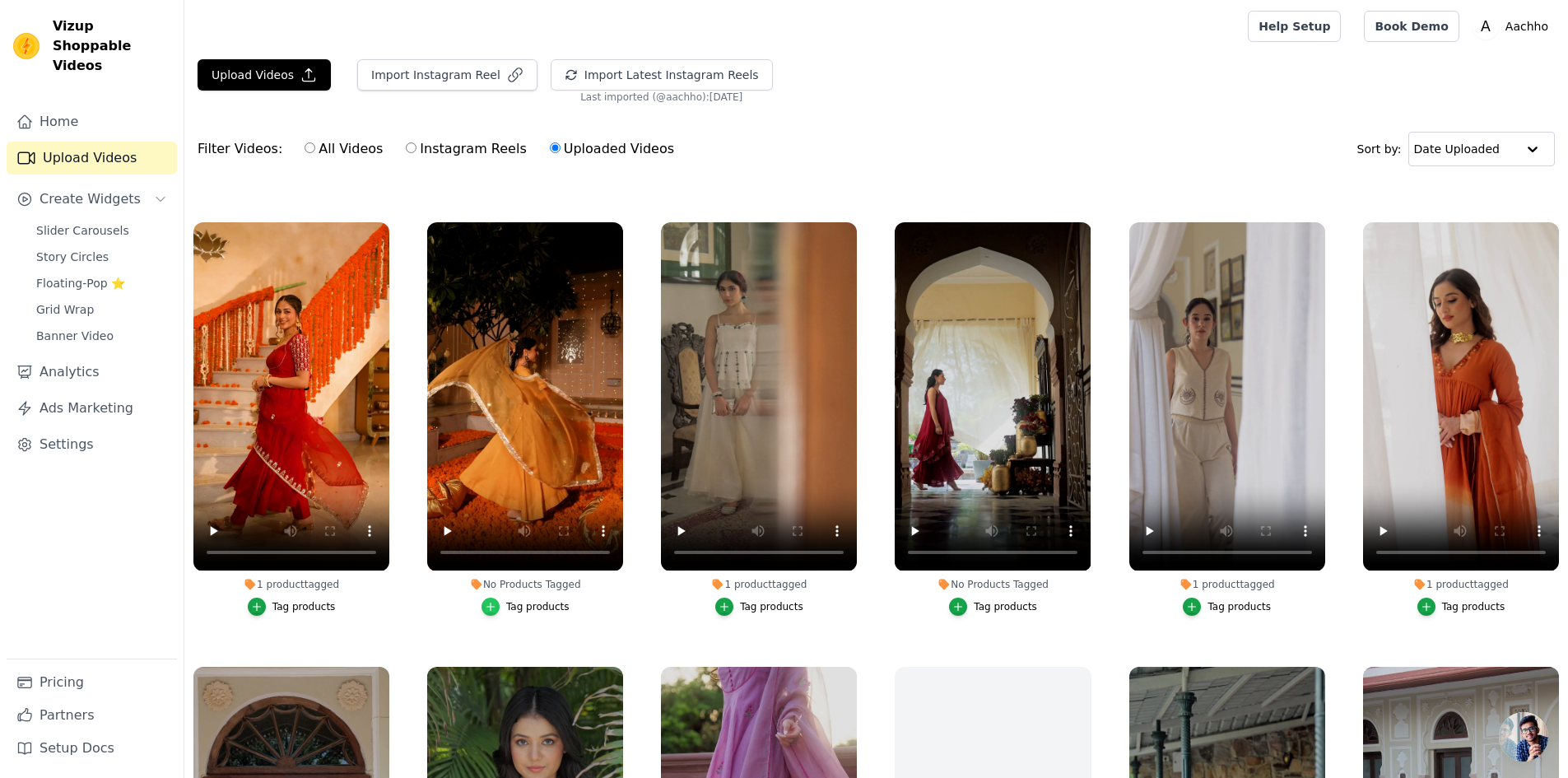
click at [492, 603] on icon "button" at bounding box center [491, 607] width 12 height 12
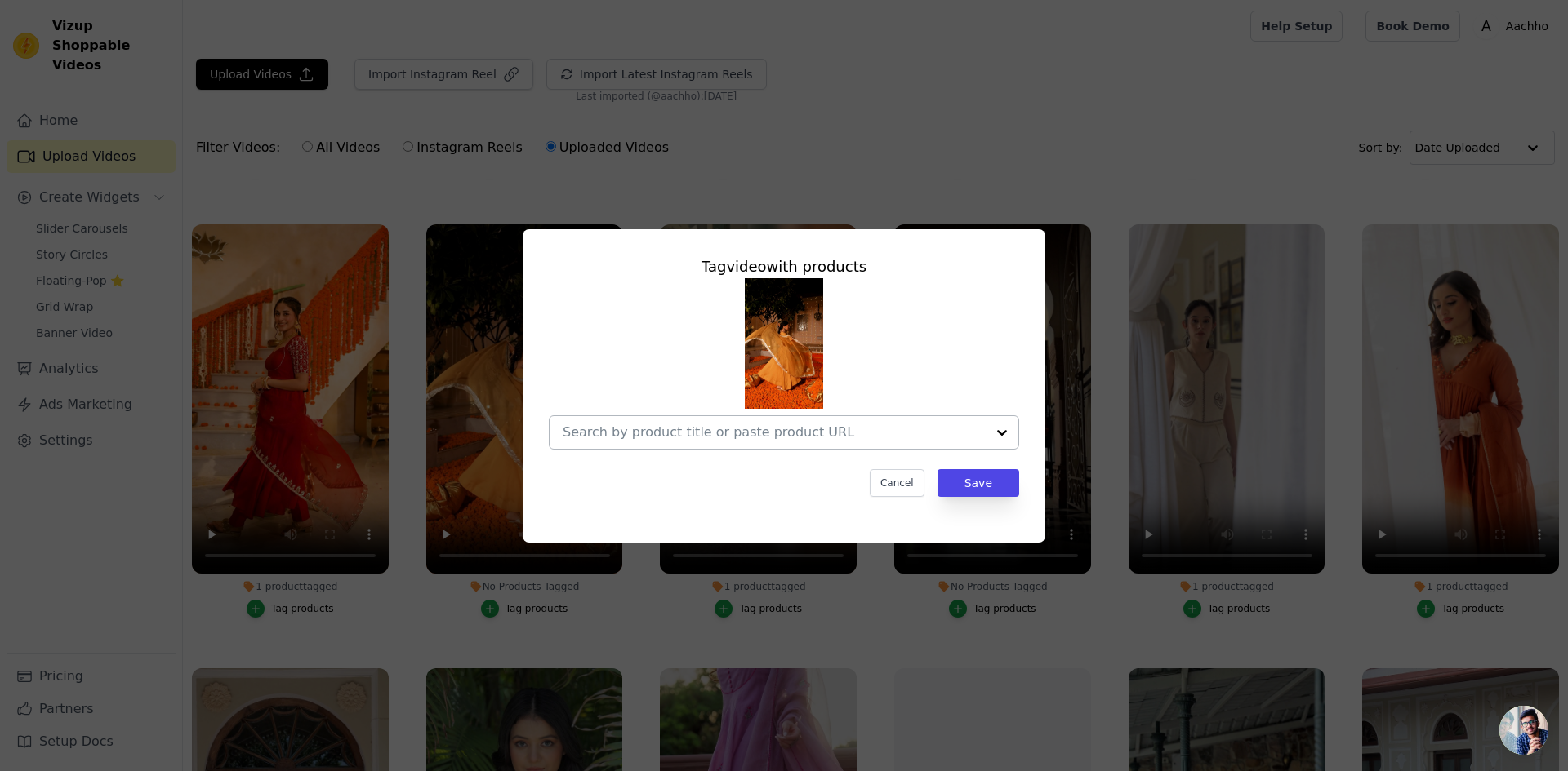
click at [617, 438] on input "No Products Tagged Tag video with products Cancel Save Tag products" at bounding box center [774, 432] width 423 height 15
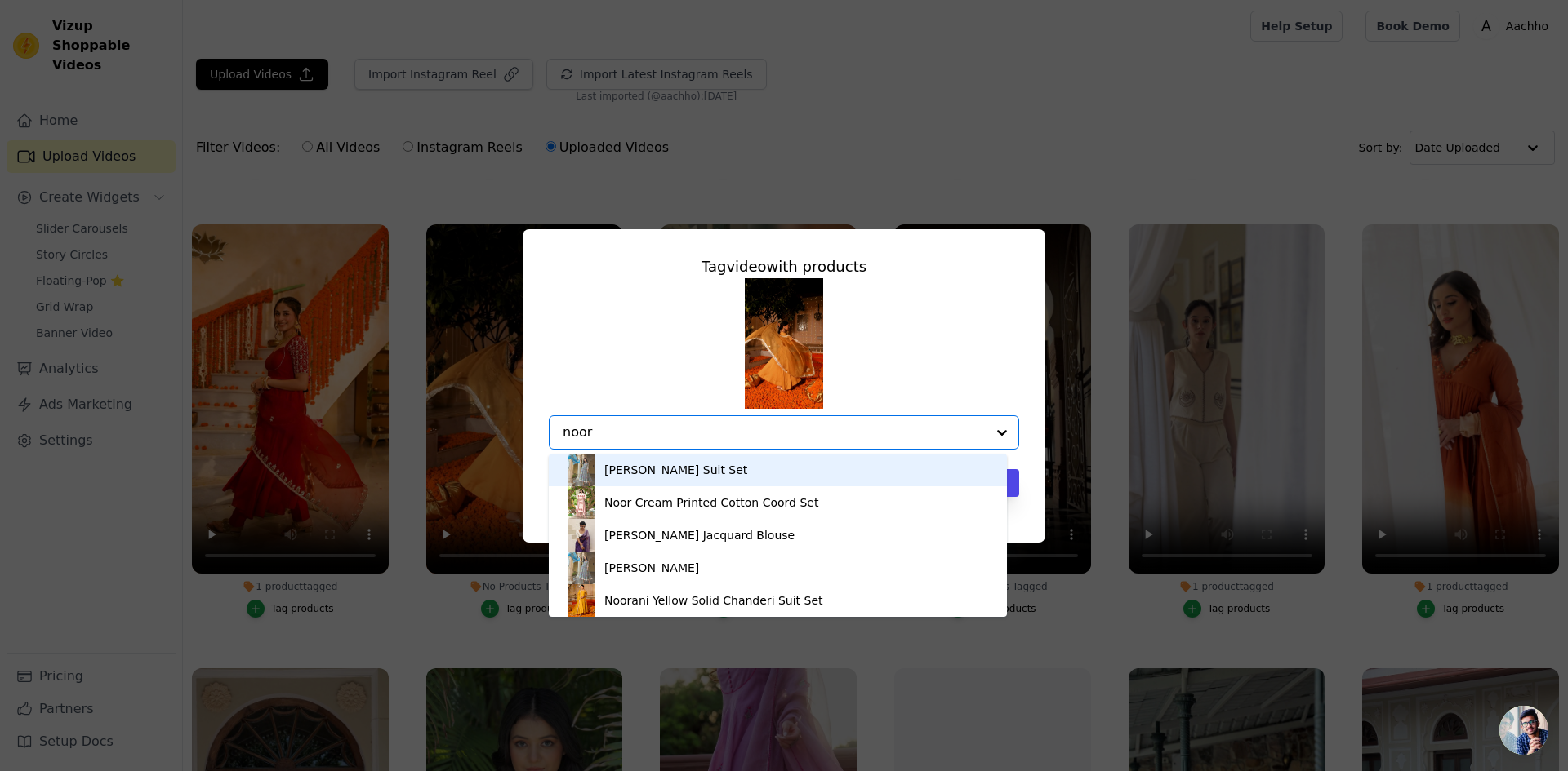
type input "noora"
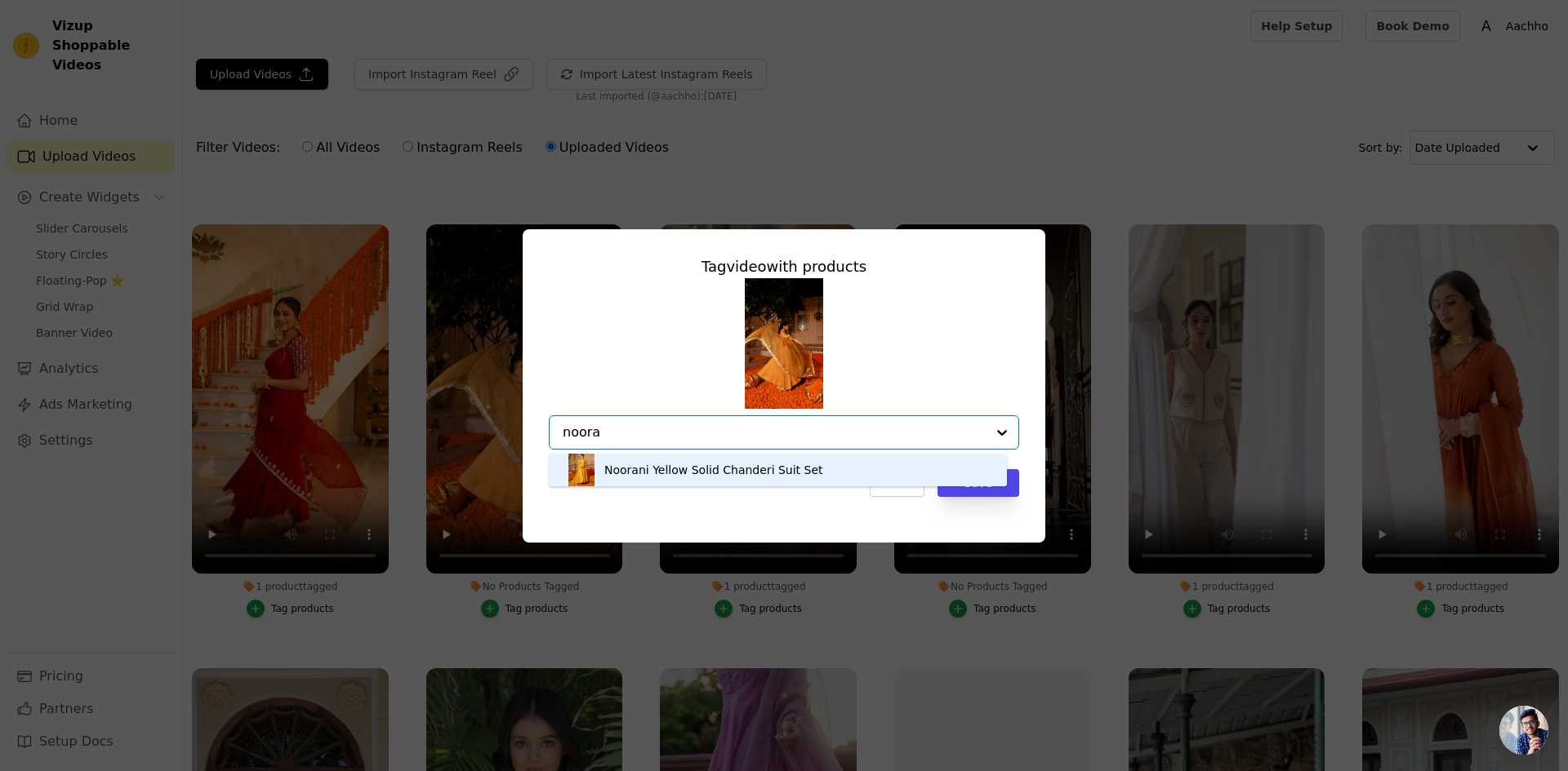
click at [655, 466] on div "Noorani Yellow Solid Chanderi Suit Set" at bounding box center [714, 470] width 219 height 16
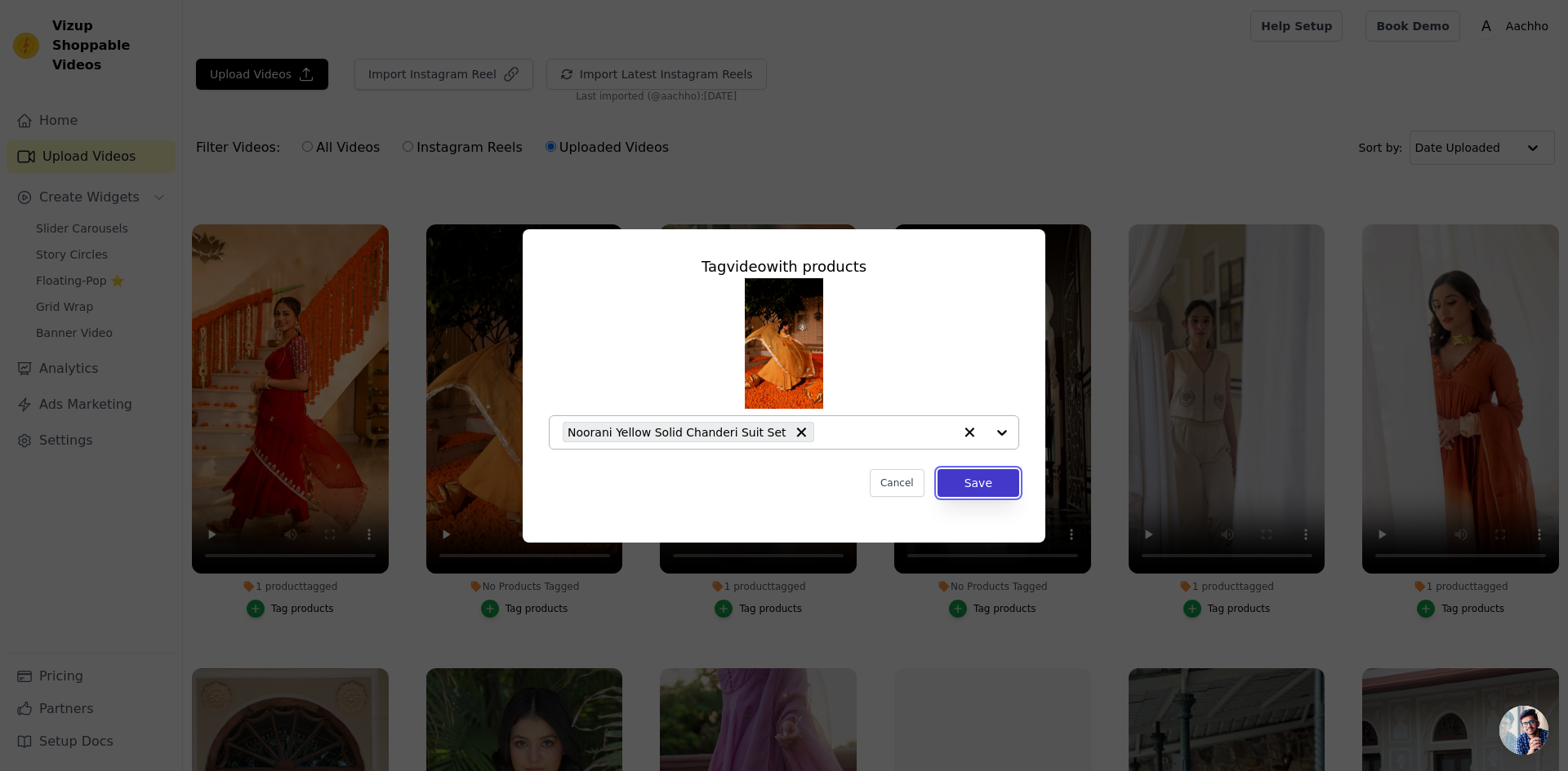
click at [978, 475] on button "Save" at bounding box center [978, 483] width 82 height 27
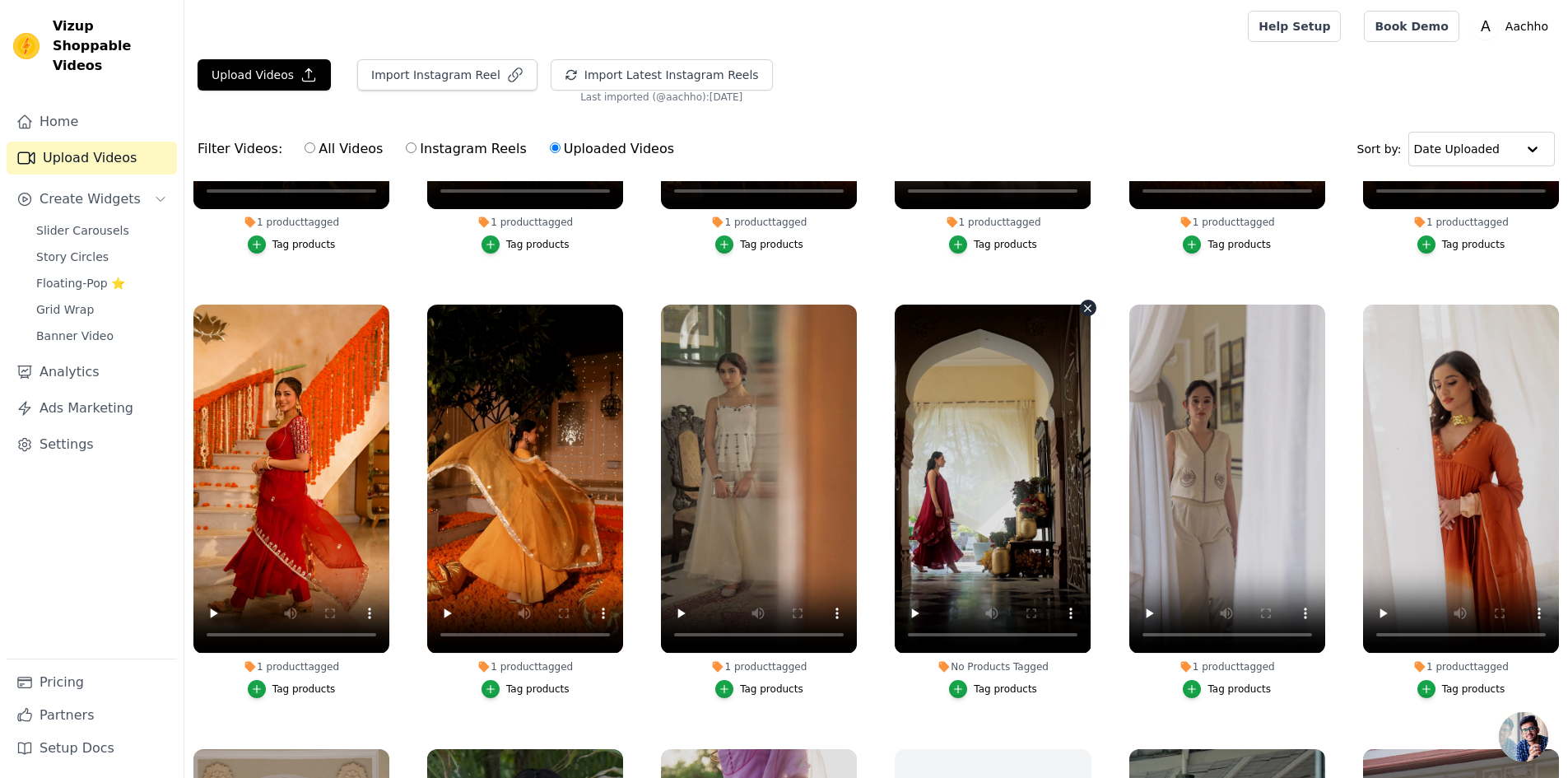
scroll to position [0, 0]
